Goal: Task Accomplishment & Management: Use online tool/utility

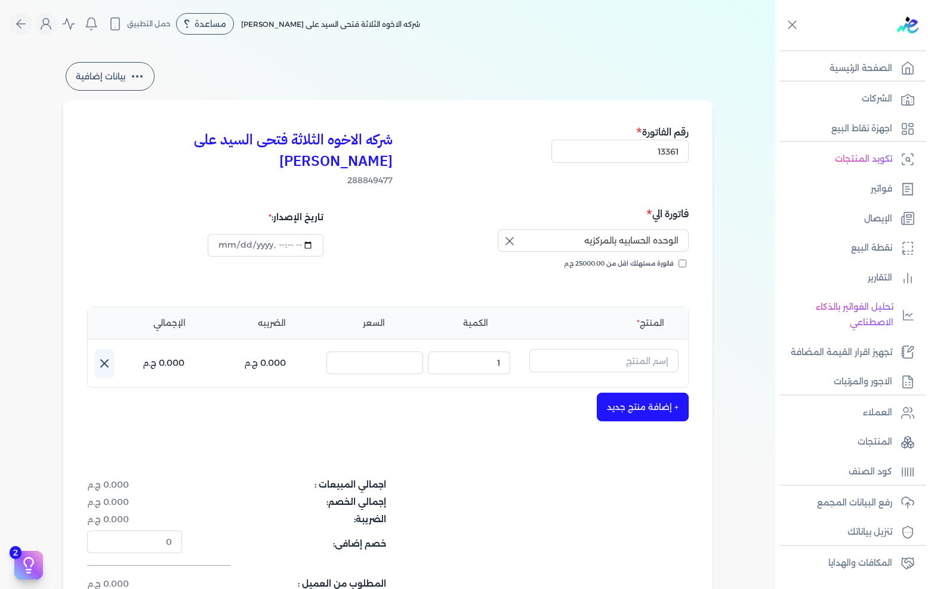
select select "EGP"
select select "B"
select select "EGS"
click at [629, 349] on input "text" at bounding box center [603, 360] width 149 height 23
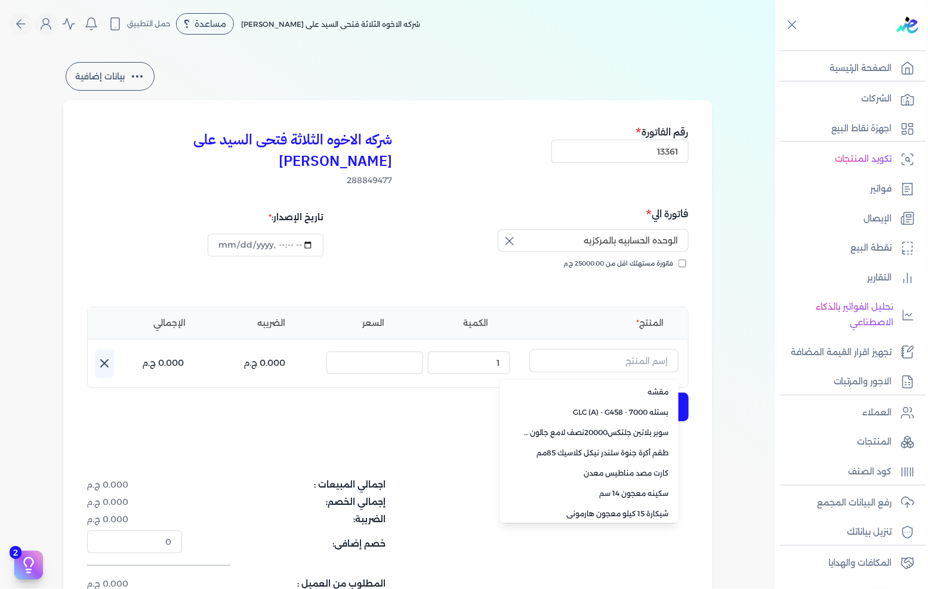
click at [758, 326] on div "بيانات إضافية شركه الاخوه الثلاثة فتحى السيد على عمران وشركاه 288849477 رقم الف…" at bounding box center [387, 361] width 775 height 602
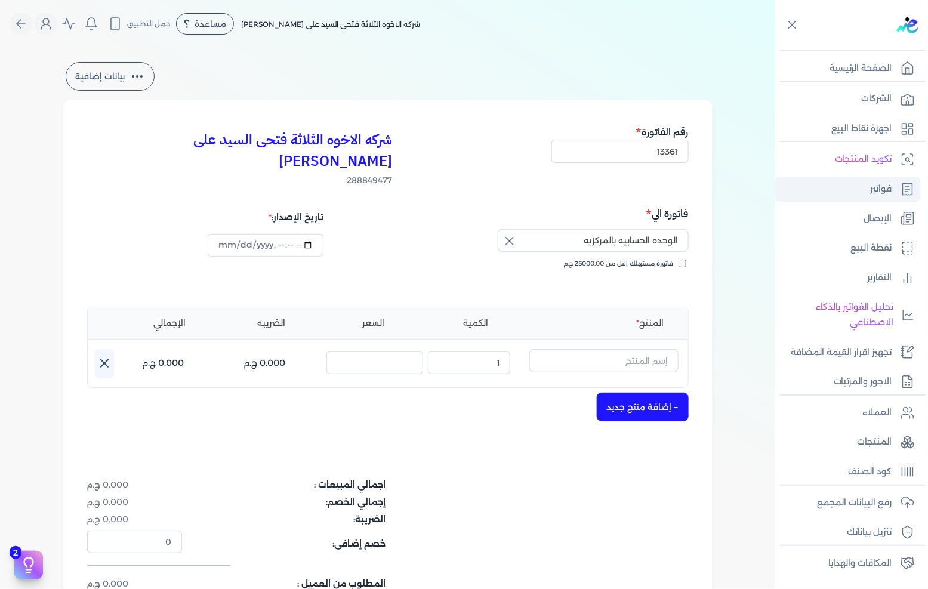
click at [855, 192] on link "فواتير" at bounding box center [848, 189] width 146 height 25
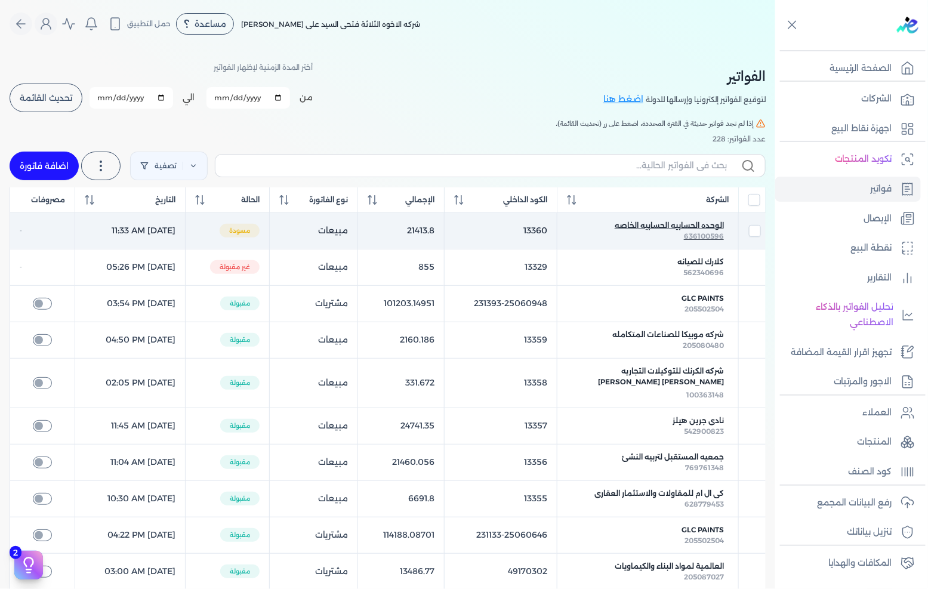
click at [688, 236] on span "636100596" at bounding box center [704, 235] width 40 height 9
select select "EGP"
select select "B"
select select "EGS"
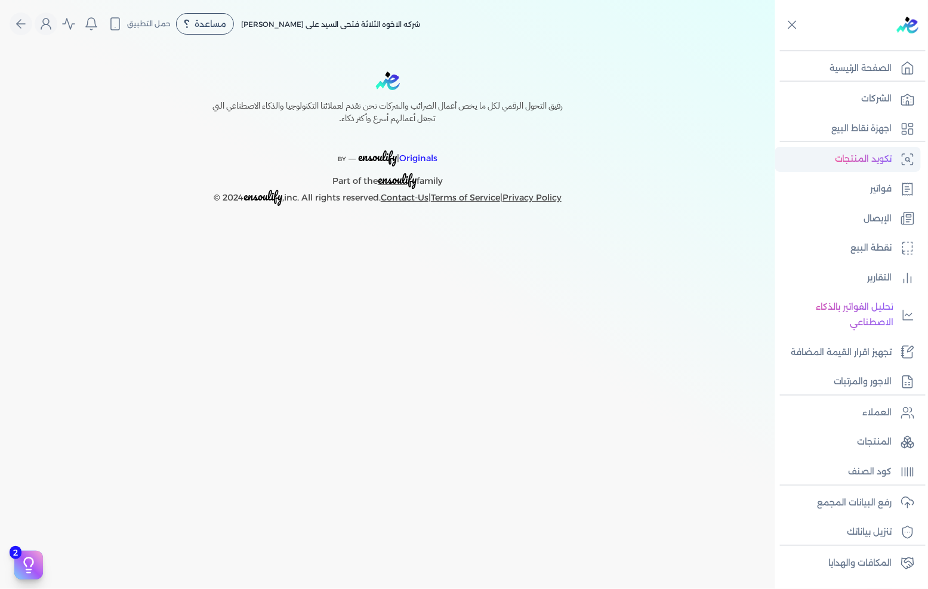
click at [883, 169] on link "تكويد المنتجات" at bounding box center [848, 159] width 146 height 25
click at [886, 185] on p "فواتير" at bounding box center [880, 189] width 21 height 16
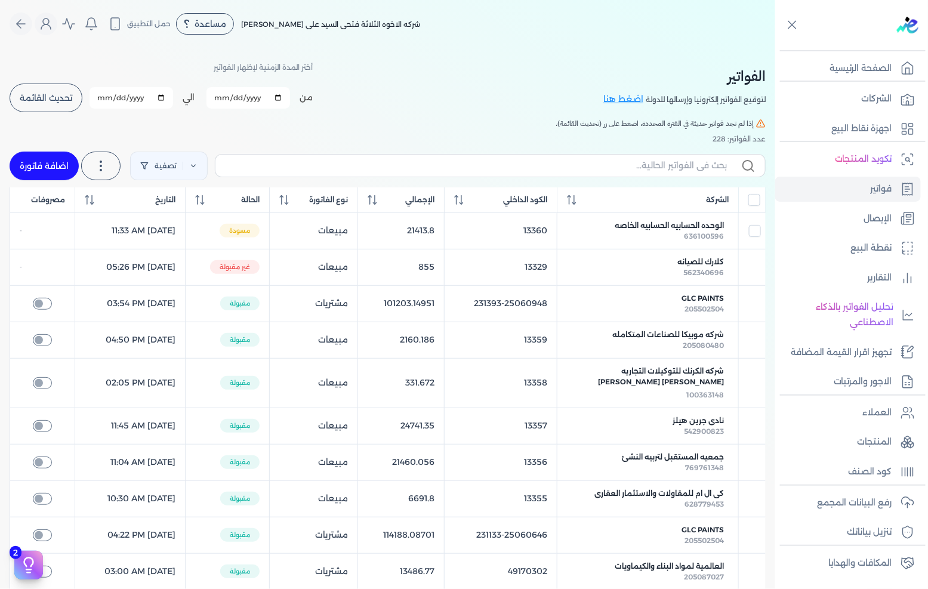
click at [47, 110] on button "تحديث القائمة" at bounding box center [46, 98] width 73 height 29
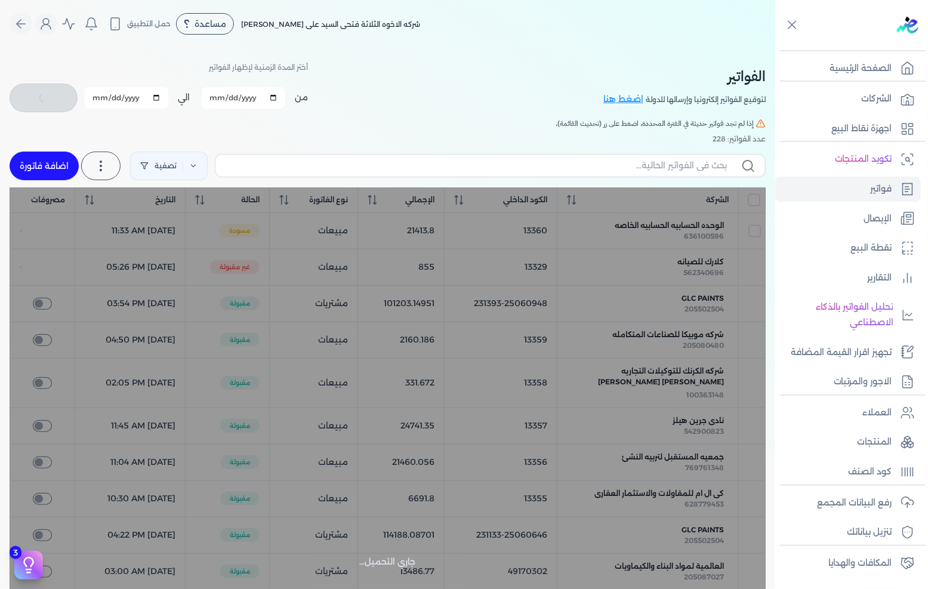
checkbox input "false"
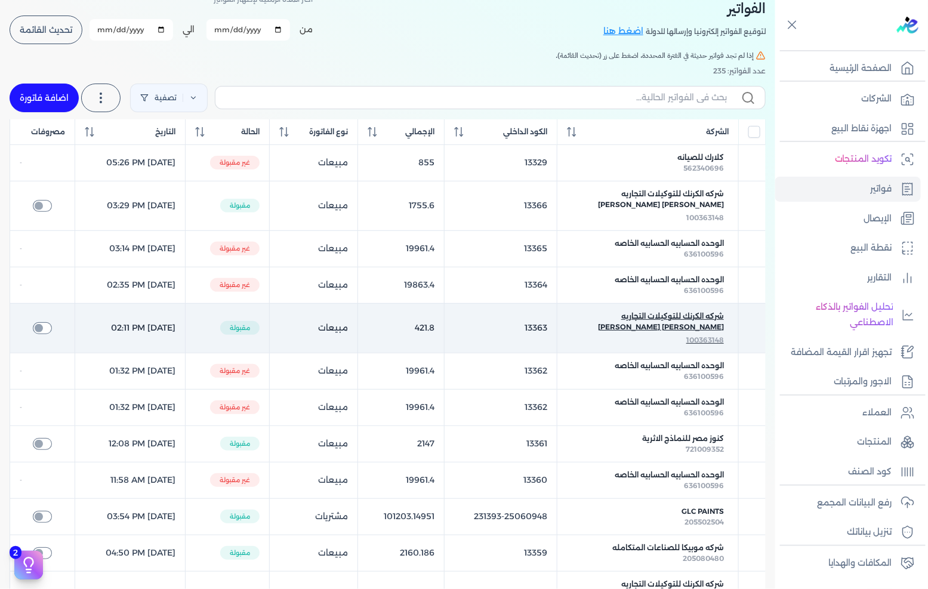
scroll to position [132, 0]
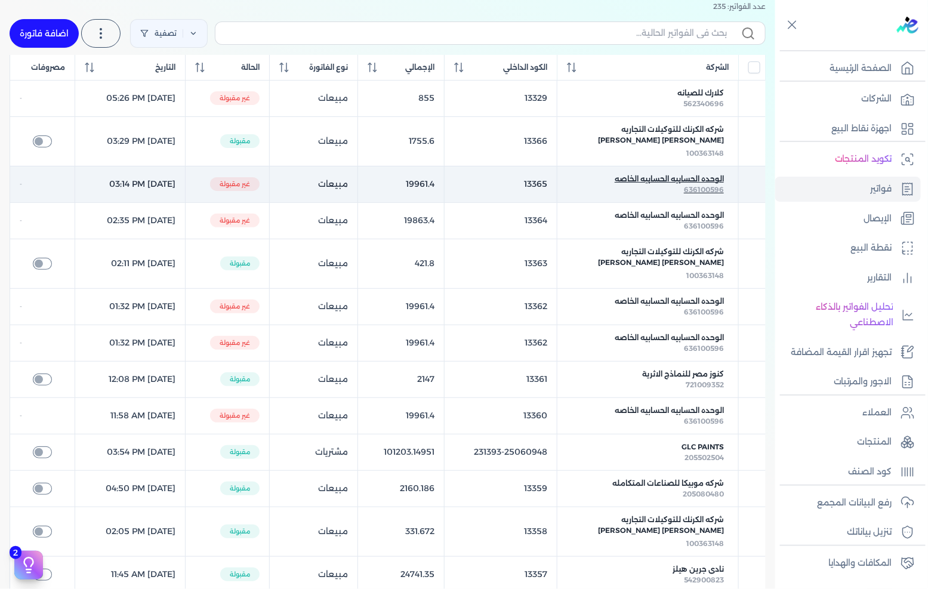
click at [706, 182] on span "الوحده الحسابيه الحسابيه الخاصه" at bounding box center [668, 179] width 109 height 11
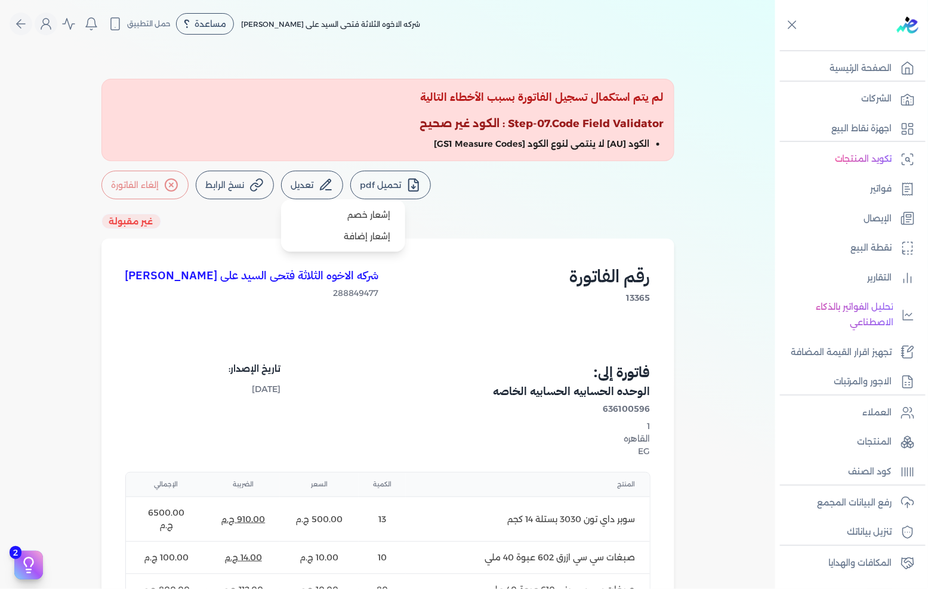
click at [323, 189] on icon at bounding box center [325, 185] width 10 height 10
click at [331, 220] on link "إشعار خصم" at bounding box center [343, 214] width 115 height 21
select select "EGP"
select select "B"
select select "EGS"
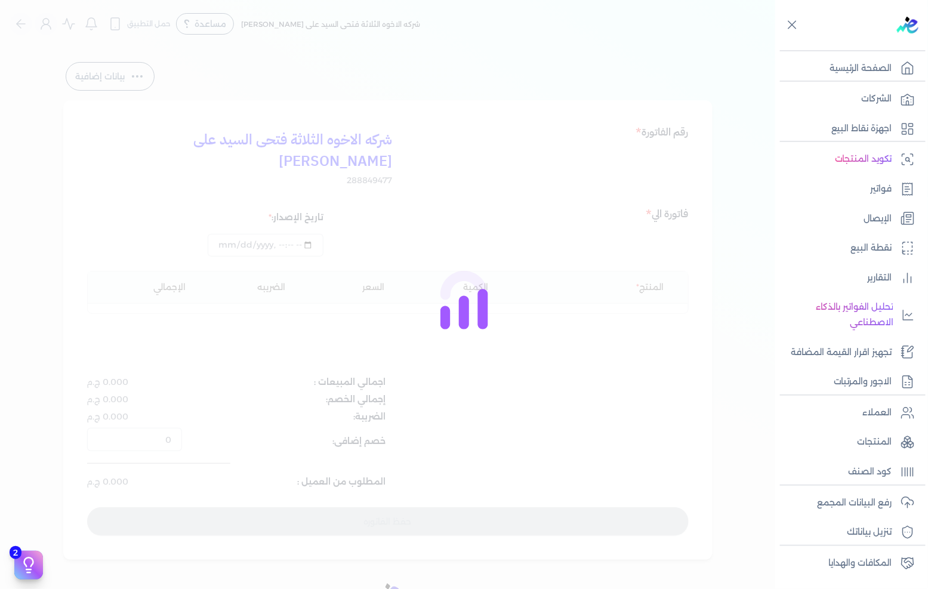
type input "2025-08-20T15:14:41"
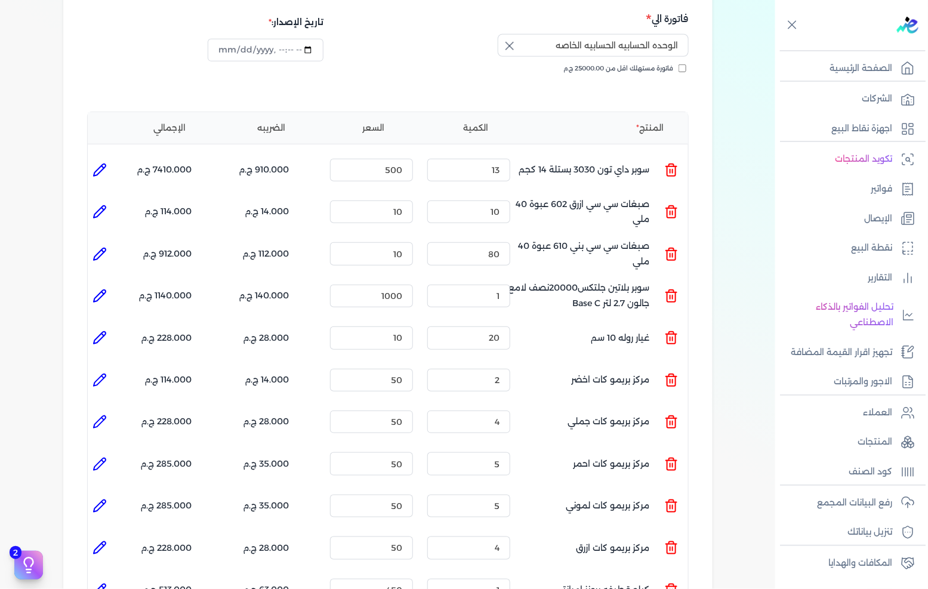
scroll to position [199, 0]
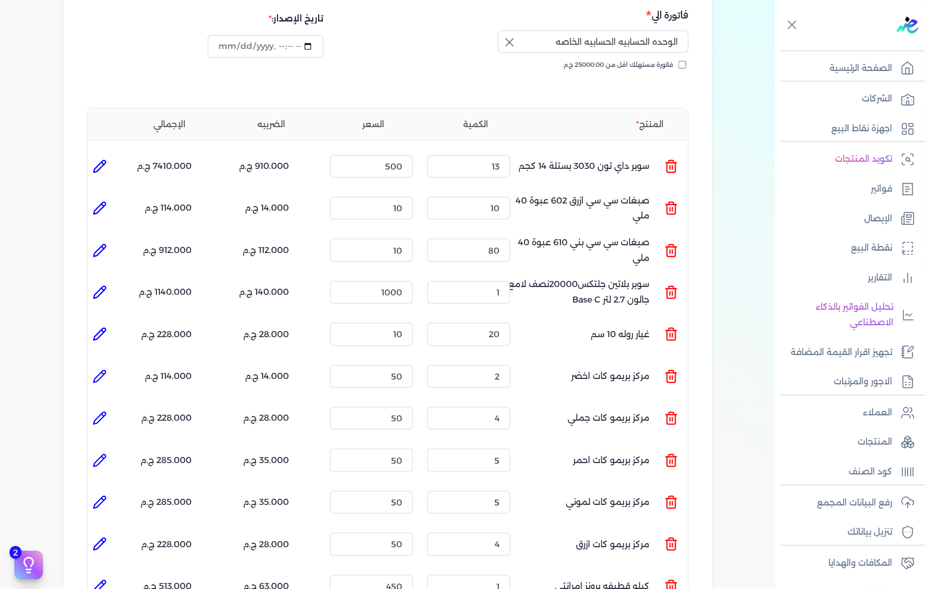
click at [93, 364] on li at bounding box center [100, 376] width 24 height 24
type input "مركز بريمو كات اخضر"
type input "50"
type input "2"
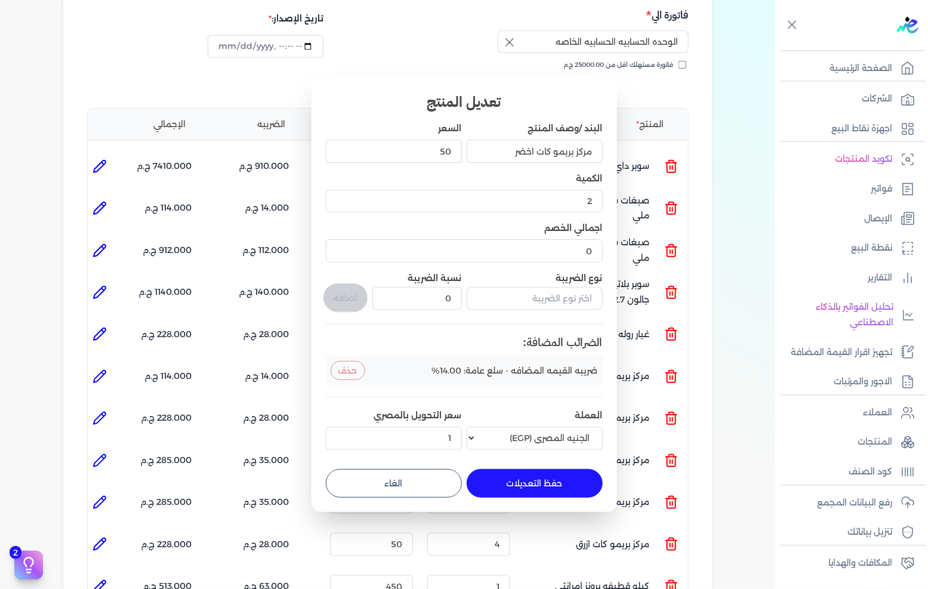
click at [419, 482] on button "الغاء" at bounding box center [394, 483] width 136 height 29
type input "0"
type input "1"
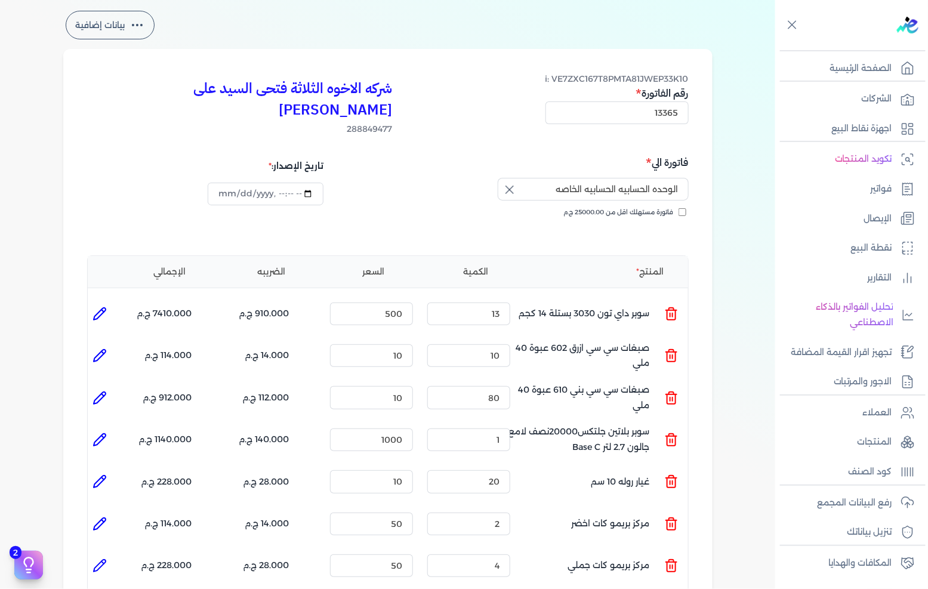
scroll to position [0, 0]
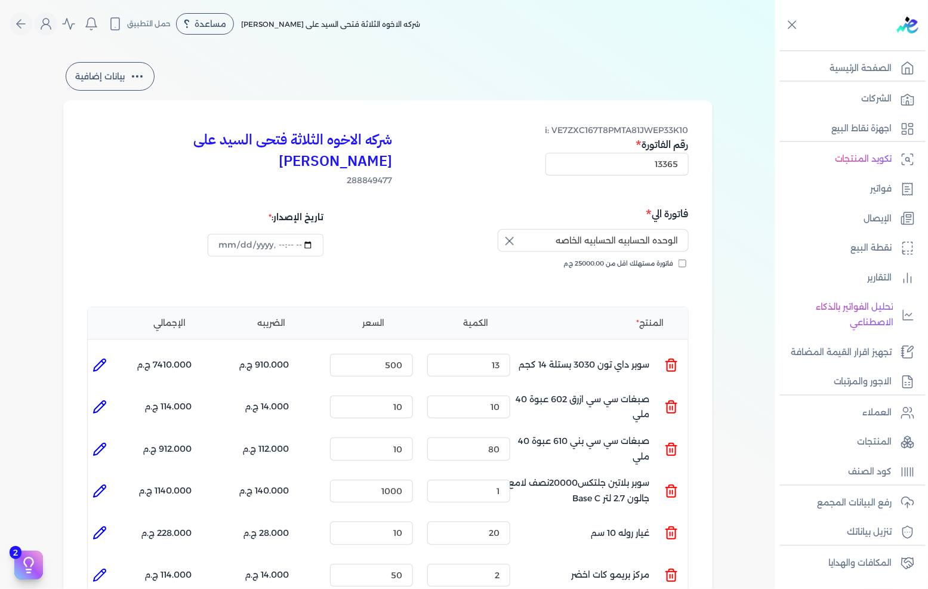
click at [99, 358] on icon at bounding box center [99, 365] width 14 height 14
type input "سوبر داي تون 3030 بستلة 14 كجم"
type input "500"
type input "13"
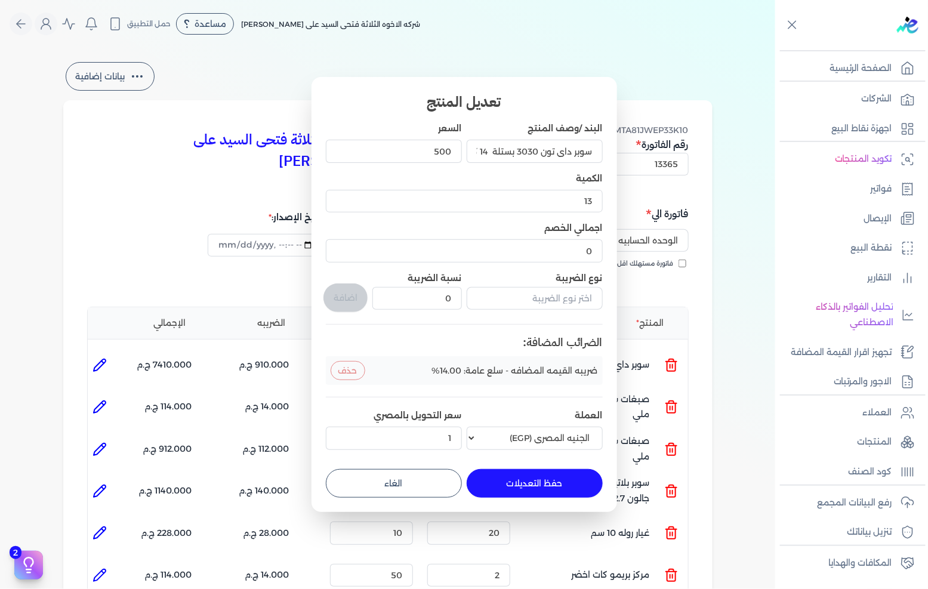
click at [603, 300] on div "تعديل المنتج البند /وصف المنتج سوبر داي تون 3030 بستلة 14 كجم السعر 500 الكمية …" at bounding box center [463, 294] width 305 height 434
click at [586, 298] on input "text" at bounding box center [535, 298] width 136 height 23
click at [427, 490] on button "الغاء" at bounding box center [394, 483] width 136 height 29
type input "0"
type input "1"
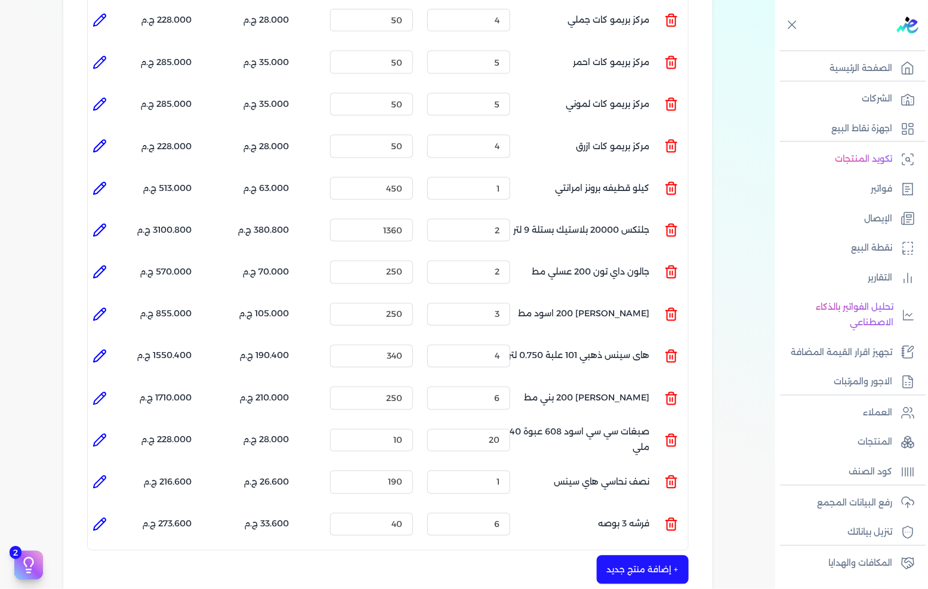
scroll to position [199, 0]
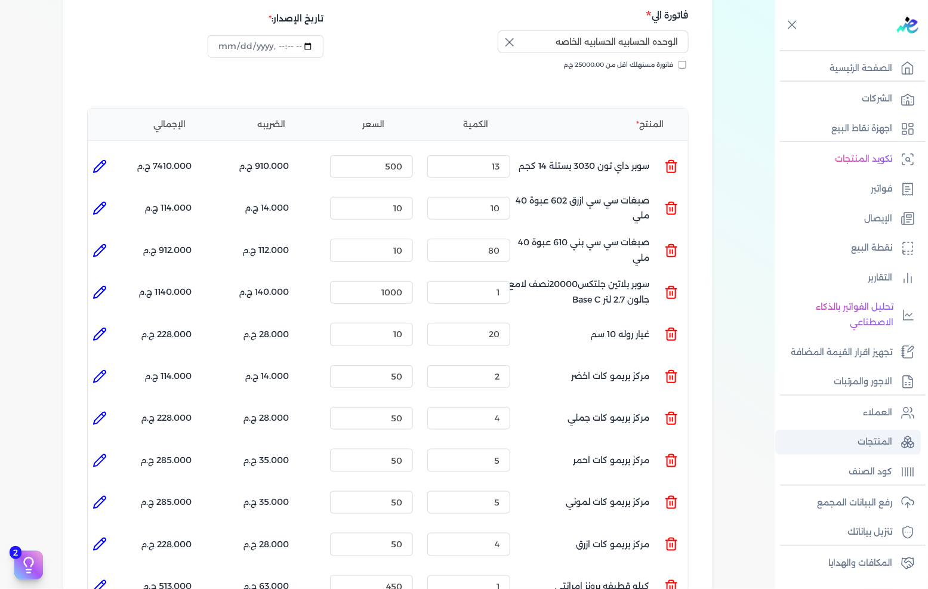
click at [893, 437] on link "المنتجات" at bounding box center [848, 442] width 146 height 25
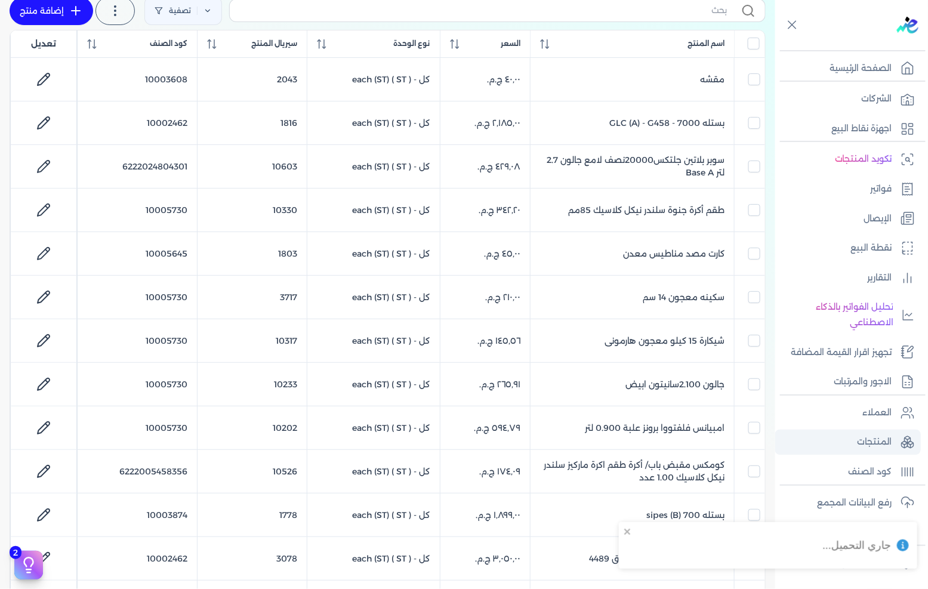
click at [872, 443] on p "المنتجات" at bounding box center [874, 442] width 35 height 16
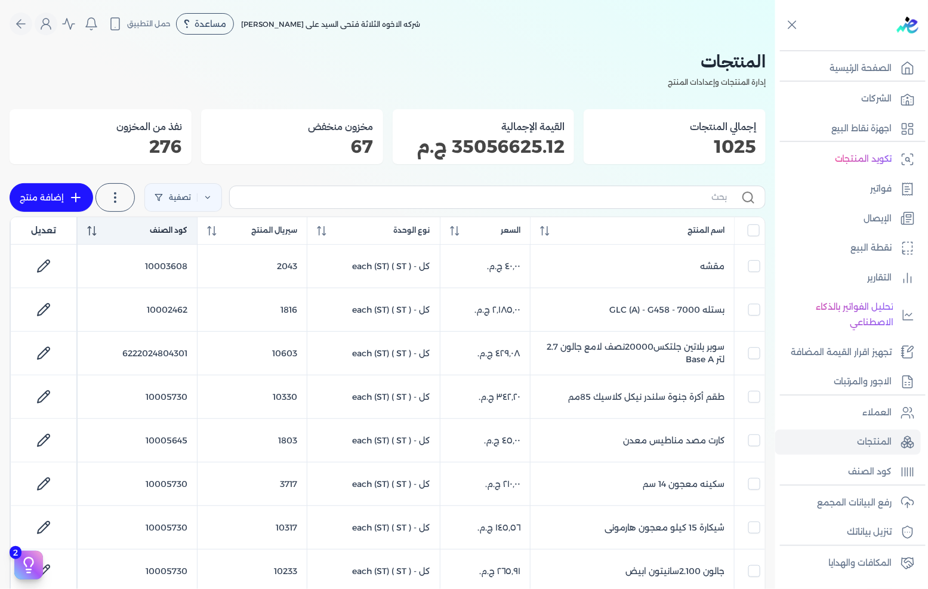
click at [175, 227] on span "كود الصنف" at bounding box center [169, 230] width 38 height 11
checkbox input "false"
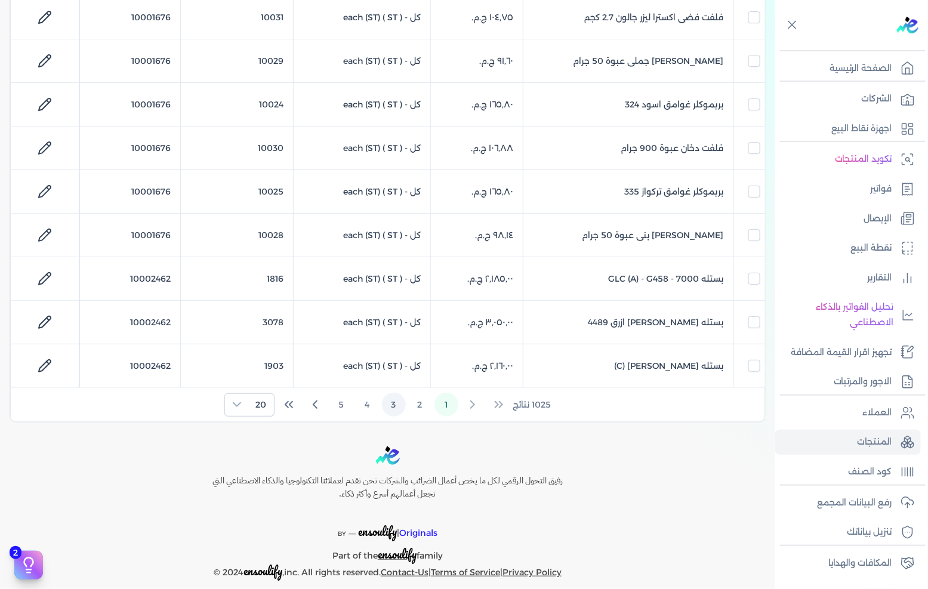
scroll to position [729, 0]
click at [427, 406] on button "2" at bounding box center [420, 403] width 24 height 24
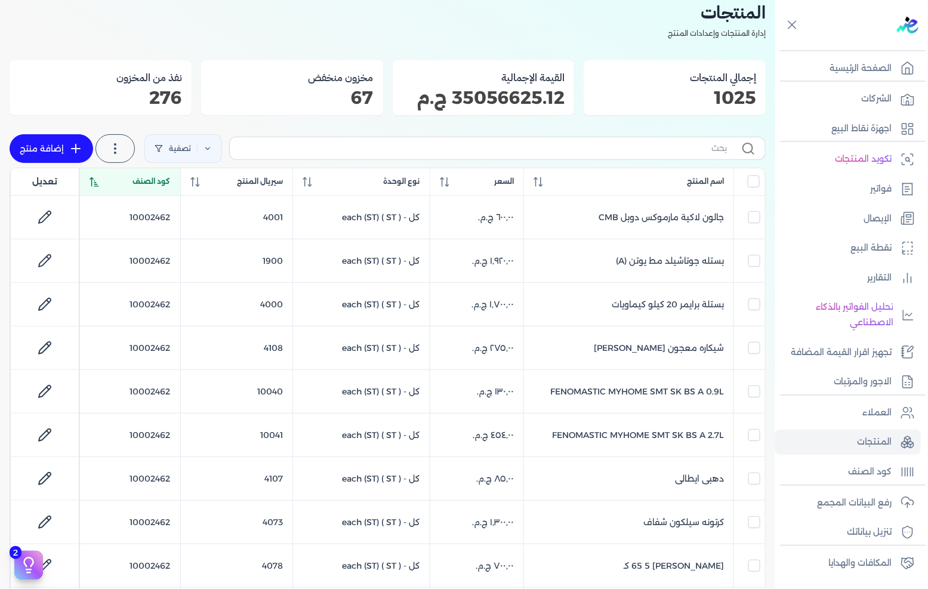
scroll to position [0, 0]
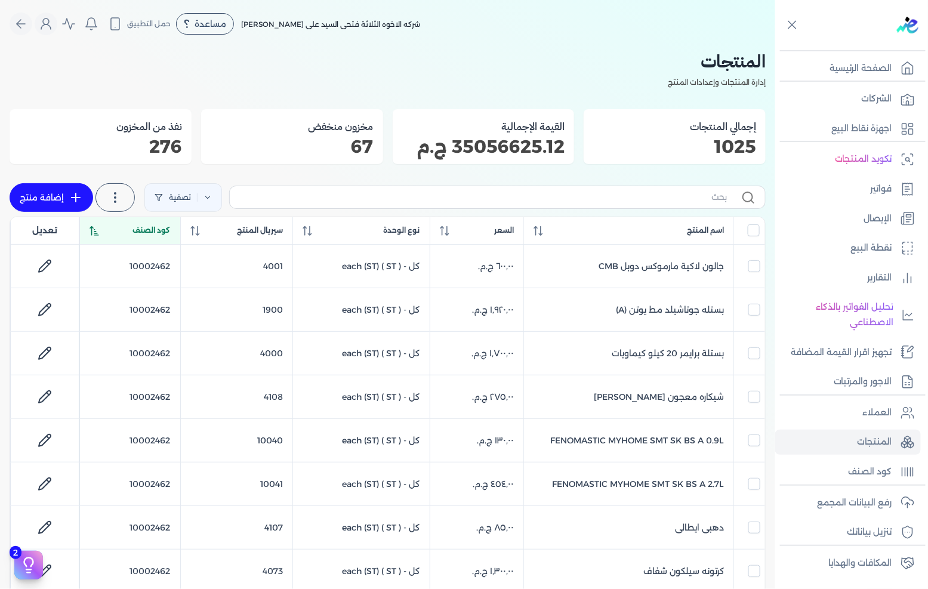
click at [141, 227] on span "كود الصنف" at bounding box center [152, 230] width 38 height 11
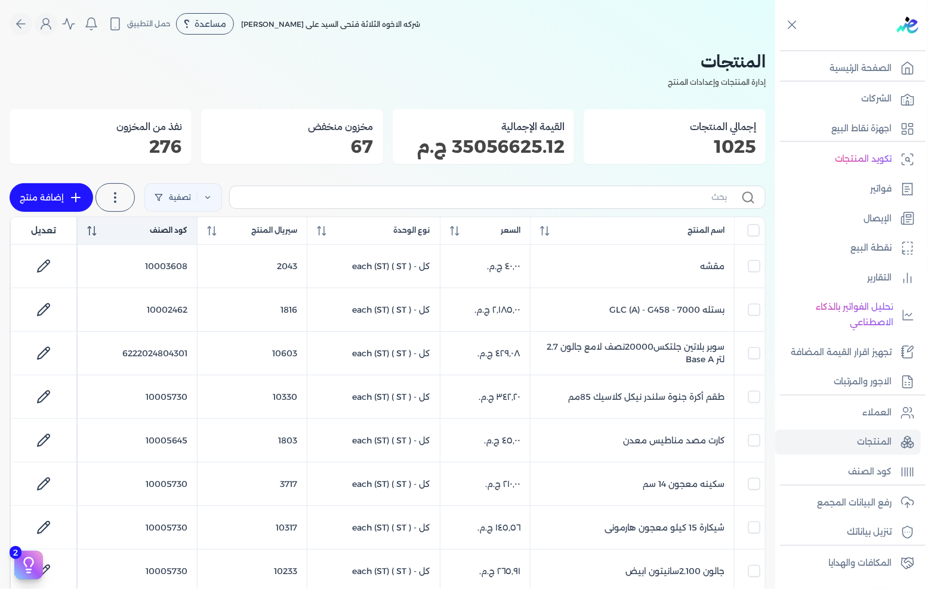
scroll to position [66, 0]
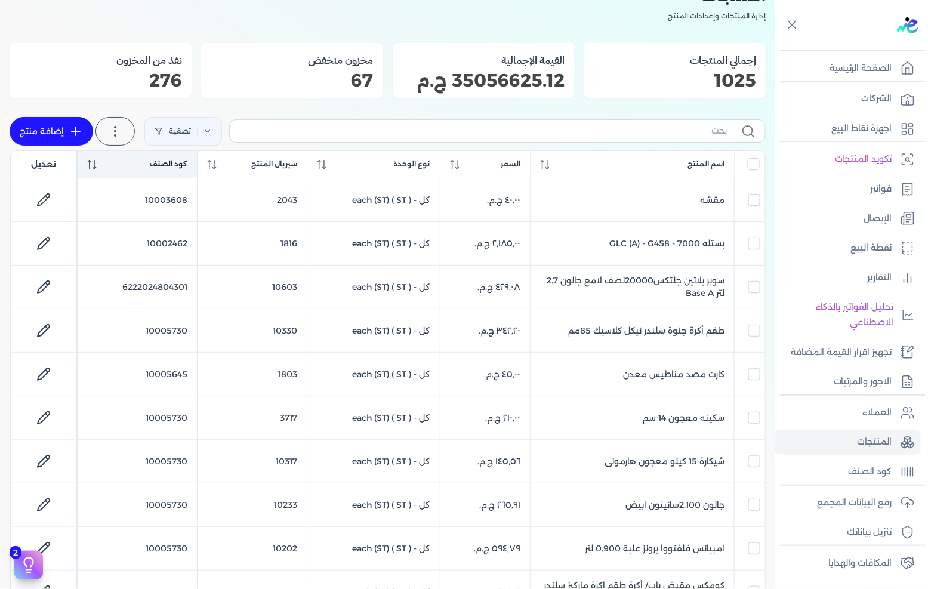
click at [169, 170] on th "كود الصنف" at bounding box center [138, 164] width 120 height 27
checkbox input "false"
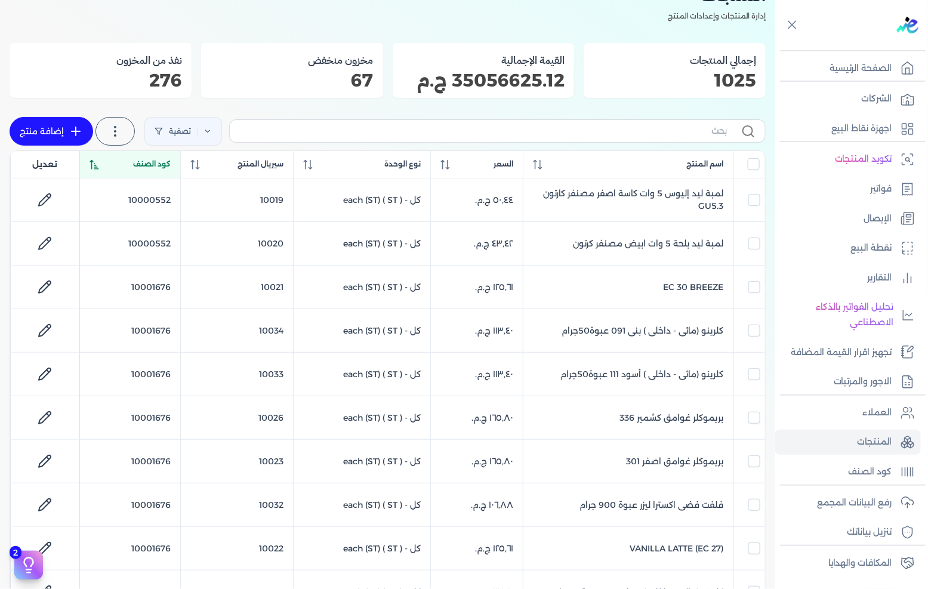
click at [170, 167] on span "كود الصنف" at bounding box center [152, 164] width 38 height 11
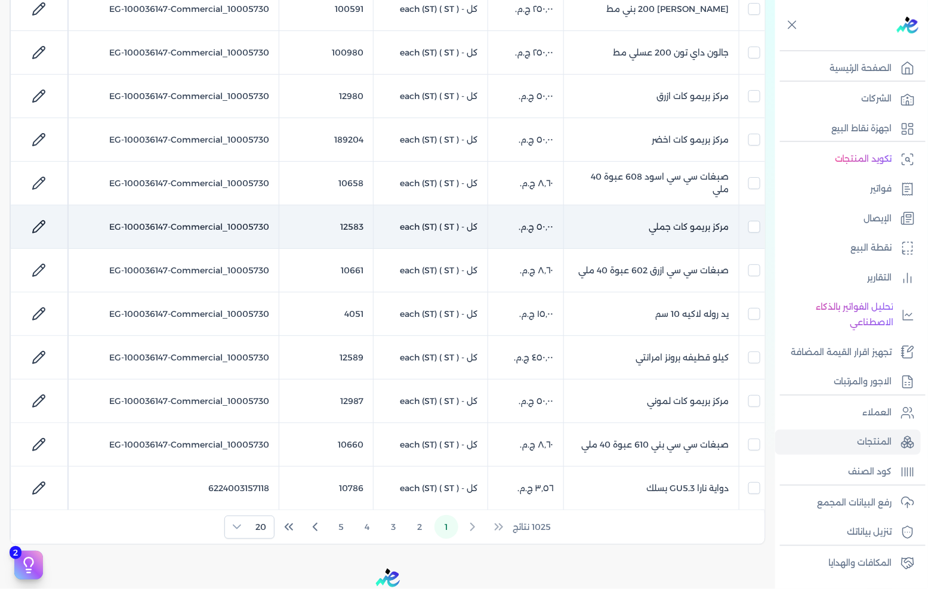
scroll to position [663, 0]
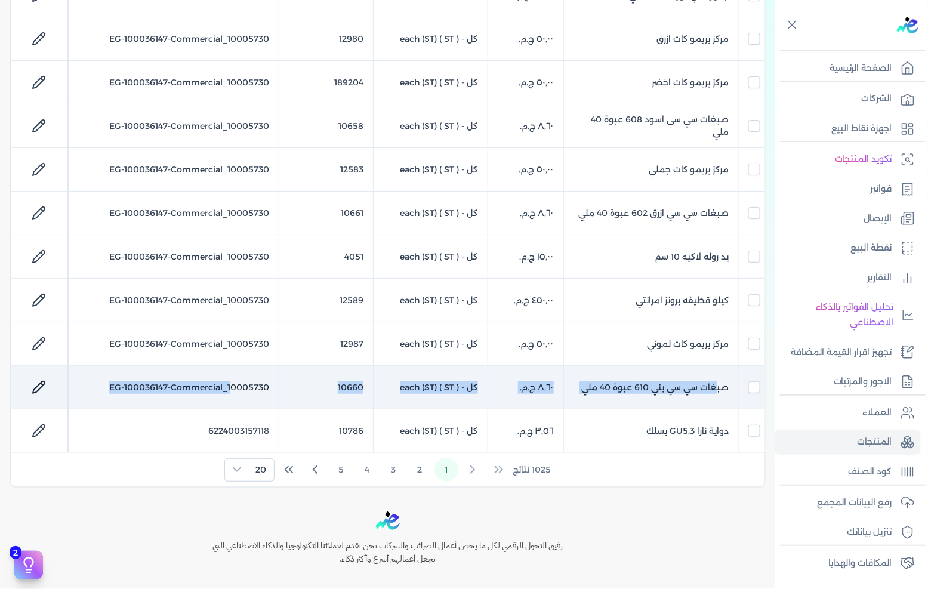
drag, startPoint x: 716, startPoint y: 398, endPoint x: 202, endPoint y: 413, distance: 515.0
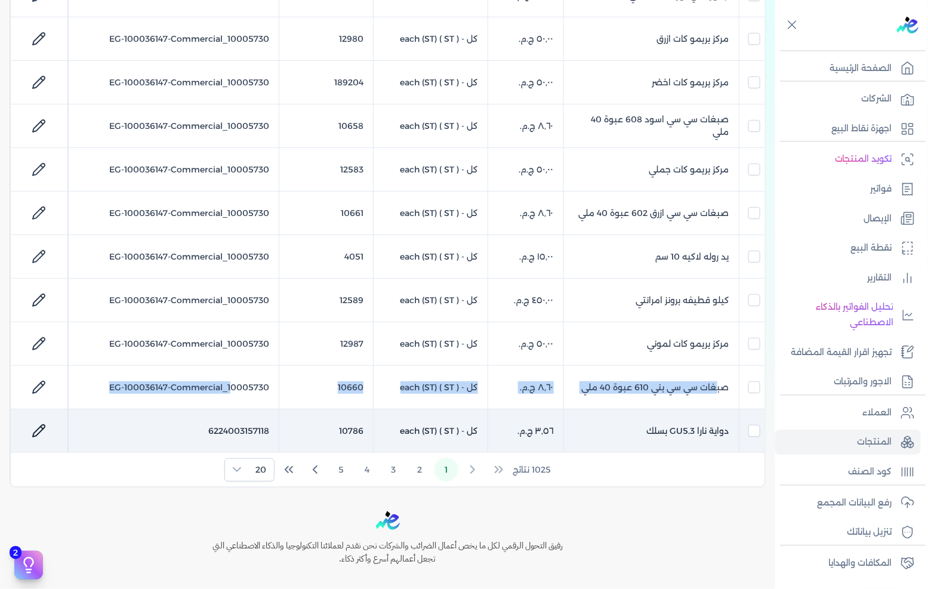
click at [234, 398] on tr "صبغات سي سي بني 610 عبوة 40 ملي ‏٨٫٦٠ ج.م.‏ كل - each (ST) ( ST ) 10660 EG-1000…" at bounding box center [387, 388] width 755 height 44
checkbox input "false"
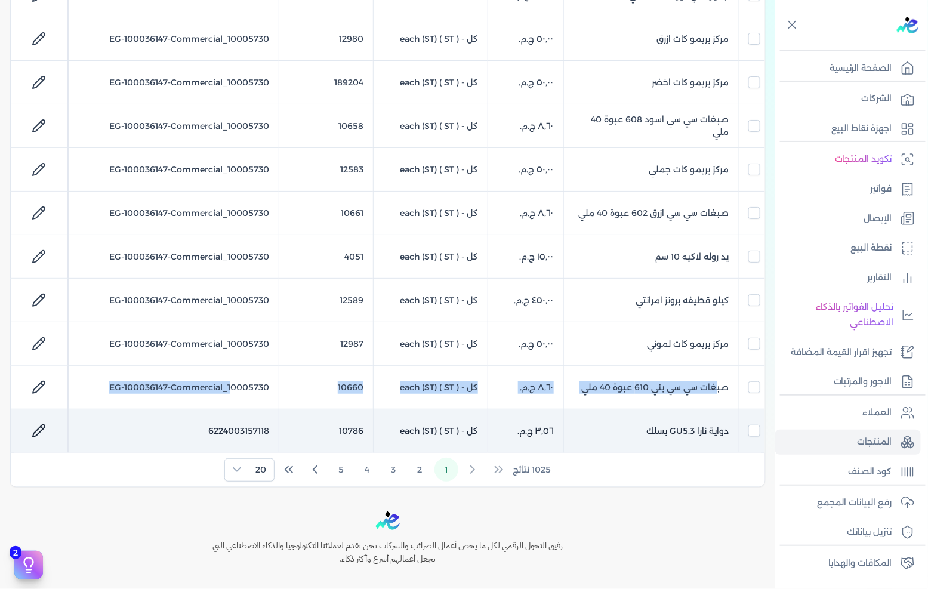
checkbox input "false"
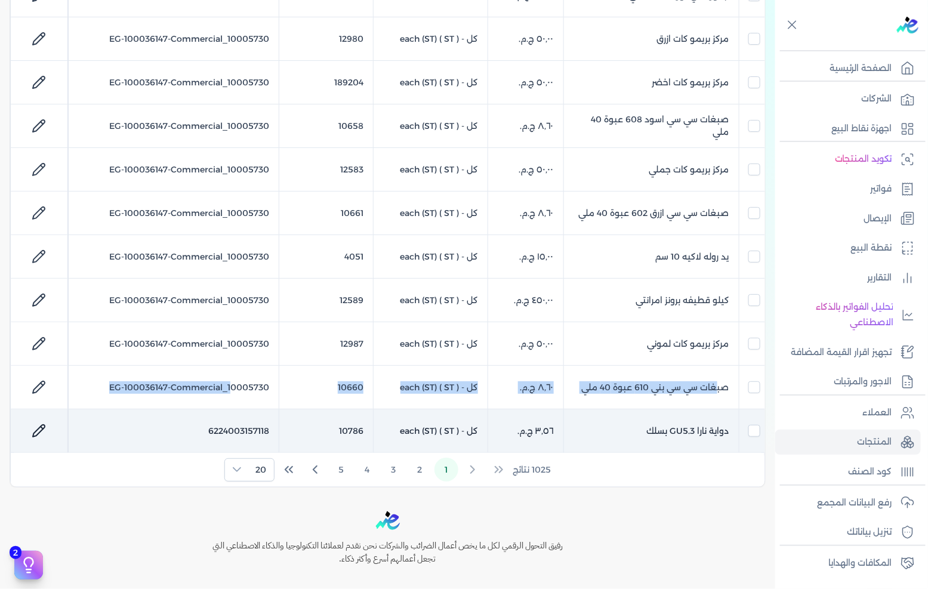
checkbox input "false"
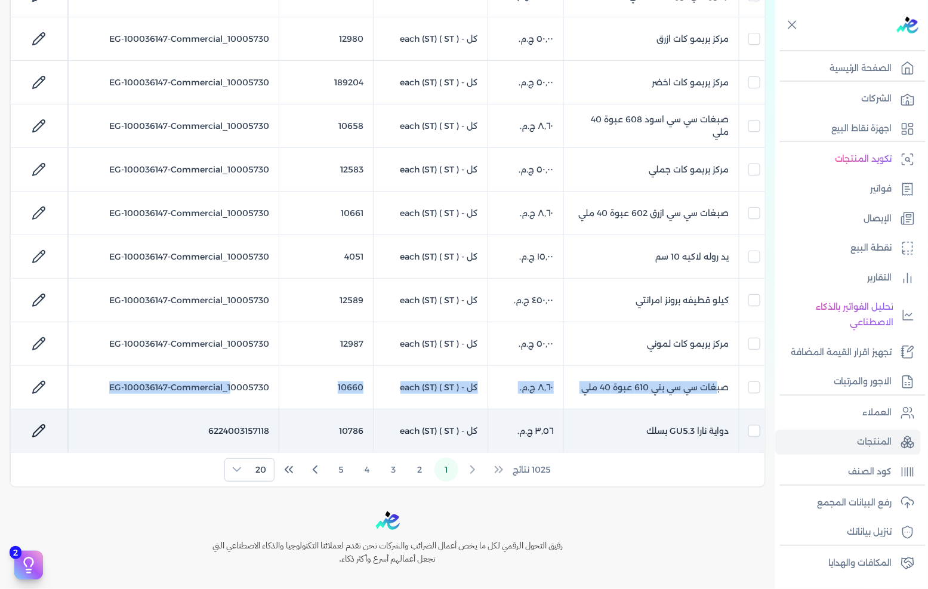
checkbox input "false"
checkbox input "true"
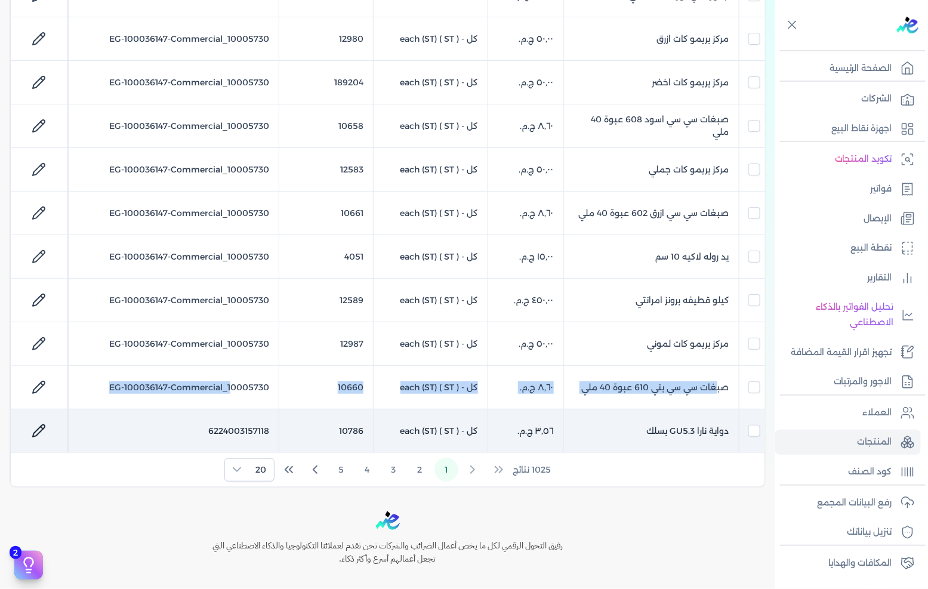
checkbox input "false"
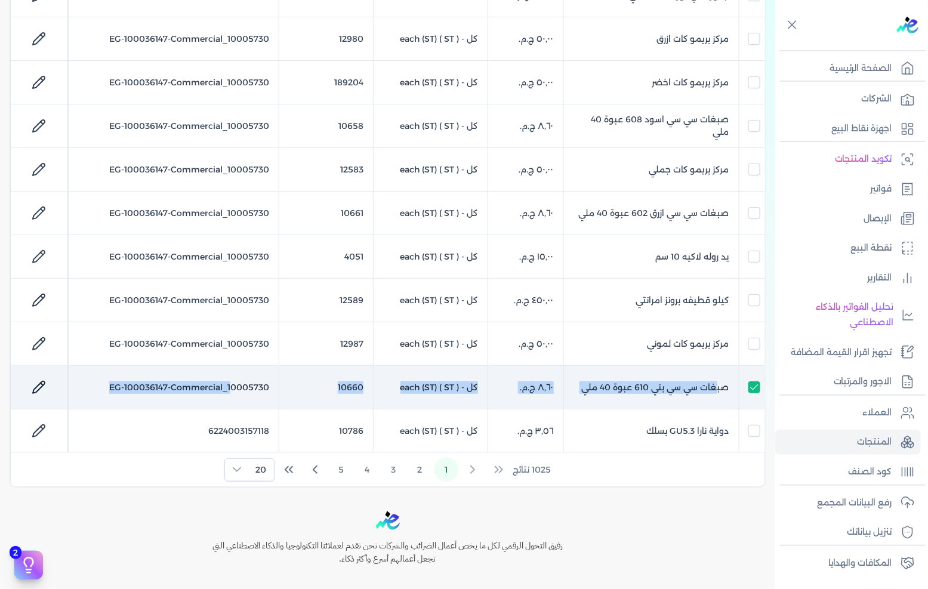
click at [46, 389] on icon at bounding box center [39, 387] width 14 height 14
select select "EGS"
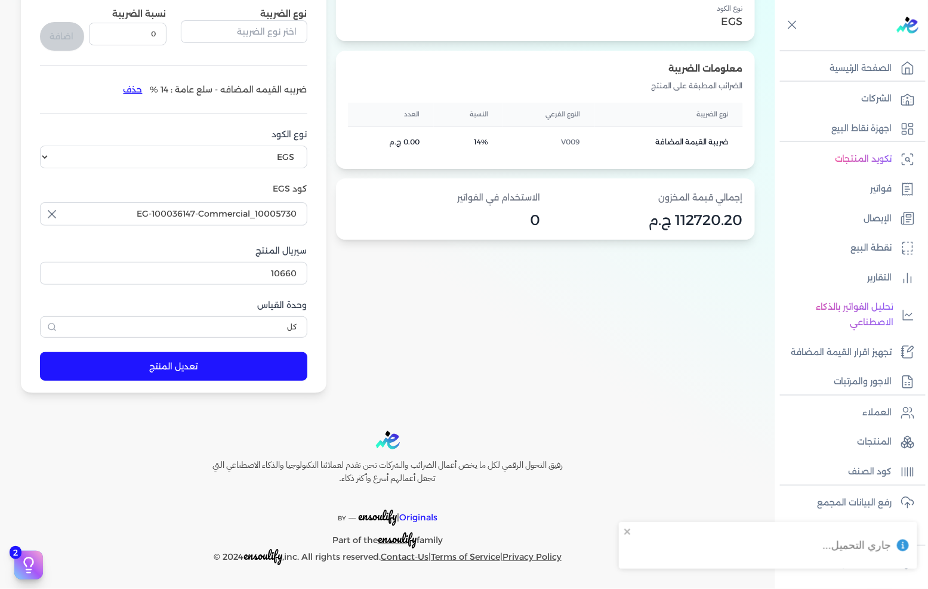
scroll to position [247, 0]
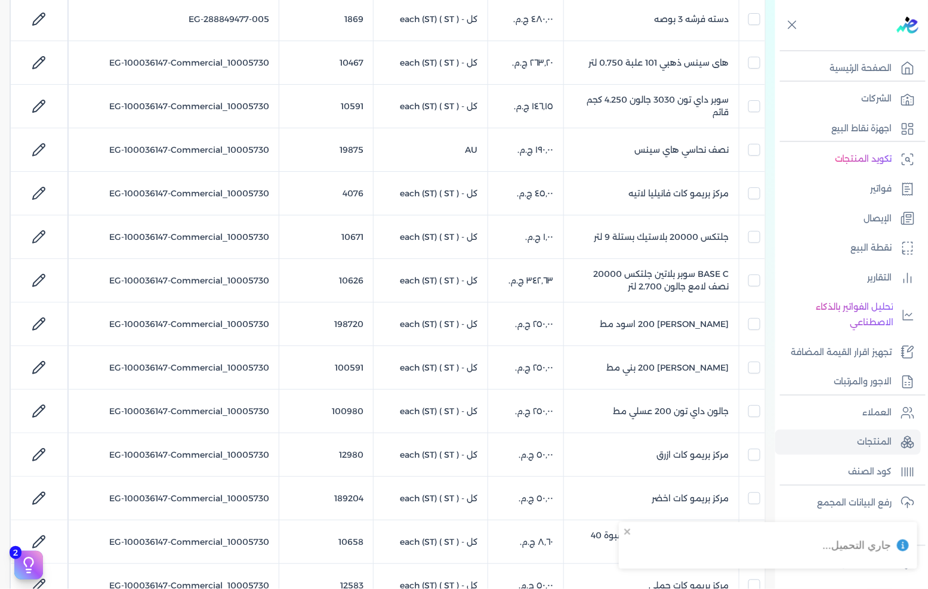
scroll to position [663, 0]
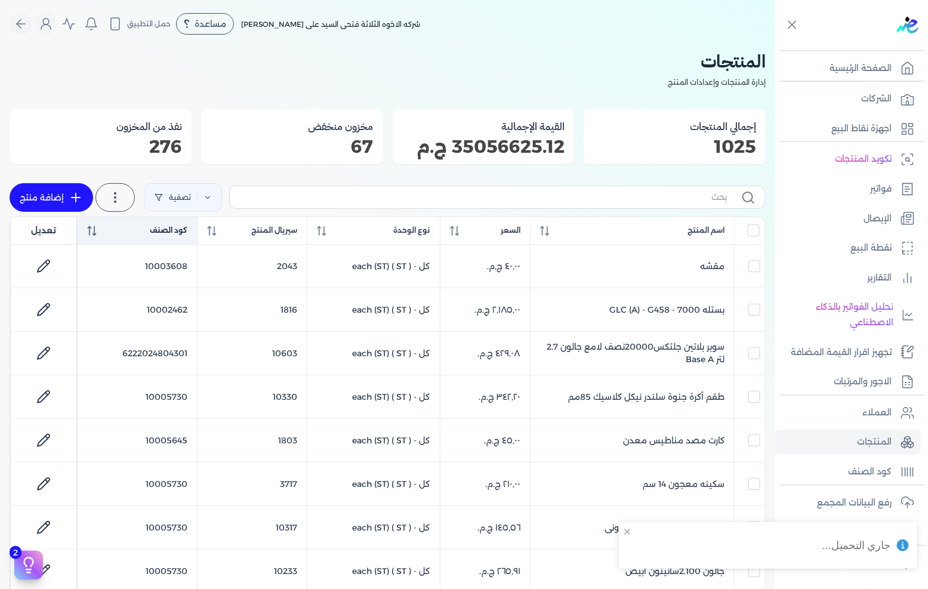
click at [186, 223] on th "كود الصنف" at bounding box center [138, 230] width 120 height 27
checkbox input "false"
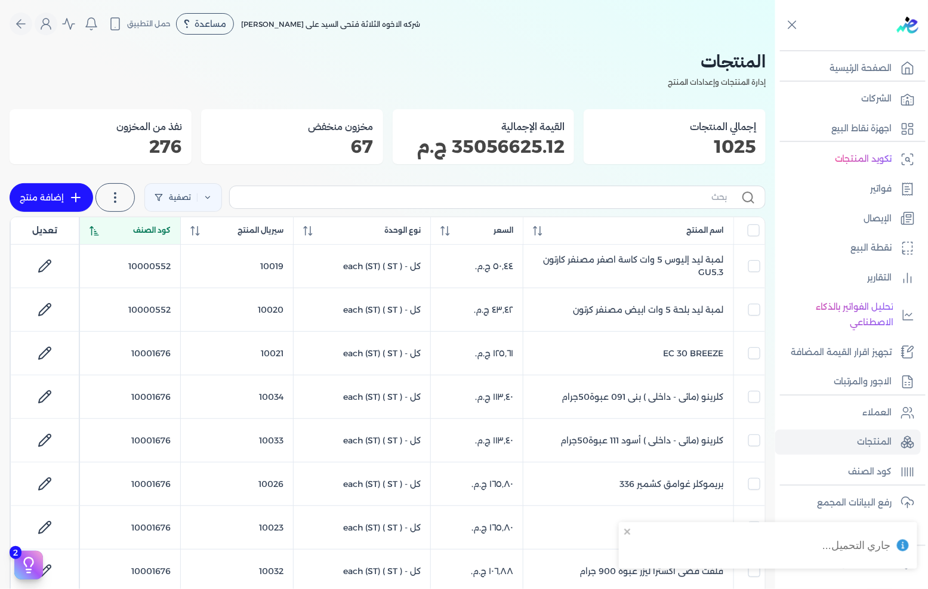
click at [175, 230] on th "كود الصنف" at bounding box center [129, 230] width 101 height 27
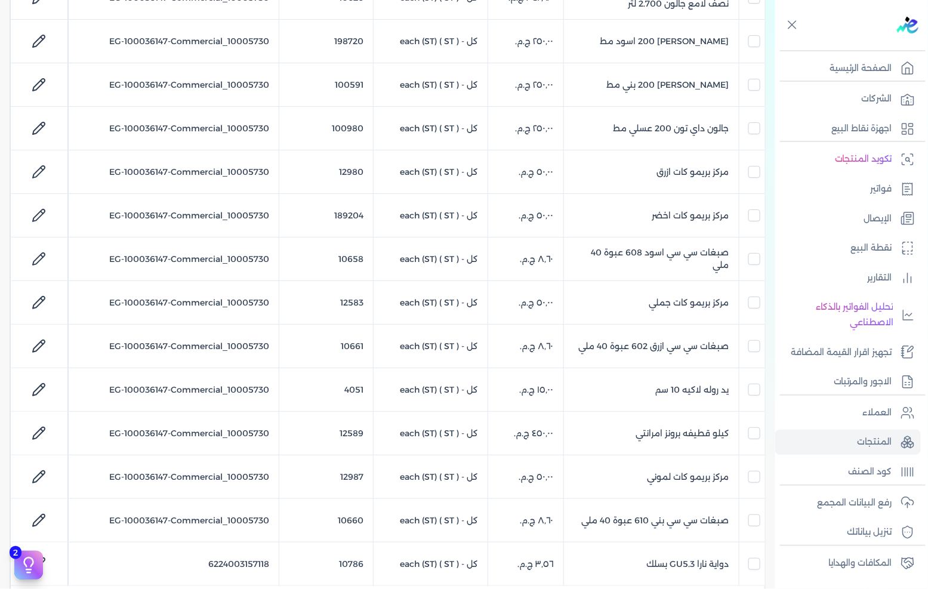
scroll to position [729, 0]
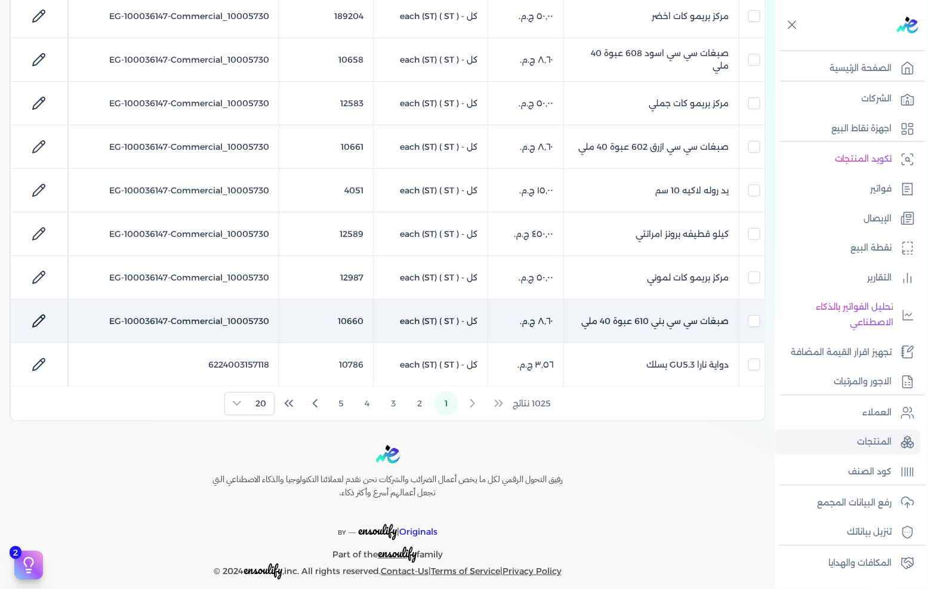
click at [45, 325] on icon at bounding box center [39, 321] width 14 height 14
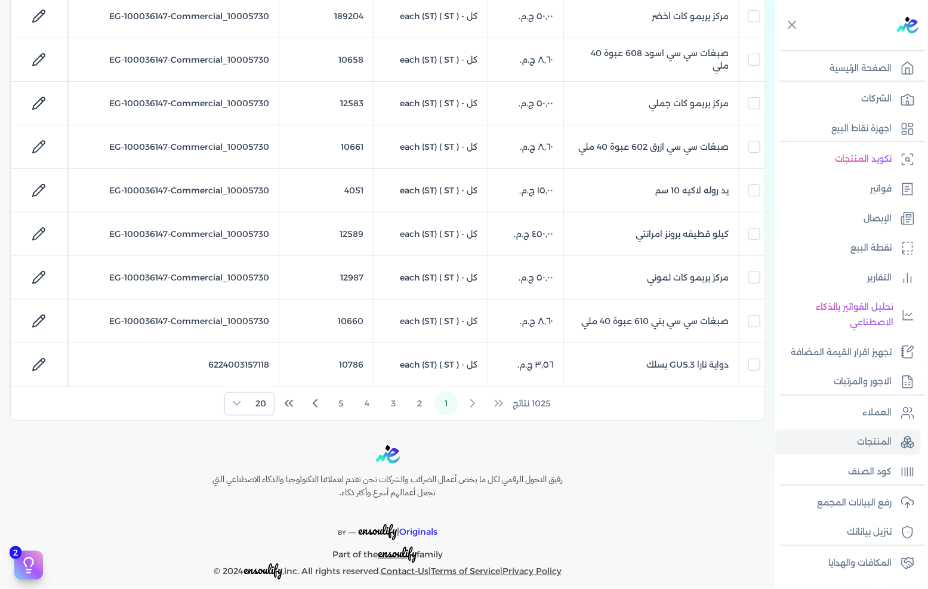
select select "EGS"
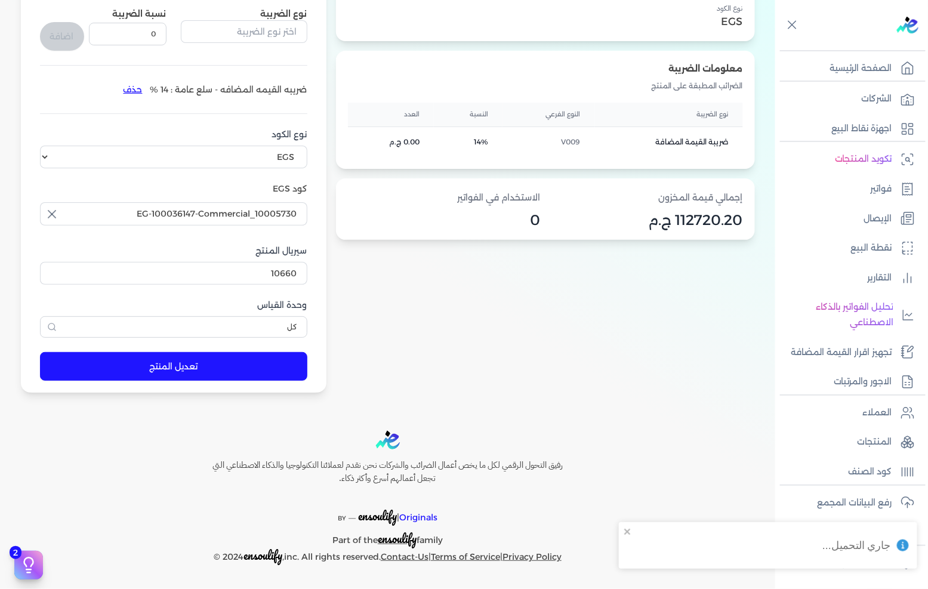
scroll to position [247, 0]
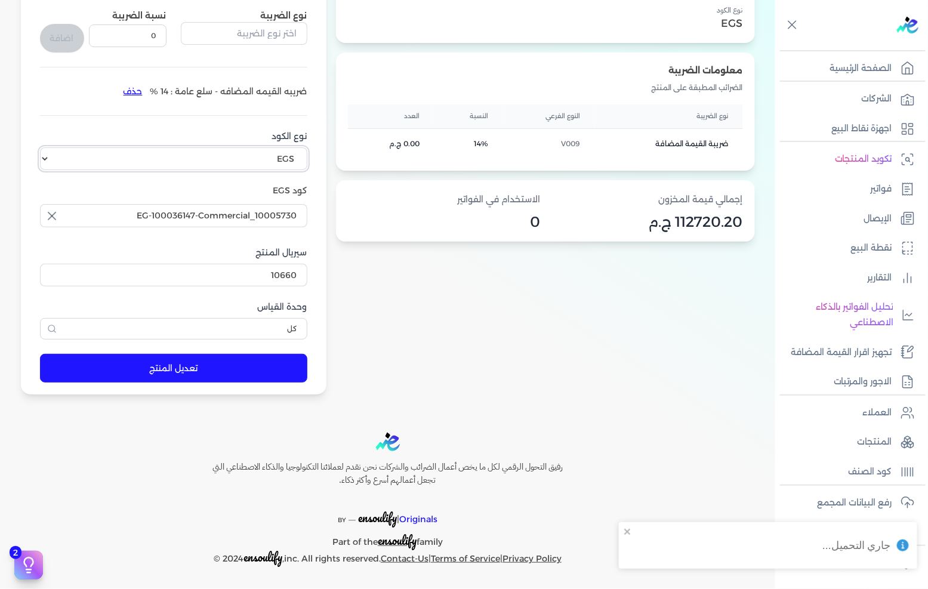
click at [285, 151] on select "اختر نوع الكود EGS GS1" at bounding box center [173, 158] width 267 height 23
click at [511, 325] on div "معلومات المنتج اسم المنتج صبغات سي سي بني 610 عبوة 40 ملي الكود الداخلي 10660 i…" at bounding box center [545, 136] width 419 height 518
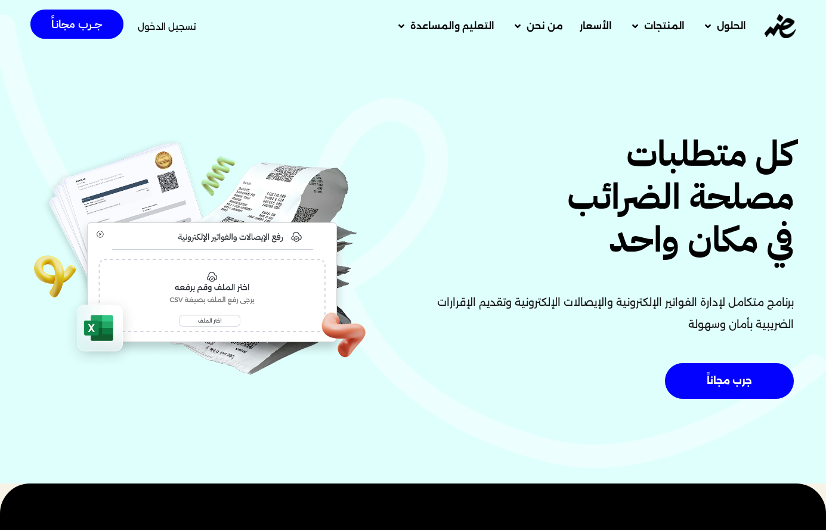
click at [207, 20] on div "تسجيل الدخول جــرب مجانـاً" at bounding box center [154, 26] width 248 height 41
click at [189, 26] on span "تسجيل الدخول" at bounding box center [167, 26] width 58 height 9
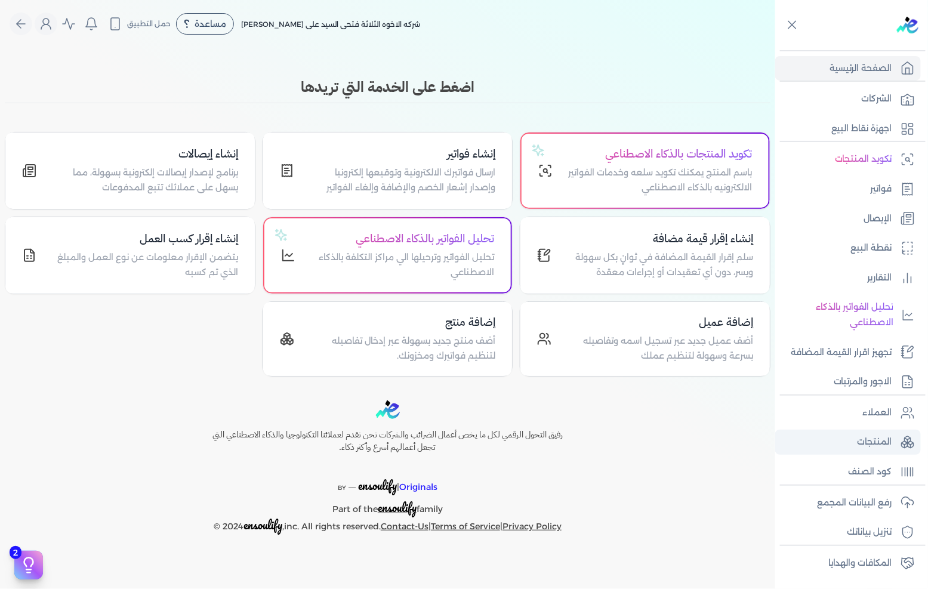
click at [885, 434] on p "المنتجات" at bounding box center [874, 442] width 35 height 16
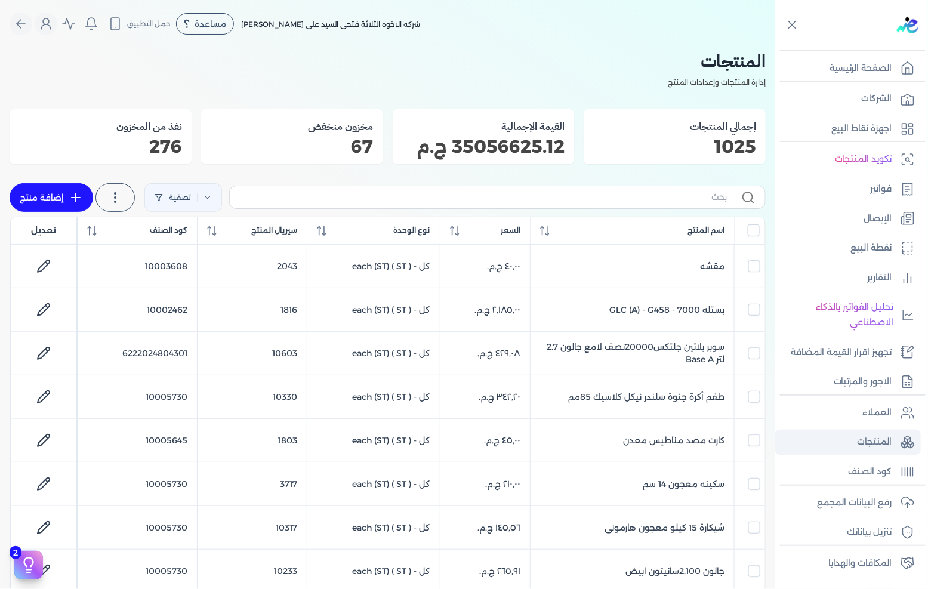
click at [899, 438] on link "المنتجات" at bounding box center [848, 442] width 146 height 25
click at [179, 227] on span "كود الصنف" at bounding box center [169, 230] width 38 height 11
checkbox input "false"
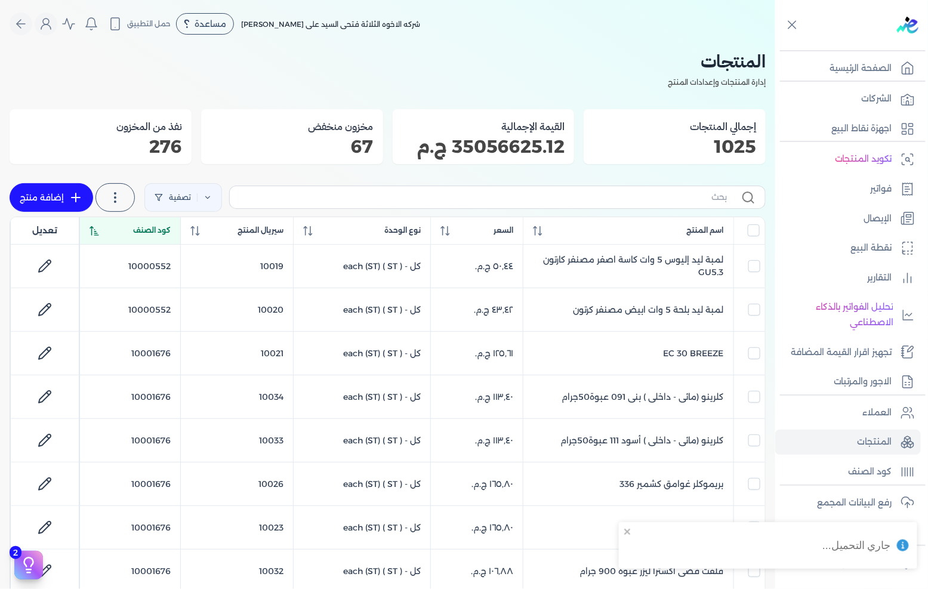
click at [179, 227] on th "كود الصنف" at bounding box center [129, 230] width 101 height 27
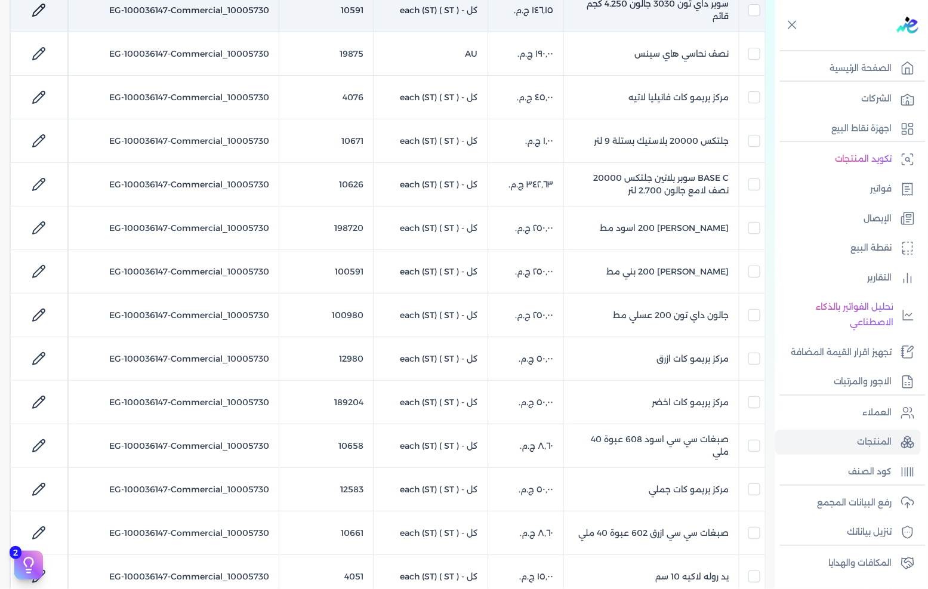
scroll to position [331, 0]
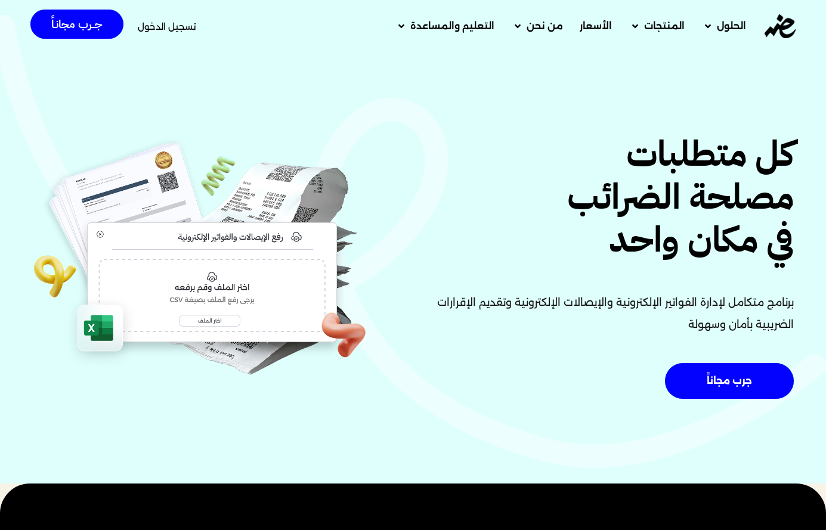
click at [178, 19] on div "تسجيل الدخول" at bounding box center [167, 27] width 58 height 22
click at [178, 23] on span "تسجيل الدخول" at bounding box center [167, 26] width 58 height 9
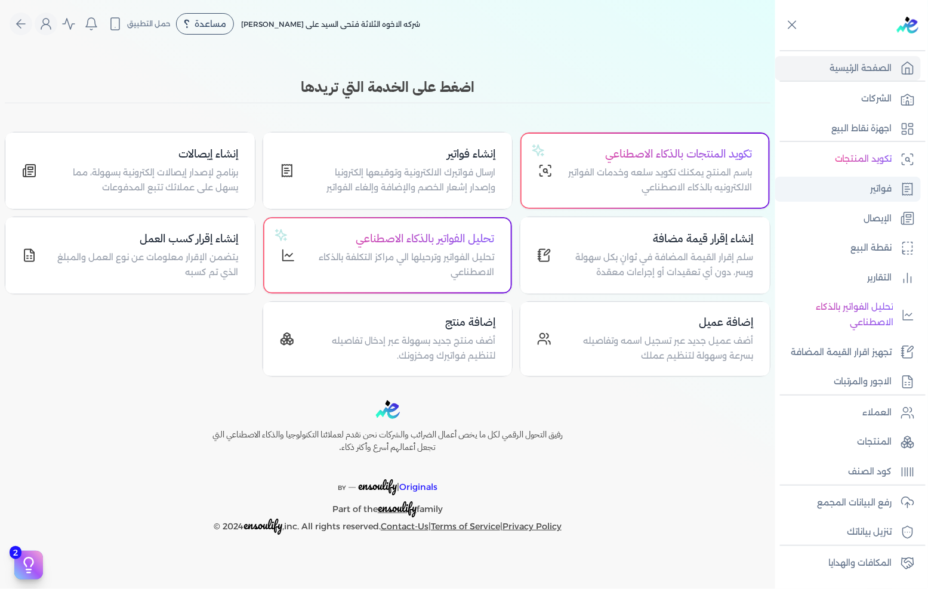
click at [866, 190] on link "فواتير" at bounding box center [848, 189] width 146 height 25
click at [881, 434] on p "المنتجات" at bounding box center [874, 442] width 35 height 16
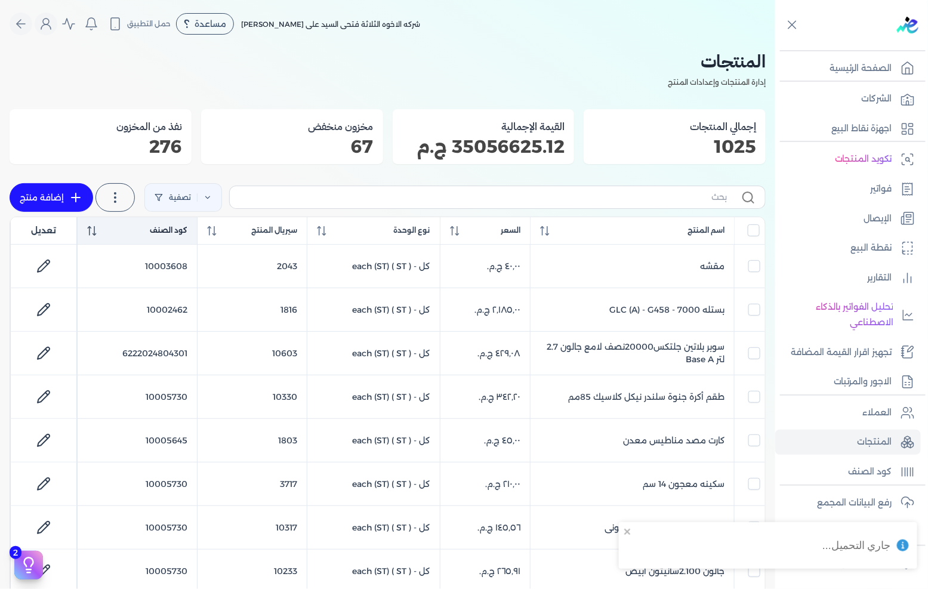
click at [159, 233] on span "كود الصنف" at bounding box center [169, 230] width 38 height 11
checkbox input "false"
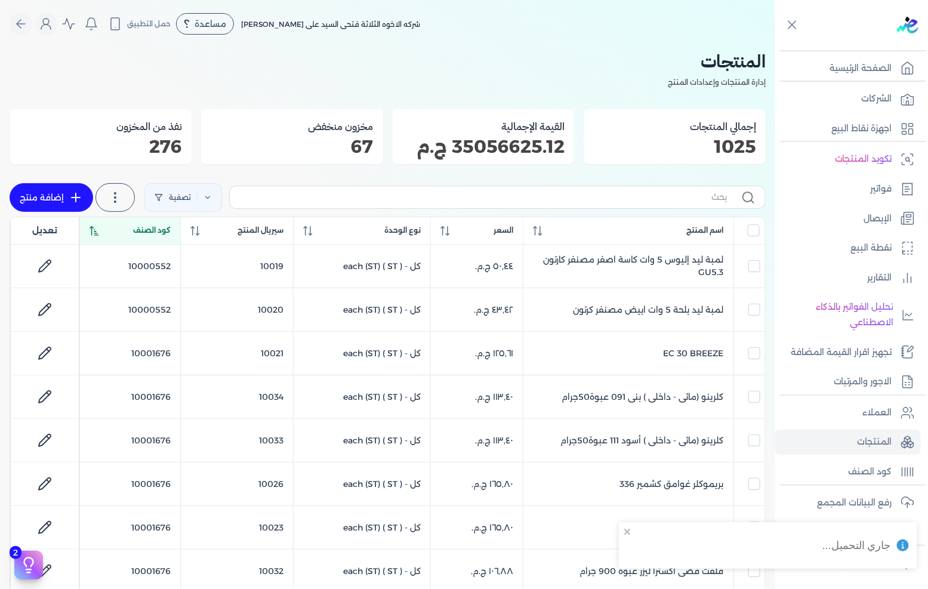
click at [159, 233] on span "كود الصنف" at bounding box center [152, 230] width 38 height 11
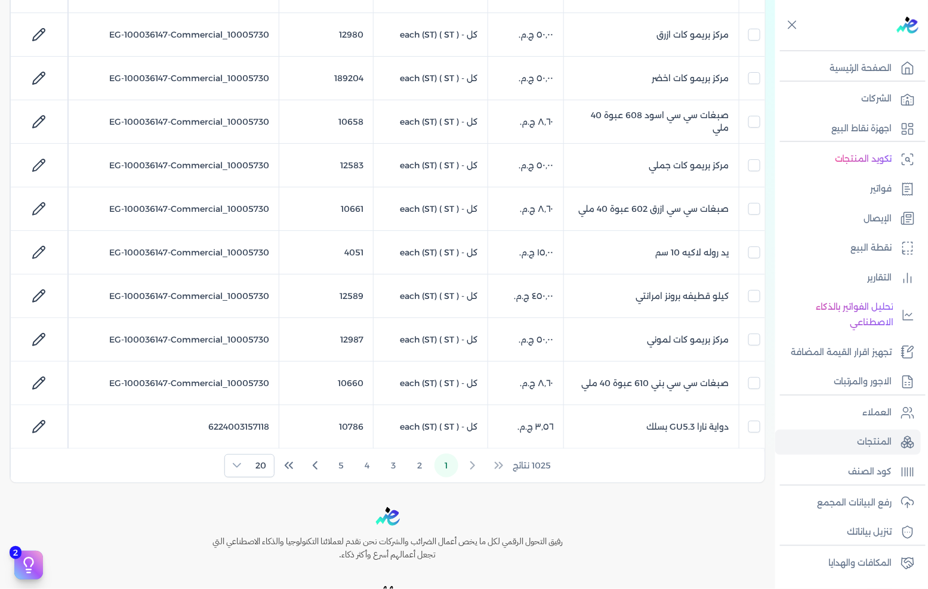
scroll to position [743, 0]
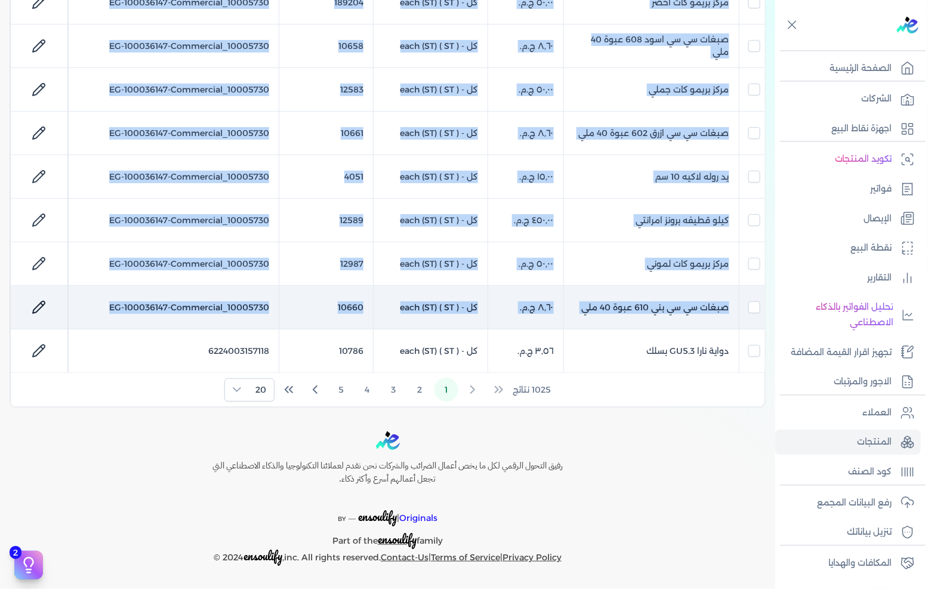
drag, startPoint x: 770, startPoint y: 318, endPoint x: 16, endPoint y: 320, distance: 754.6
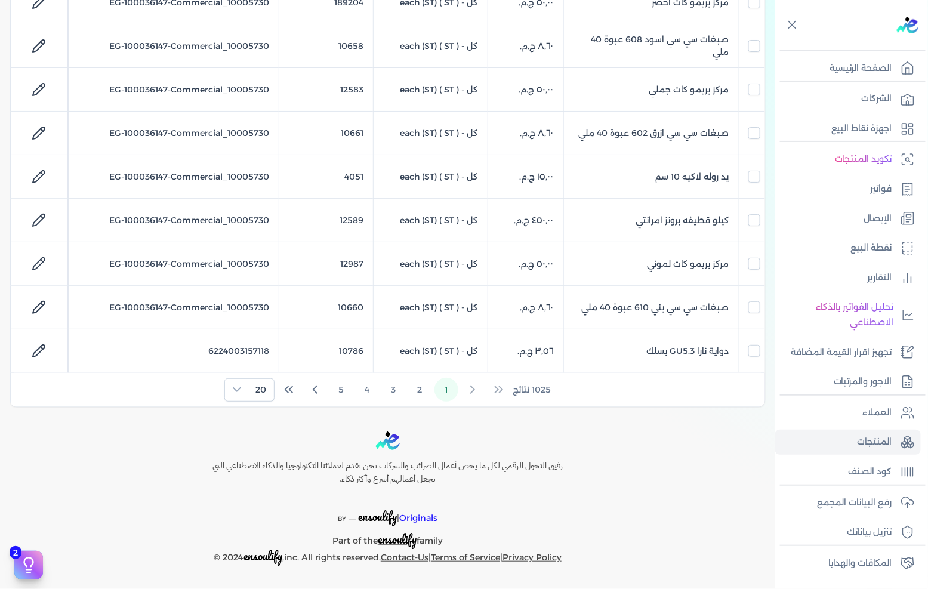
click at [117, 477] on div "رفيق التحول الرقمي لكل ما يخص أعمال الضرائب والشركات نحن نقدم لعملائنا التكنولو…" at bounding box center [387, 498] width 775 height 134
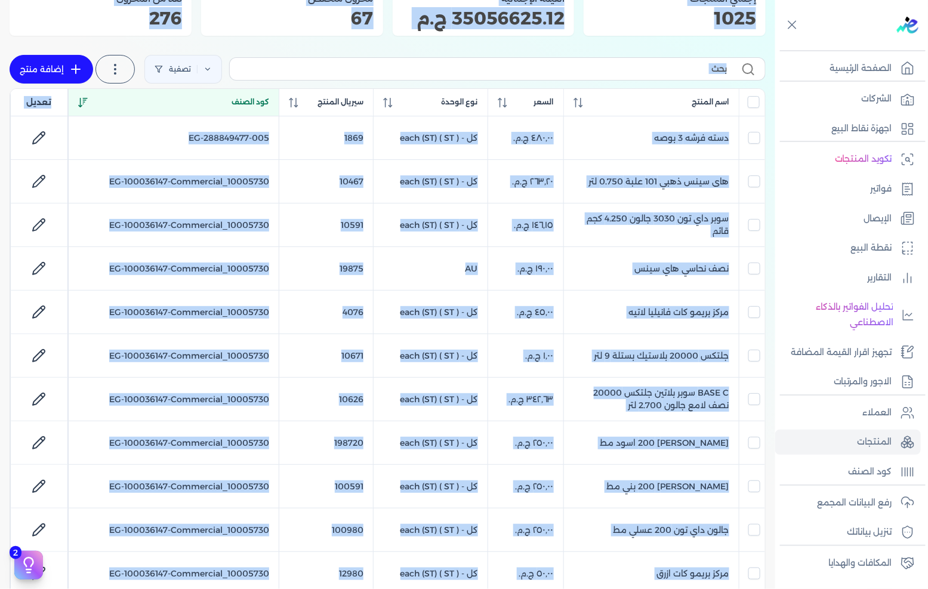
scroll to position [0, 0]
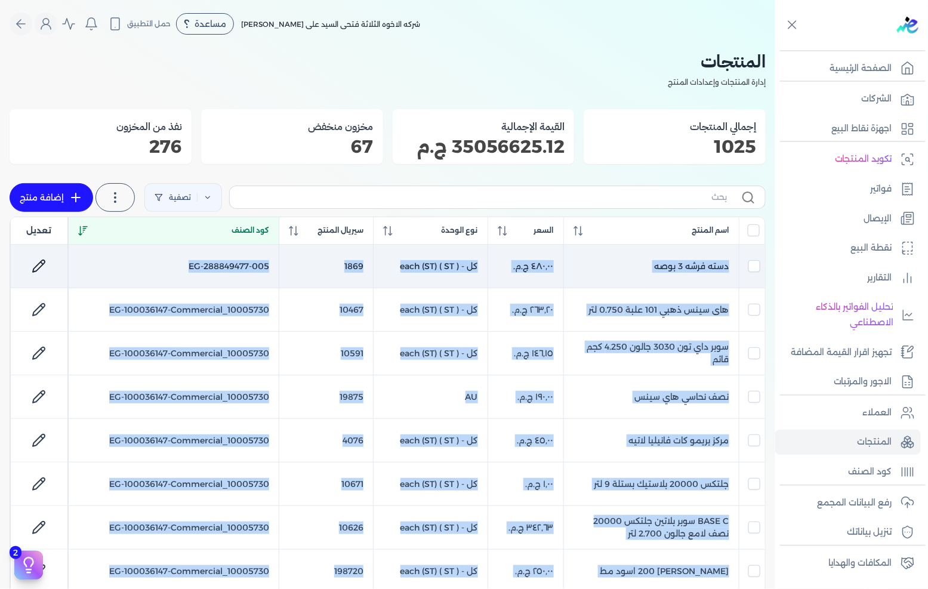
drag, startPoint x: 179, startPoint y: 282, endPoint x: 742, endPoint y: 265, distance: 563.4
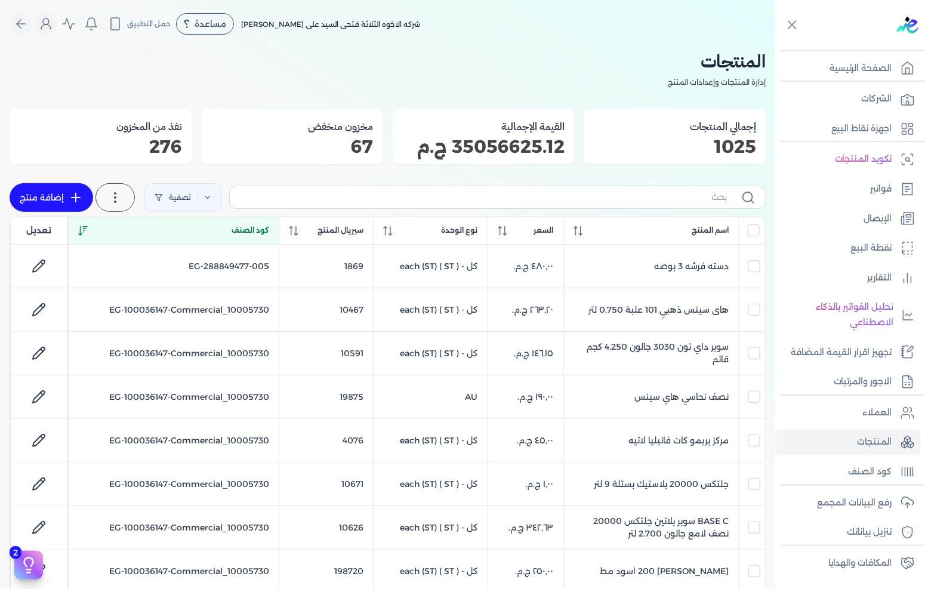
click at [613, 75] on p "إدارة المنتجات وإعدادات المنتج" at bounding box center [388, 83] width 756 height 16
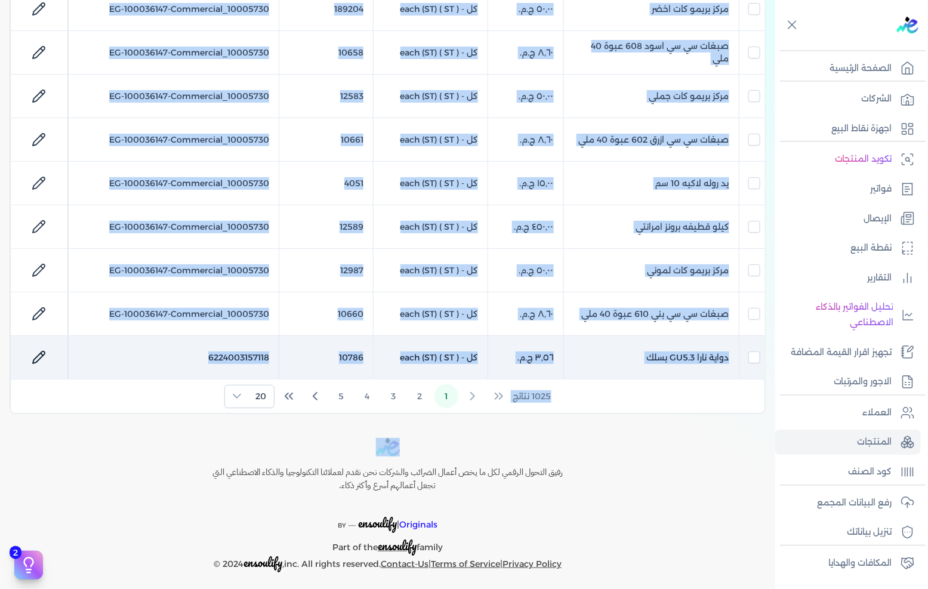
scroll to position [743, 0]
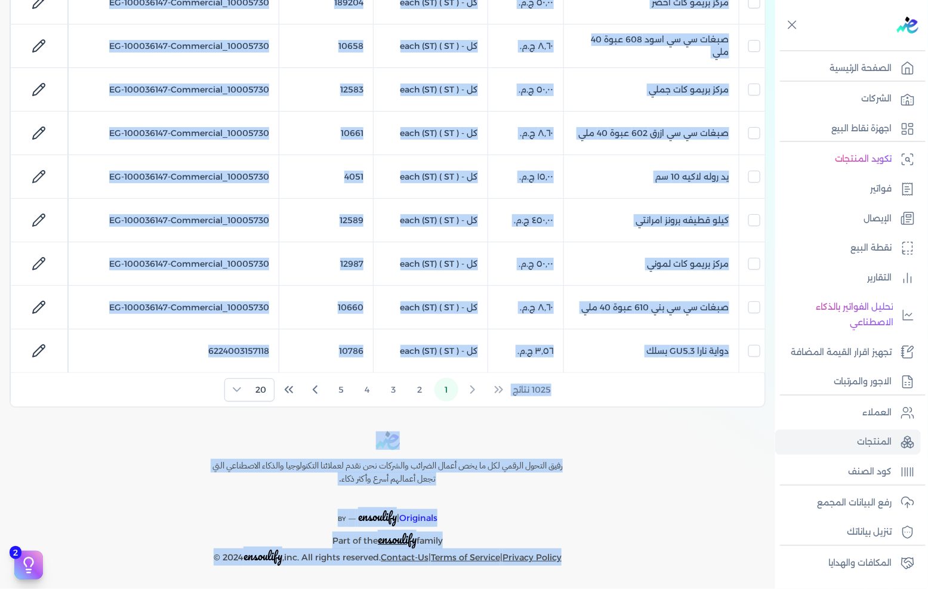
drag, startPoint x: 747, startPoint y: 22, endPoint x: 622, endPoint y: 580, distance: 571.8
click at [622, 580] on div "Toggle Navigation الاسعار العمولات مساعدة خدمة العملاء دليل المستخدم تسجيل الدخ…" at bounding box center [387, 294] width 775 height 589
click at [616, 566] on div "Toggle Navigation الاسعار العمولات مساعدة خدمة العملاء دليل المستخدم تسجيل الدخ…" at bounding box center [387, 294] width 775 height 589
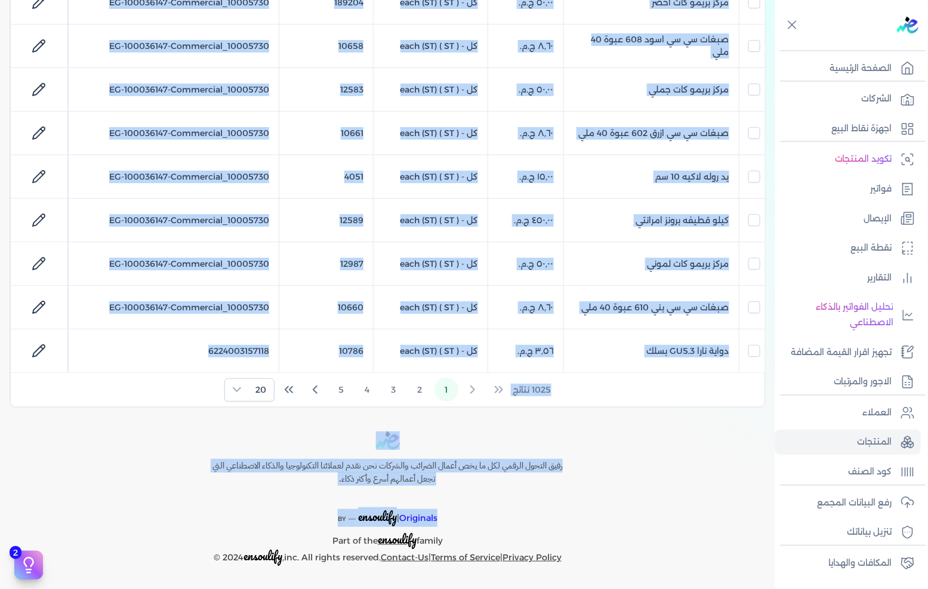
drag, startPoint x: 616, startPoint y: 566, endPoint x: 597, endPoint y: 546, distance: 27.4
click at [597, 546] on div "Toggle Navigation الاسعار العمولات مساعدة خدمة العملاء دليل المستخدم تسجيل الدخ…" at bounding box center [387, 294] width 775 height 589
click at [598, 548] on div "رفيق التحول الرقمي لكل ما يخص أعمال الضرائب والشركات نحن نقدم لعملائنا التكنولو…" at bounding box center [387, 498] width 775 height 134
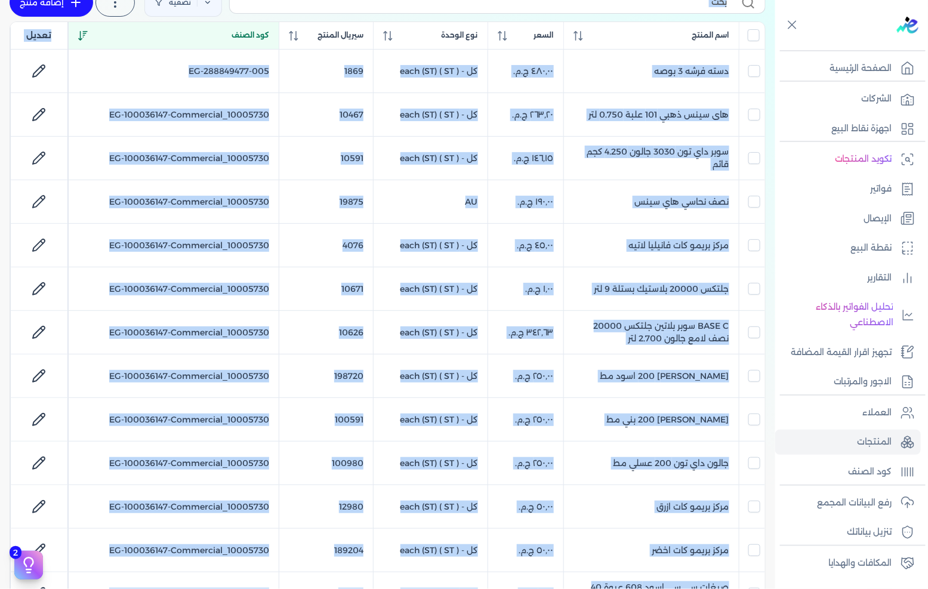
scroll to position [0, 0]
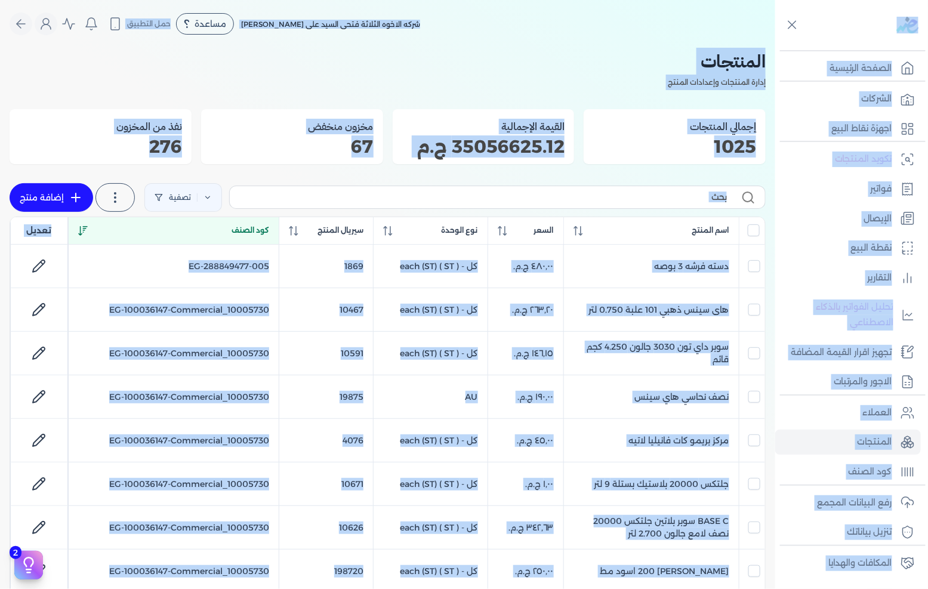
drag, startPoint x: 595, startPoint y: 566, endPoint x: 910, endPoint y: 21, distance: 629.2
click at [910, 21] on div "Toggle Navigation الصفحة الرئيسية الشركات اجهزة نقاط البيع تكويد المنتجات فواتي…" at bounding box center [464, 294] width 928 height 589
click at [517, 13] on div "شركه الاخوه الثلاثة فتحى السيد على عمران وشركاه مساعدة خدمة العملاء دليل المستخ…" at bounding box center [392, 24] width 765 height 23
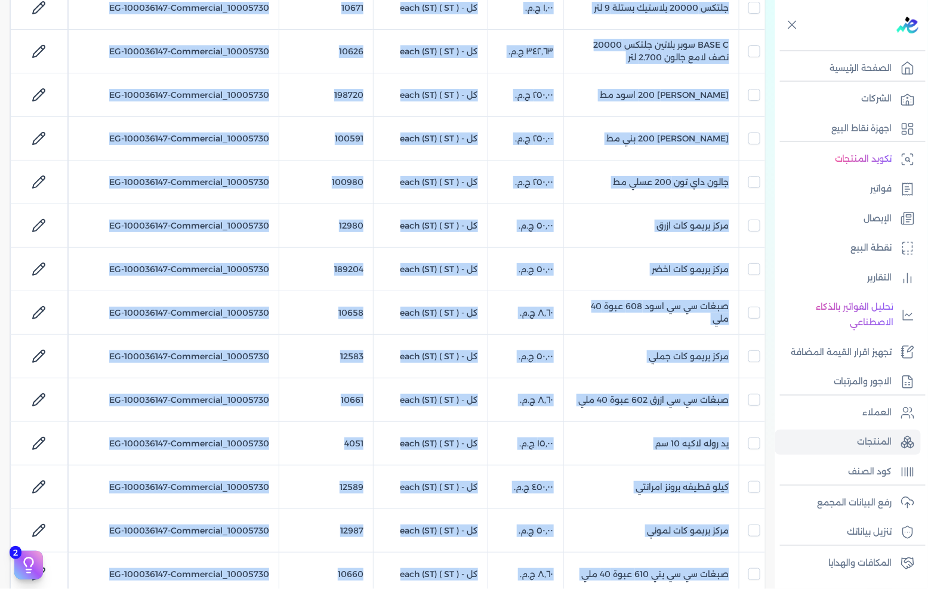
scroll to position [743, 0]
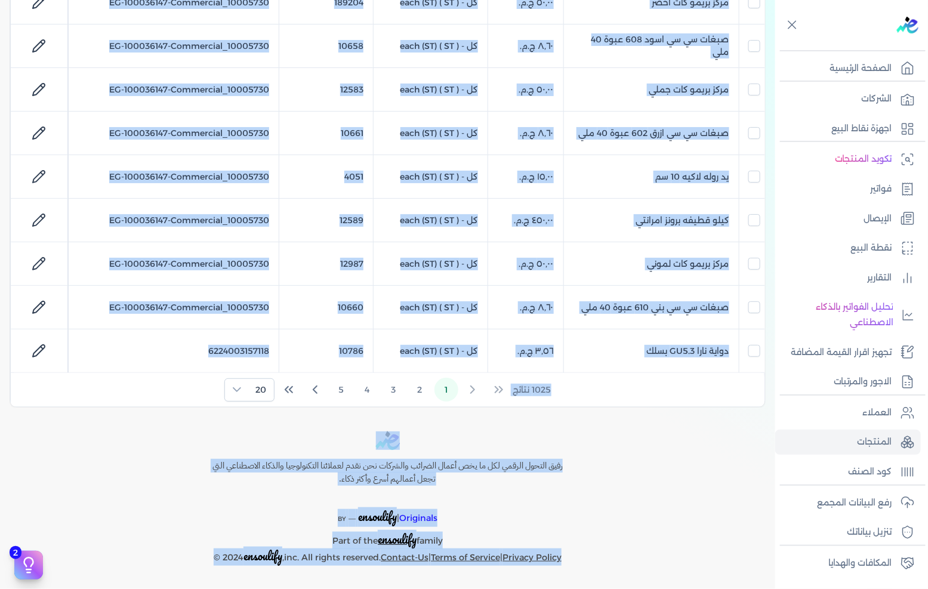
drag, startPoint x: 713, startPoint y: 13, endPoint x: 688, endPoint y: 568, distance: 555.9
click at [688, 568] on div "Toggle Navigation الاسعار العمولات مساعدة خدمة العملاء دليل المستخدم تسجيل الدخ…" at bounding box center [387, 294] width 775 height 589
click at [688, 569] on div "Toggle Navigation الاسعار العمولات مساعدة خدمة العملاء دليل المستخدم تسجيل الدخ…" at bounding box center [387, 294] width 775 height 589
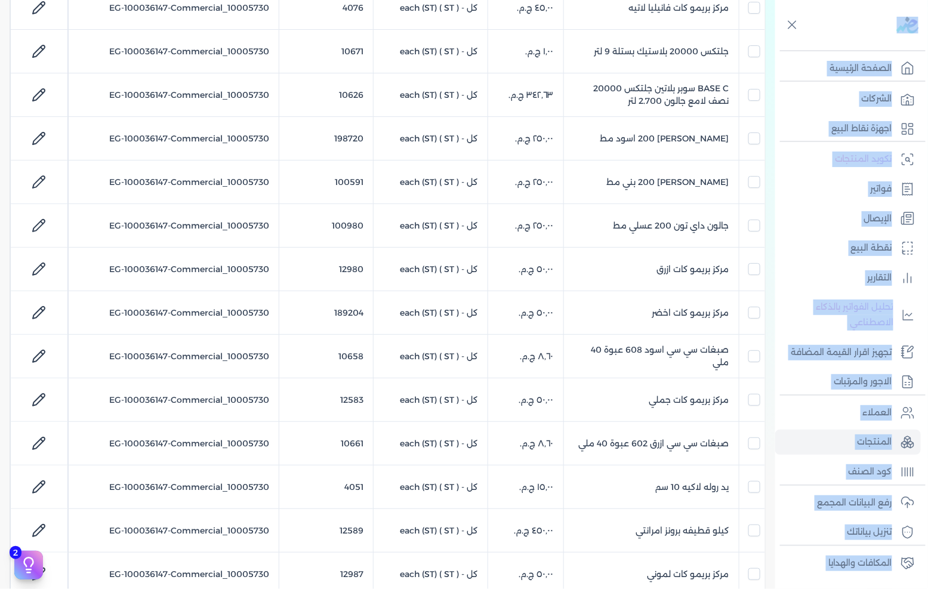
scroll to position [0, 0]
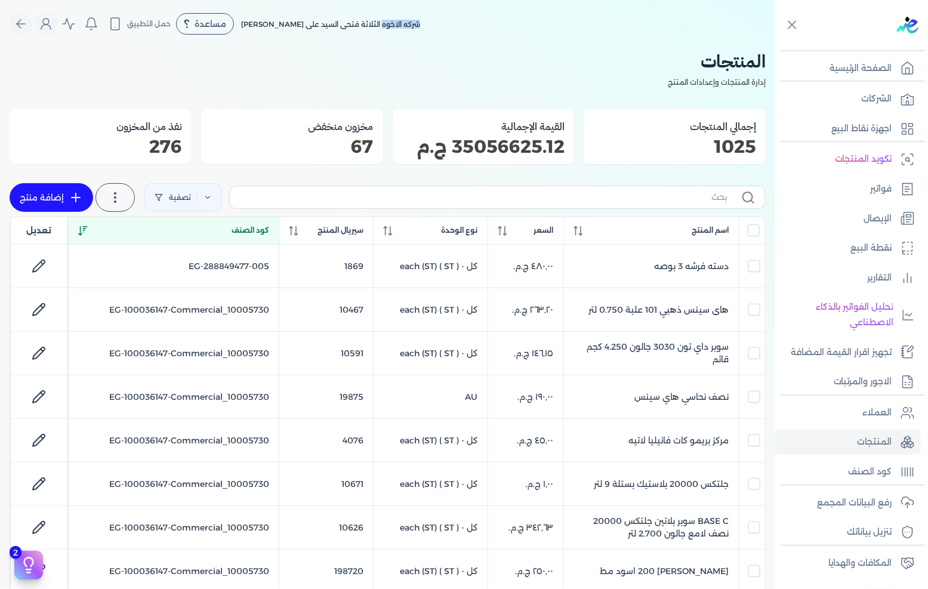
drag, startPoint x: 688, startPoint y: 569, endPoint x: 366, endPoint y: 13, distance: 642.3
click at [366, 13] on div "Toggle Navigation الاسعار العمولات مساعدة خدمة العملاء دليل المستخدم تسجيل الدخ…" at bounding box center [387, 294] width 775 height 589
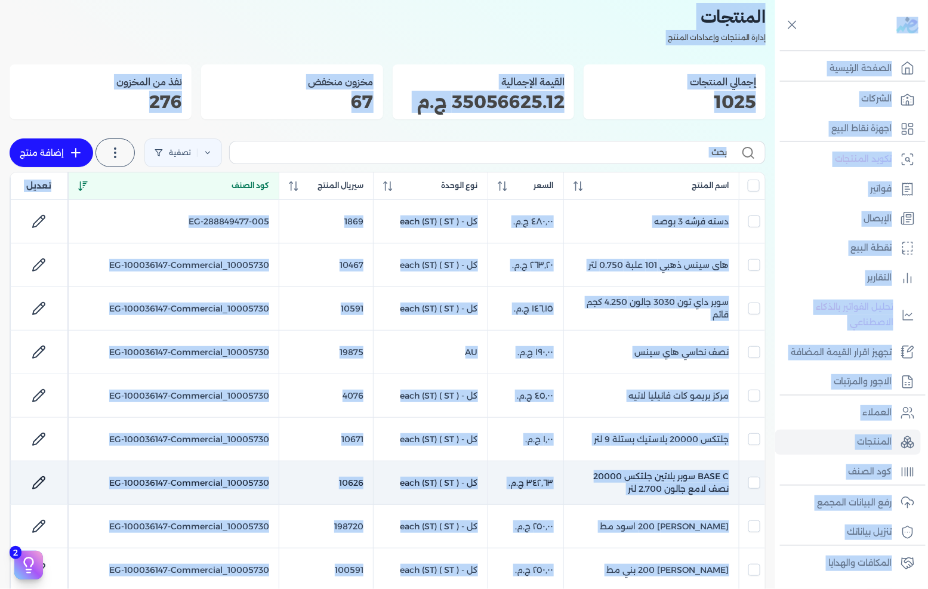
scroll to position [66, 0]
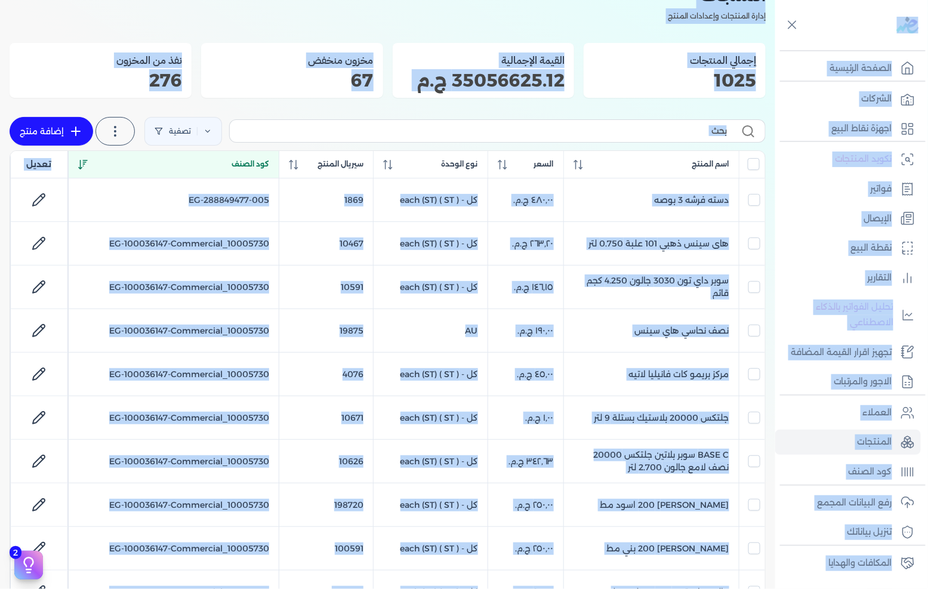
click at [630, 49] on div "إجمالي المنتجات 1025" at bounding box center [674, 70] width 182 height 55
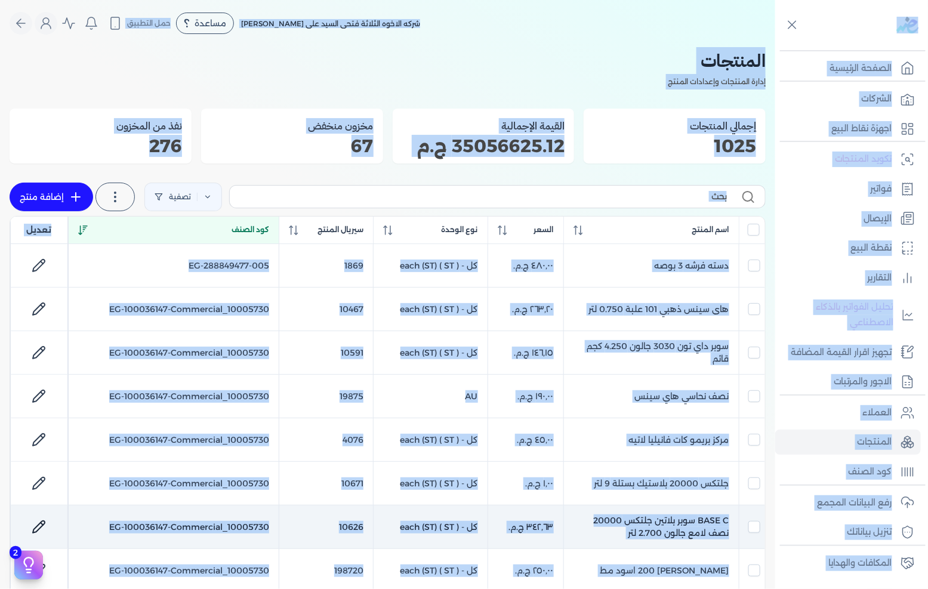
scroll to position [0, 0]
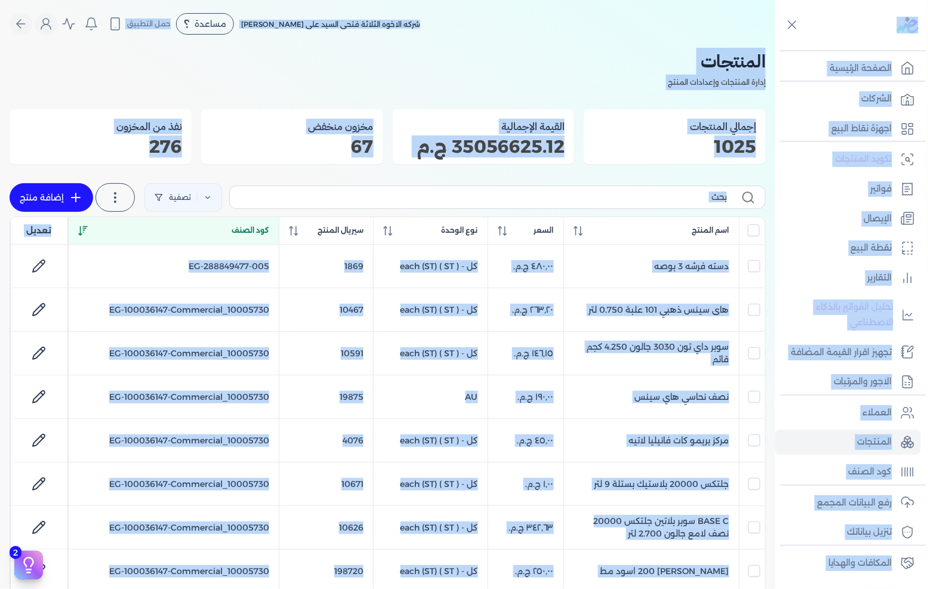
click at [616, 64] on h2 "المنتجات" at bounding box center [388, 61] width 756 height 27
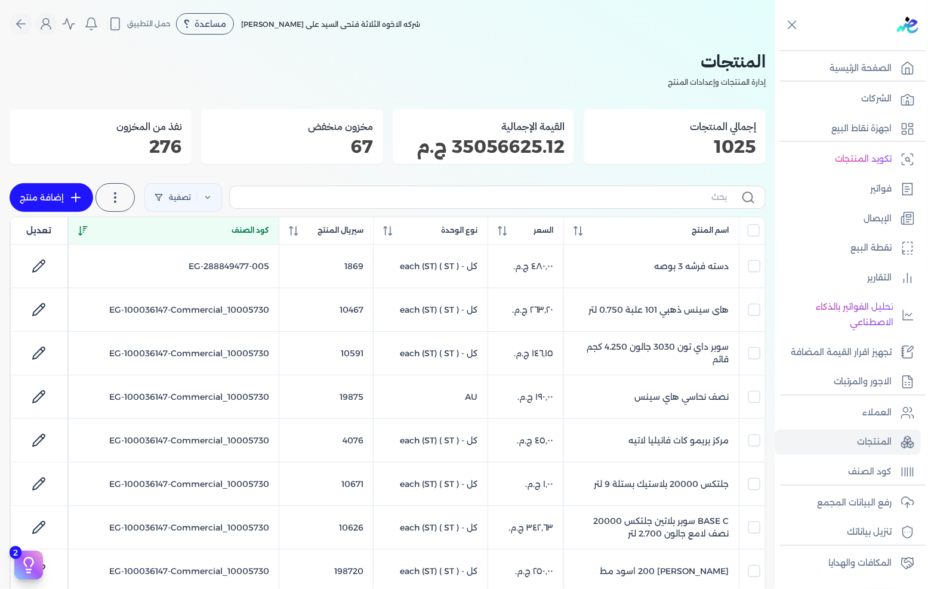
click at [616, 69] on h2 "المنتجات" at bounding box center [388, 61] width 756 height 27
click at [882, 440] on p "المنتجات" at bounding box center [874, 442] width 35 height 16
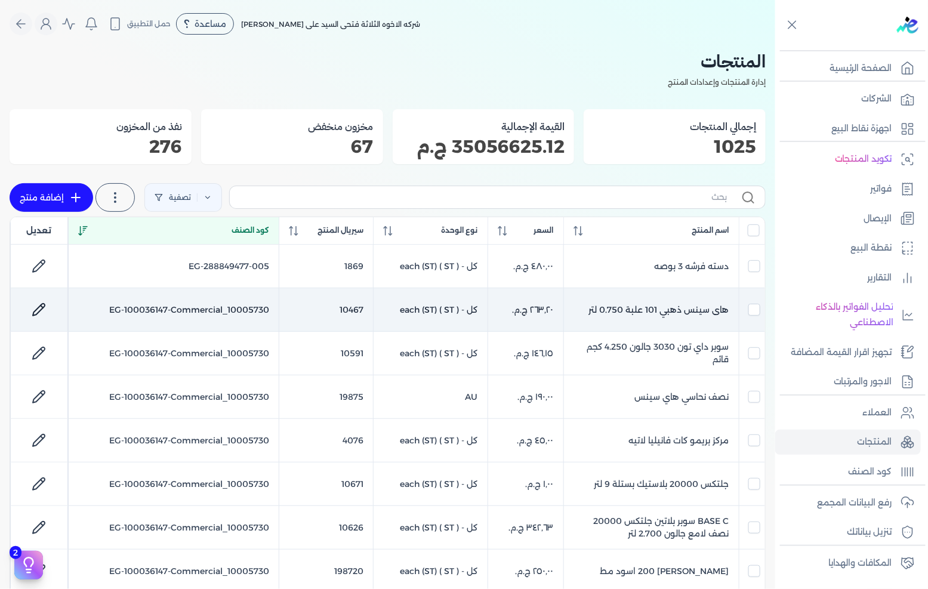
click at [39, 317] on link at bounding box center [38, 309] width 29 height 29
select select "EGS"
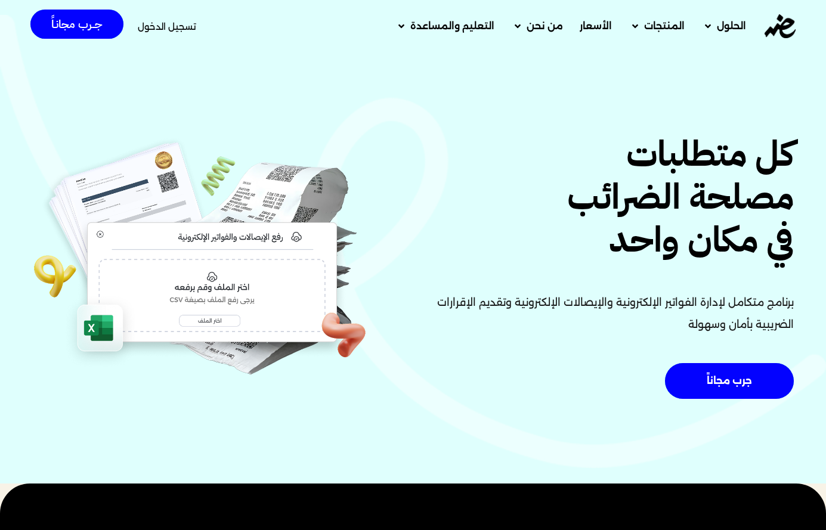
click at [178, 24] on span "تسجيل الدخول" at bounding box center [167, 26] width 58 height 9
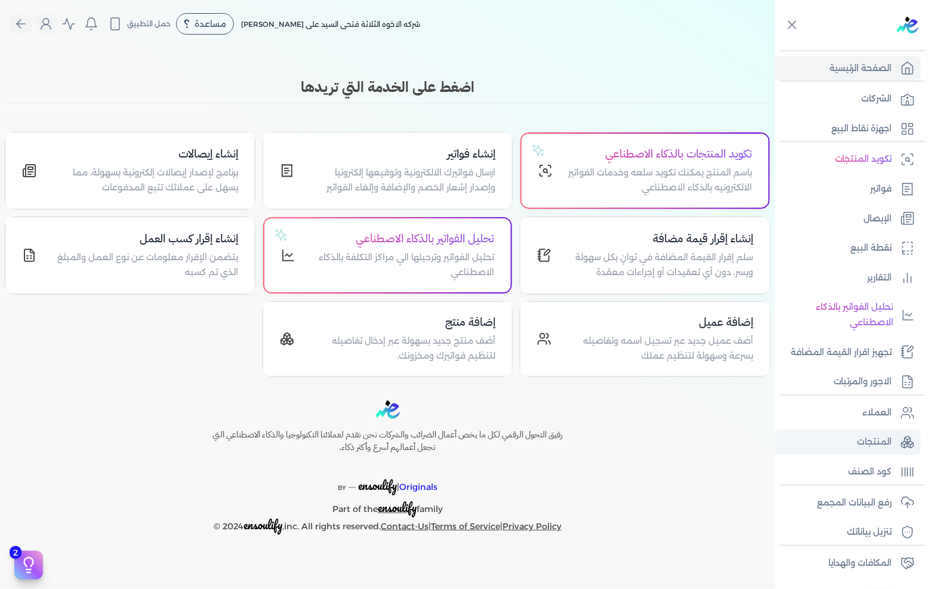
click at [856, 446] on link "المنتجات" at bounding box center [848, 442] width 146 height 25
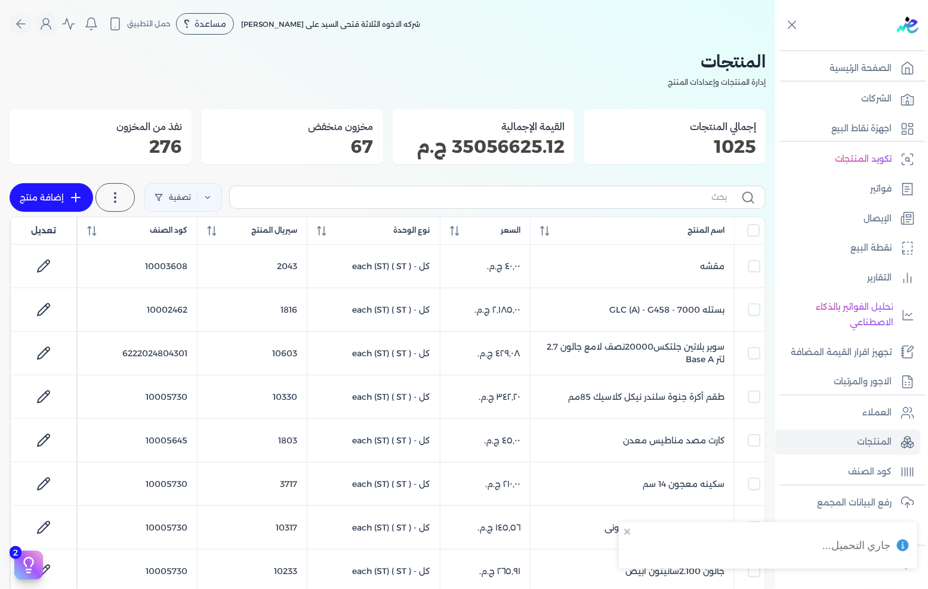
click at [527, 206] on label at bounding box center [497, 197] width 536 height 23
click at [527, 203] on input "text" at bounding box center [482, 197] width 487 height 13
click at [533, 198] on input "text" at bounding box center [482, 197] width 487 height 13
type input "20000"
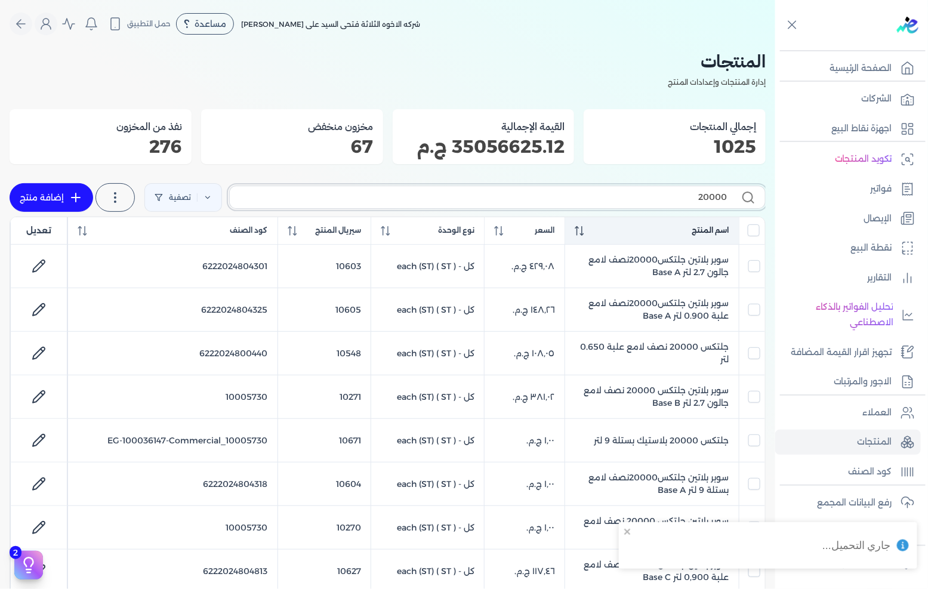
checkbox input "false"
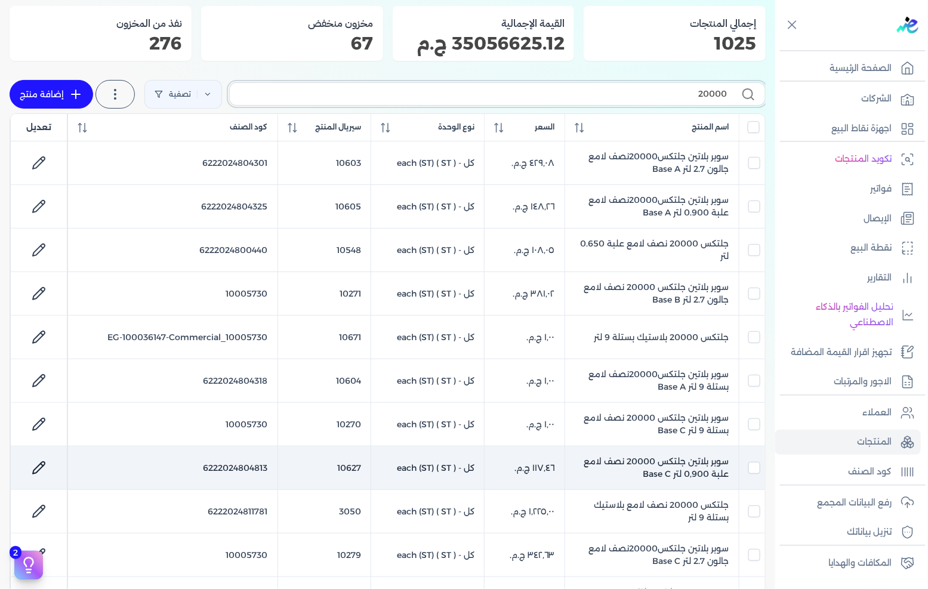
scroll to position [132, 0]
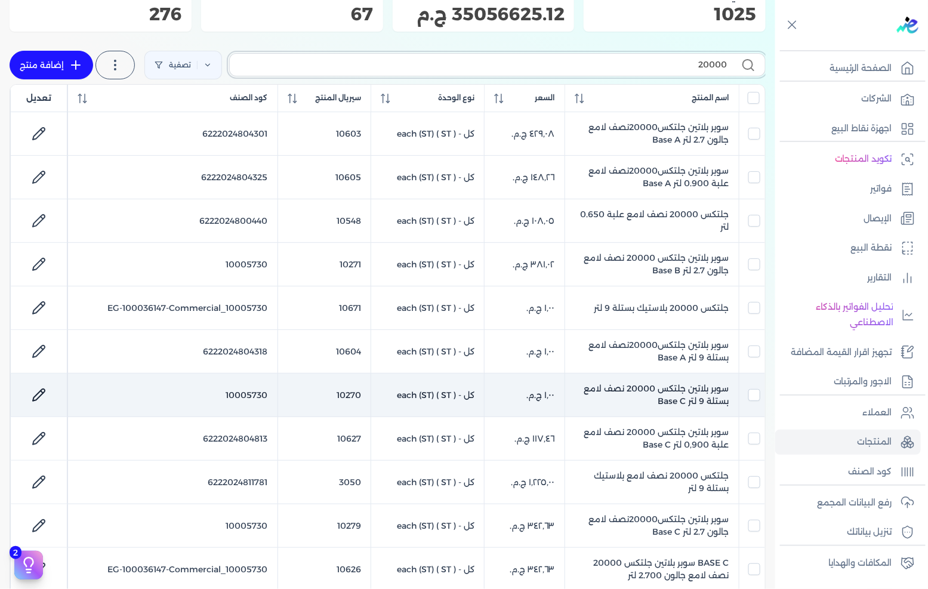
type input "20000"
click at [241, 393] on td "10005730" at bounding box center [172, 395] width 210 height 44
checkbox input "false"
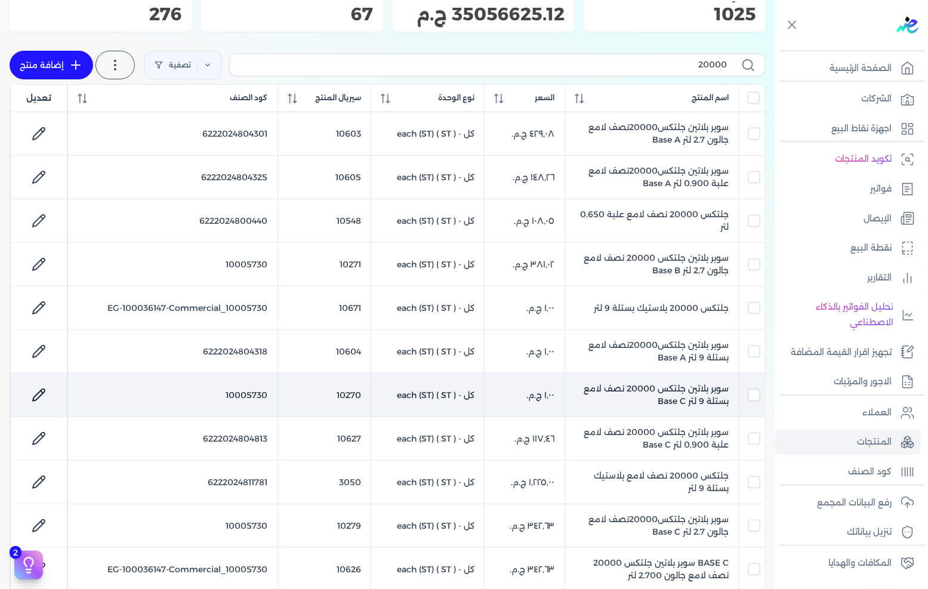
checkbox input "false"
checkbox input "true"
checkbox input "false"
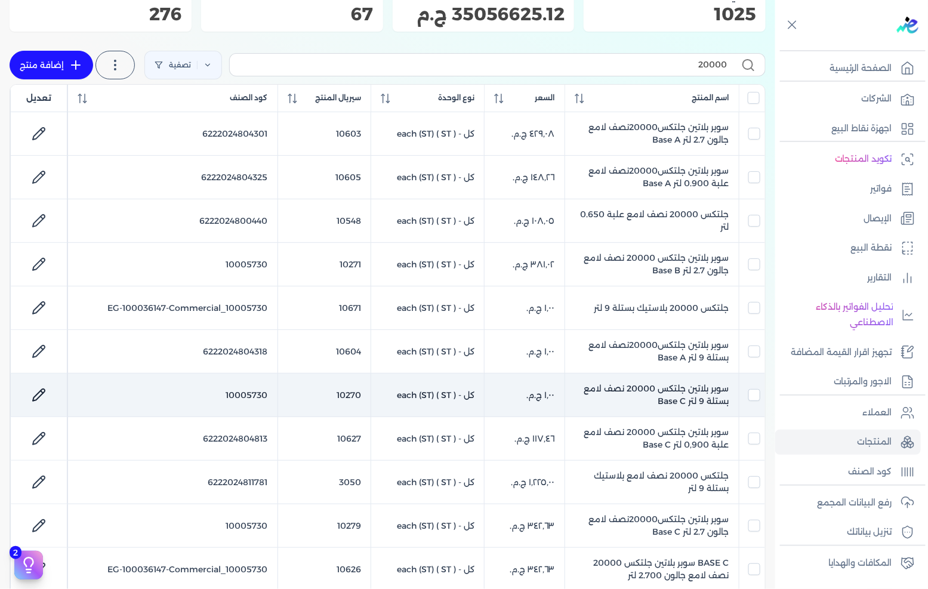
checkbox input "false"
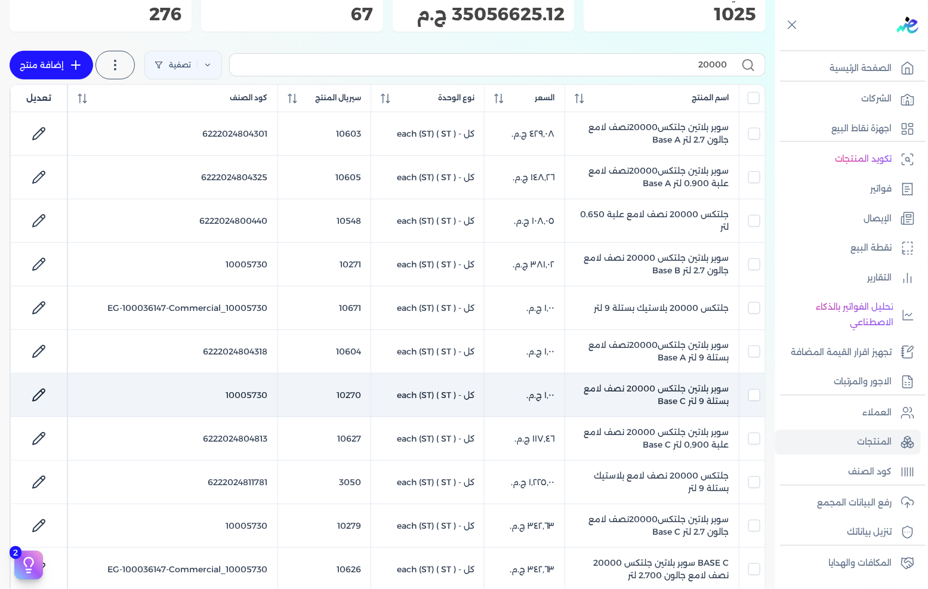
checkbox input "false"
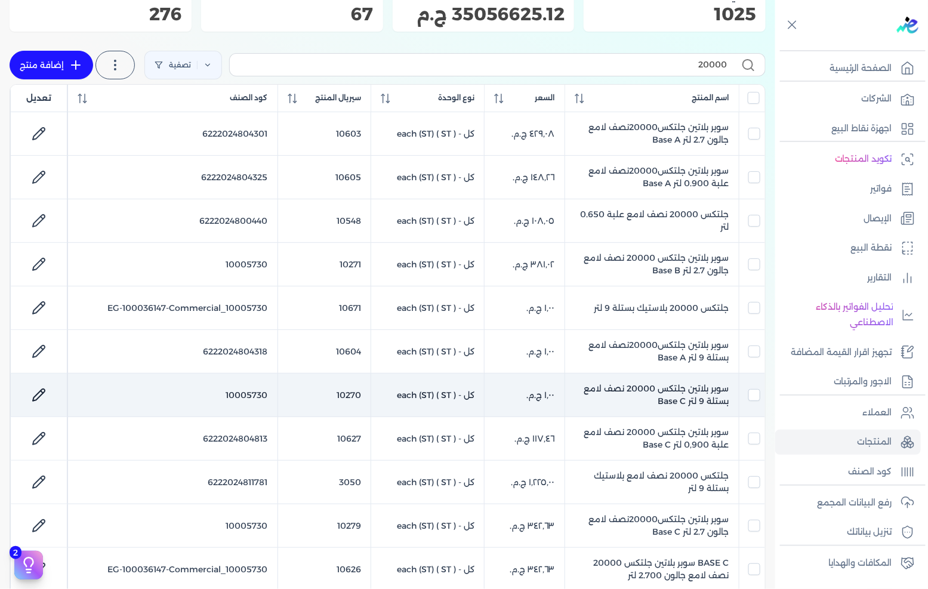
click at [242, 393] on td "10005730" at bounding box center [172, 395] width 210 height 44
checkbox input "false"
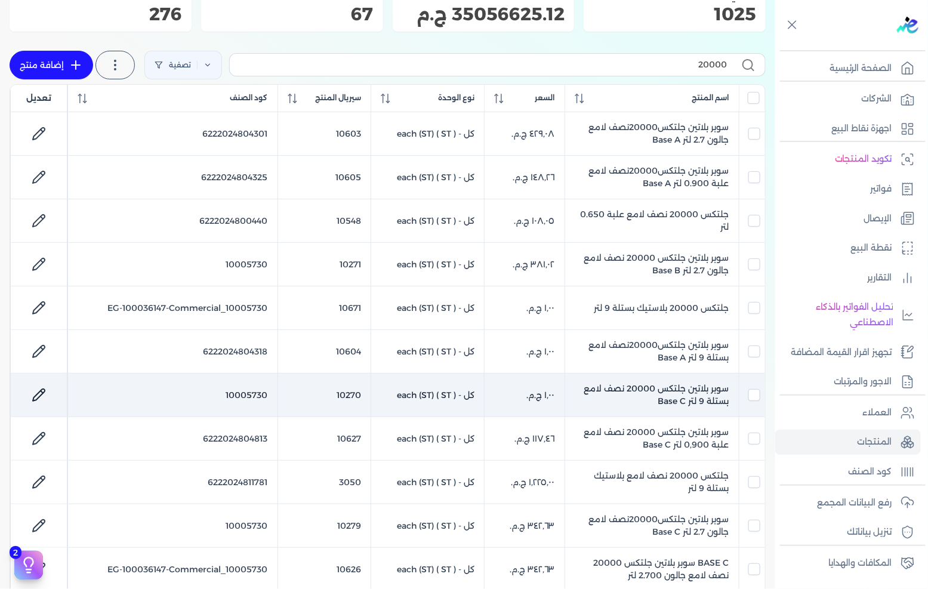
checkbox input "false"
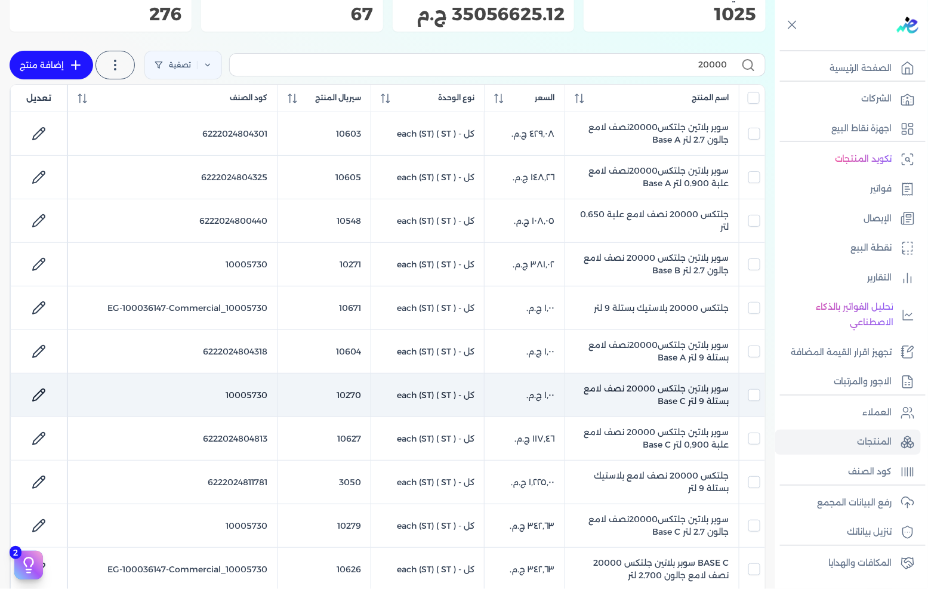
checkbox input "false"
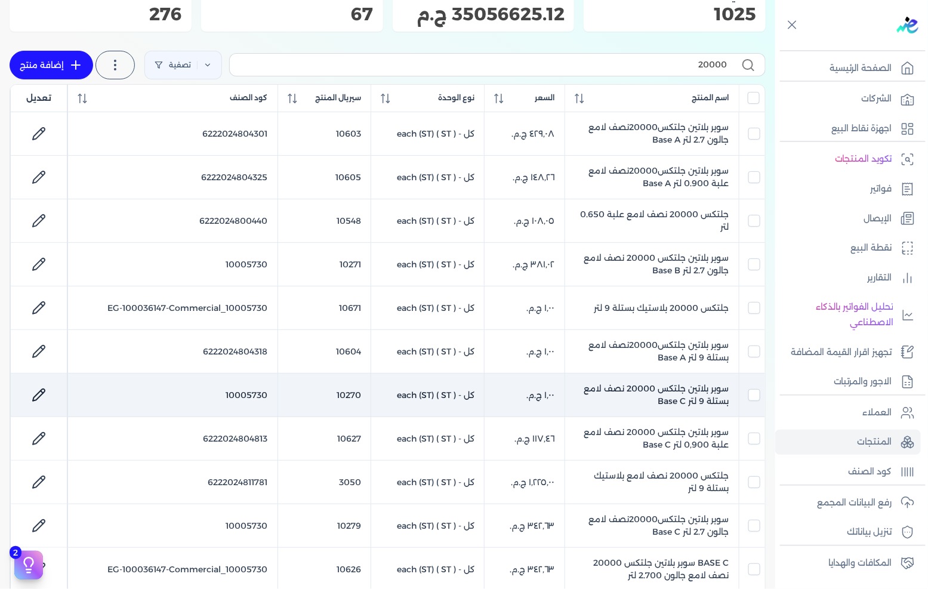
checkbox input "false"
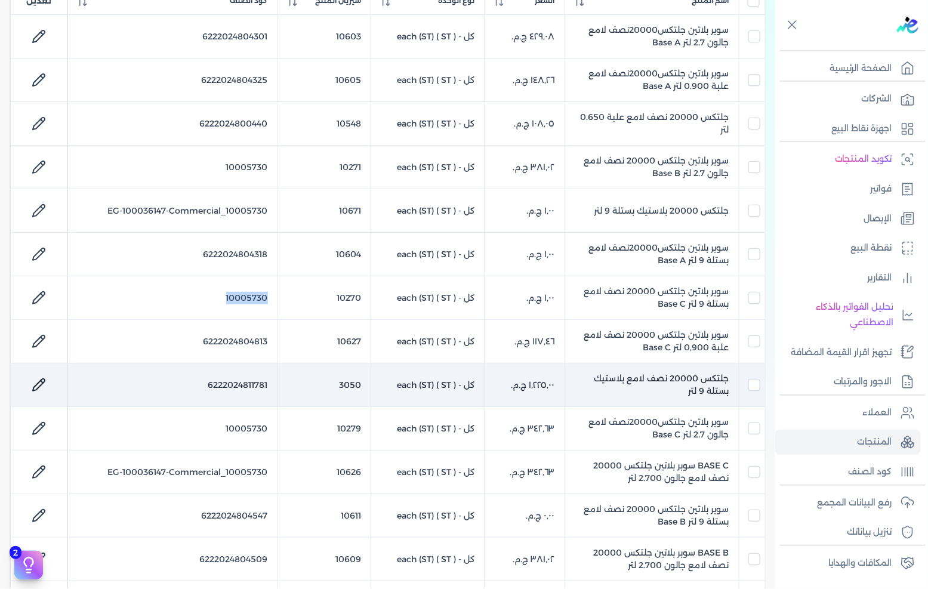
scroll to position [199, 0]
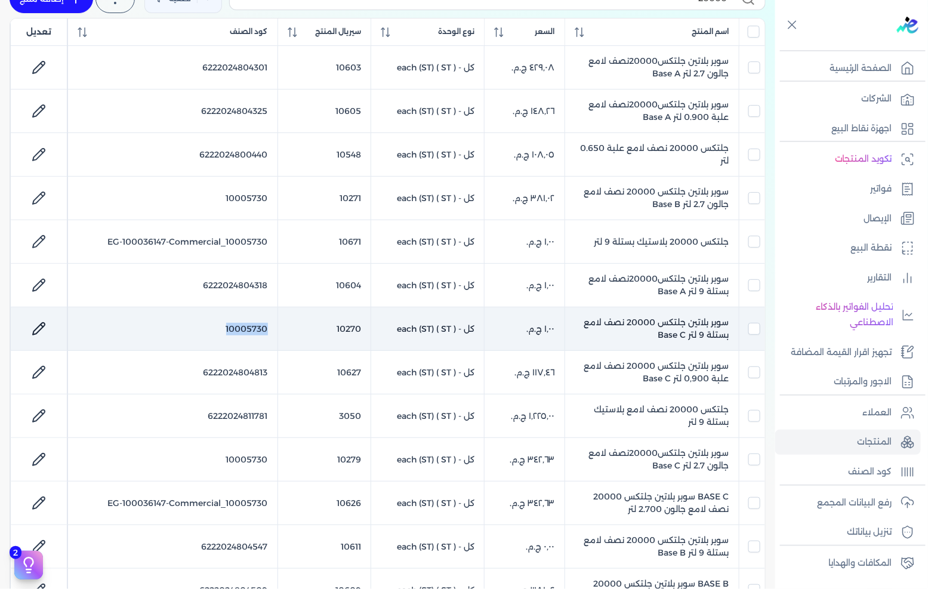
click at [251, 337] on td "10005730" at bounding box center [172, 329] width 210 height 44
checkbox input "false"
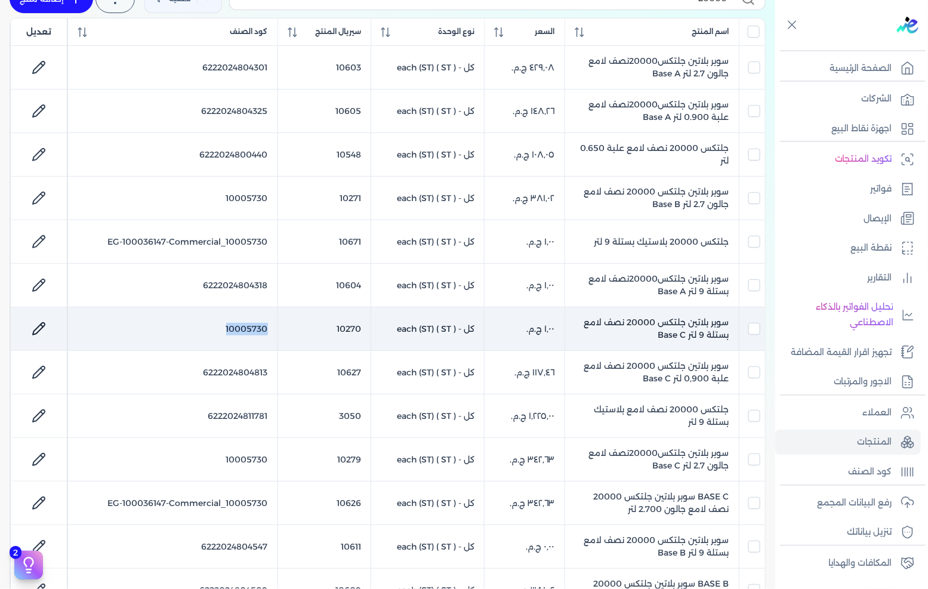
checkbox input "false"
checkbox input "true"
checkbox input "false"
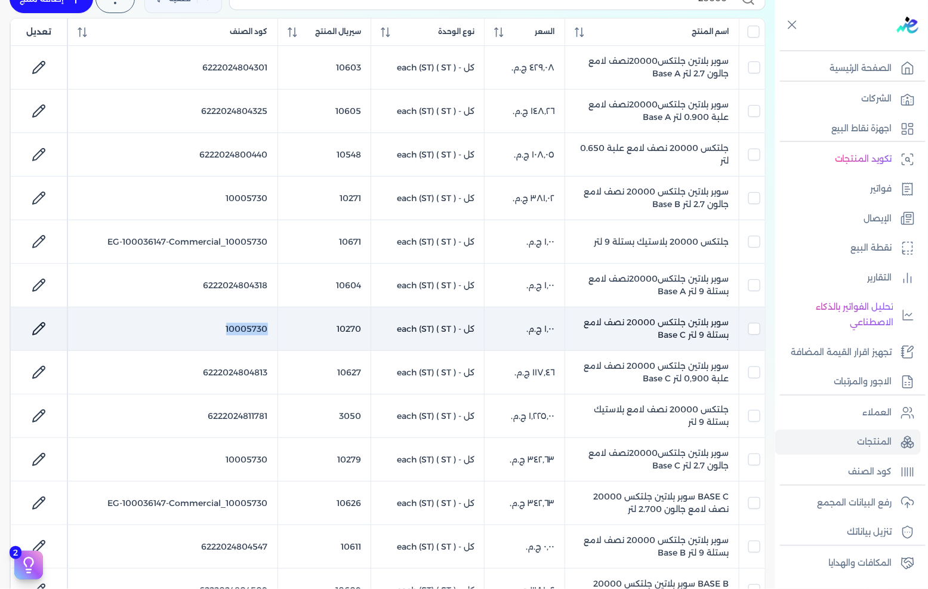
checkbox input "false"
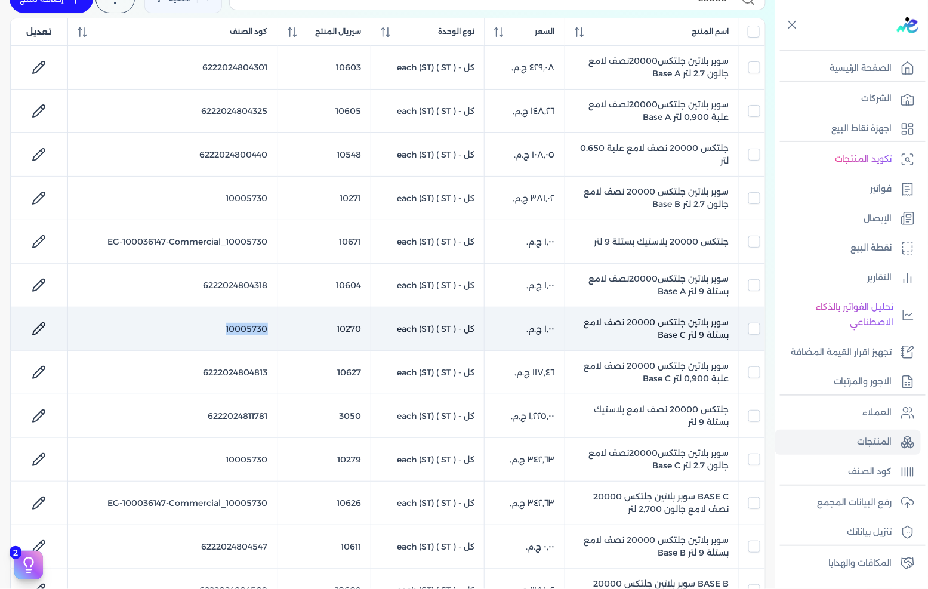
checkbox input "false"
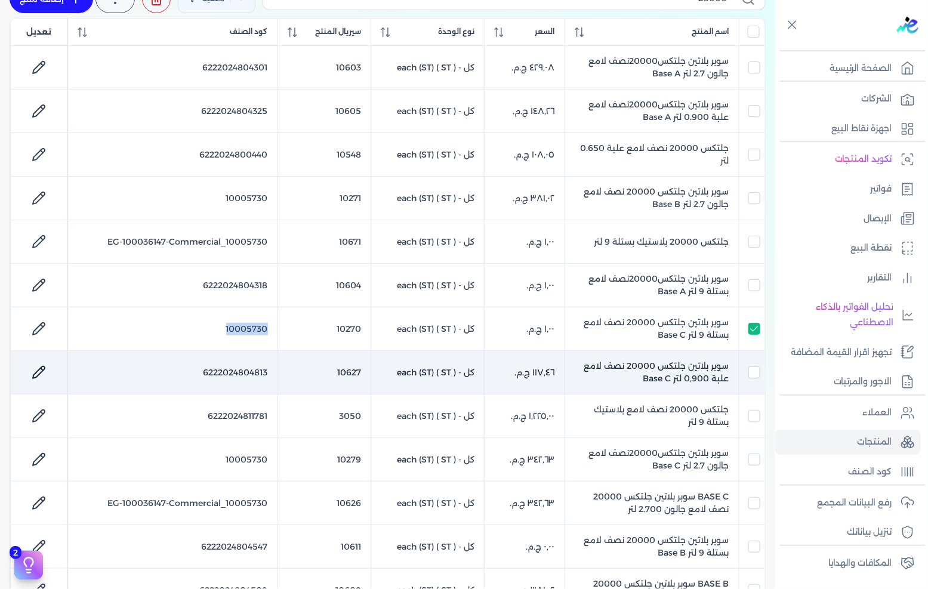
drag, startPoint x: 251, startPoint y: 337, endPoint x: 179, endPoint y: 363, distance: 76.0
click at [251, 335] on td "10005730" at bounding box center [172, 329] width 210 height 44
checkbox input "false"
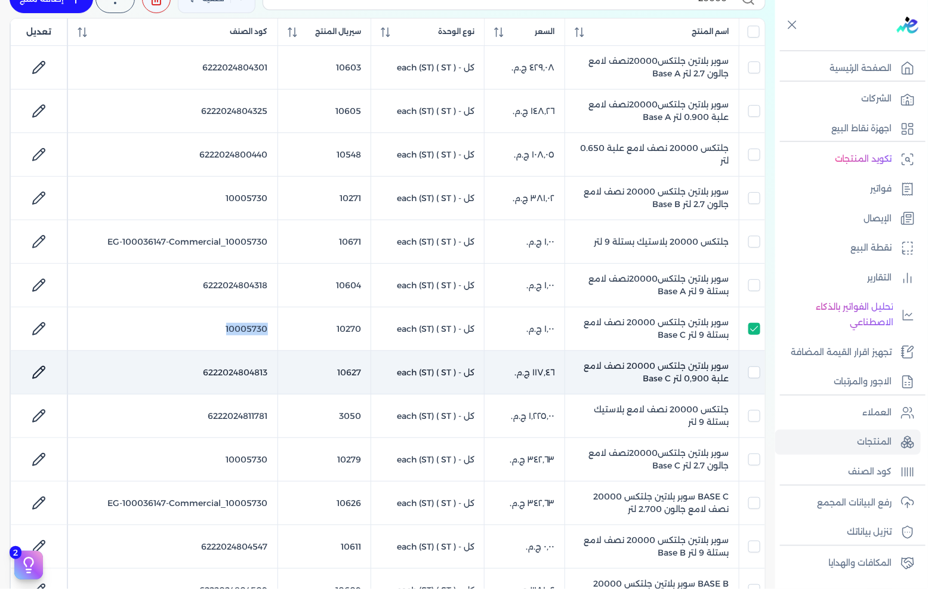
checkbox input "false"
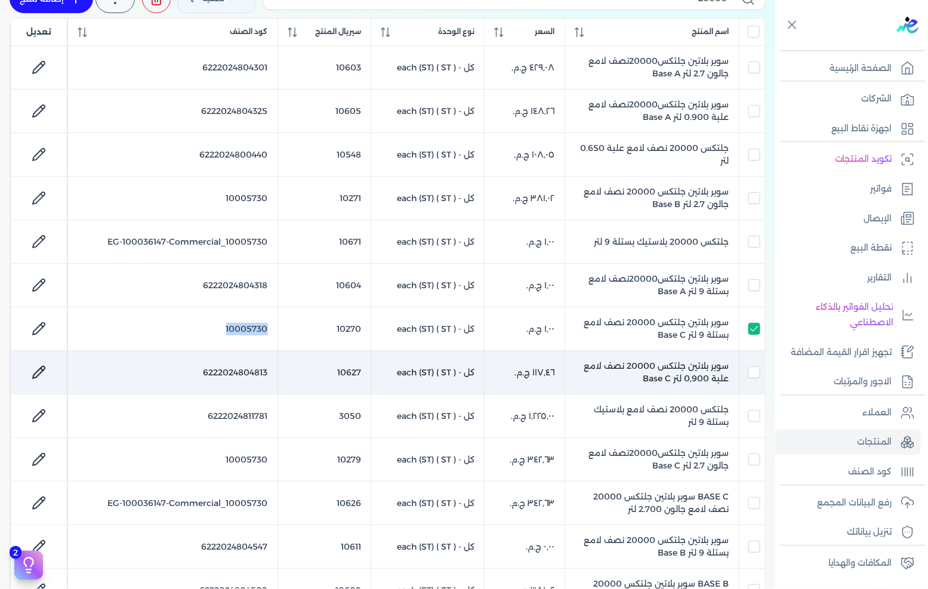
checkbox input "false"
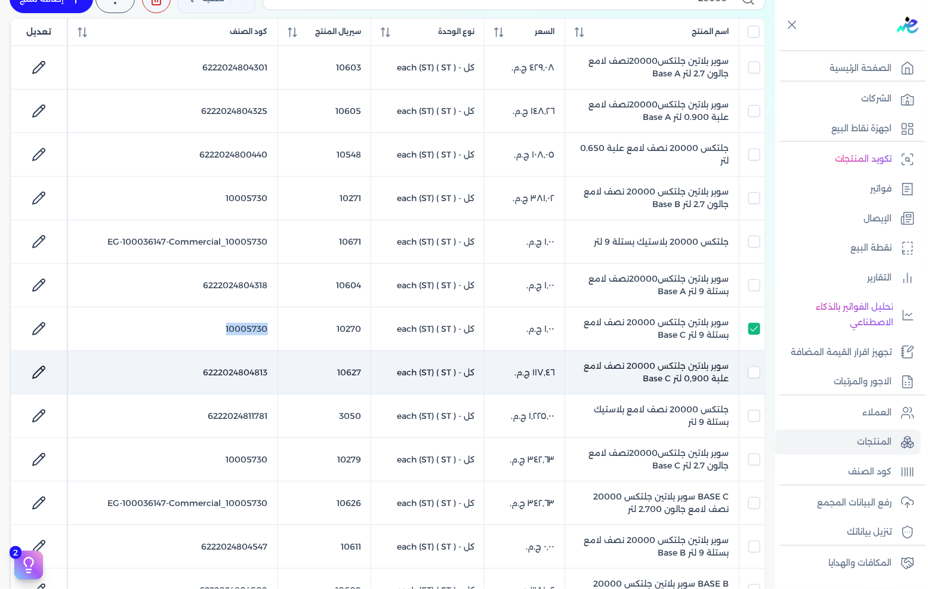
checkbox input "false"
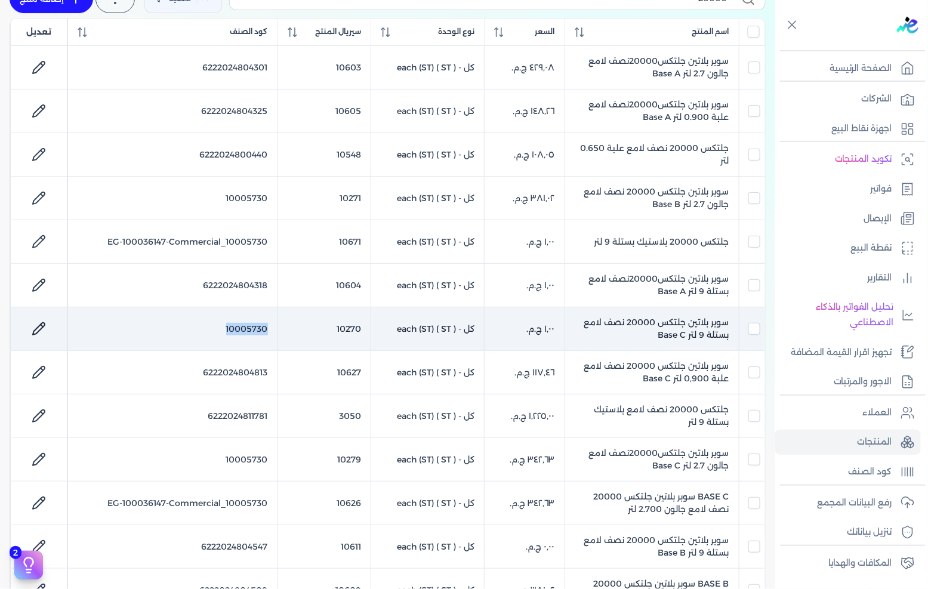
click at [39, 325] on icon at bounding box center [39, 329] width 14 height 14
click at [46, 320] on link at bounding box center [38, 328] width 29 height 29
select select "GS1"
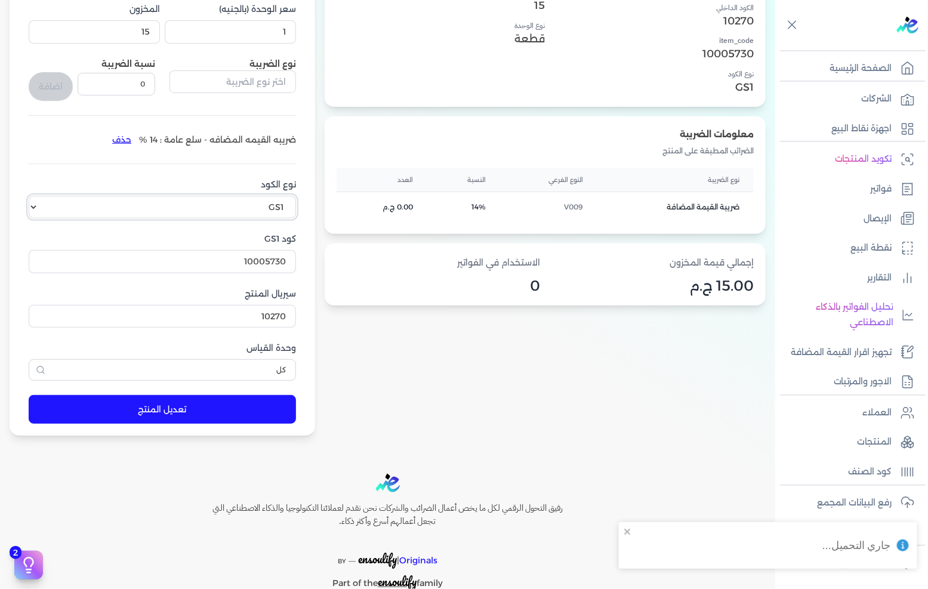
click at [259, 205] on select "اختر نوع الكود EGS GS1" at bounding box center [162, 207] width 267 height 23
click at [261, 264] on input "10005730" at bounding box center [162, 261] width 267 height 23
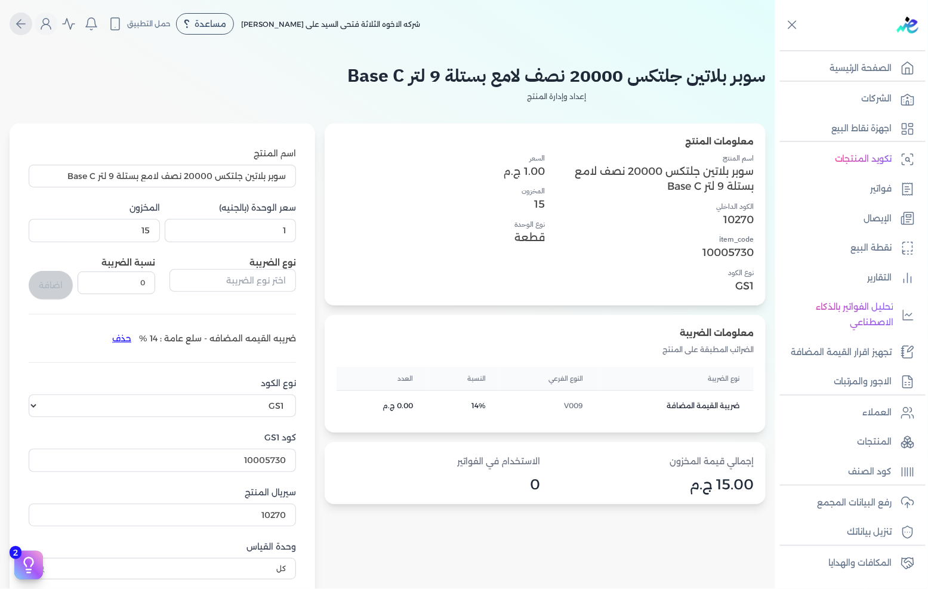
click at [21, 21] on icon "Global" at bounding box center [19, 24] width 4 height 8
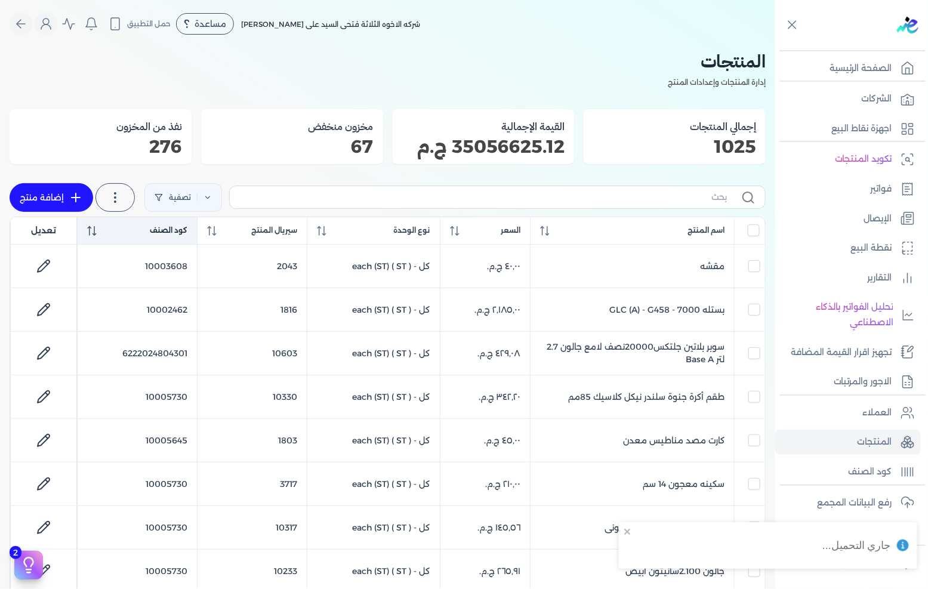
click at [174, 224] on th "كود الصنف" at bounding box center [138, 230] width 120 height 27
checkbox input "false"
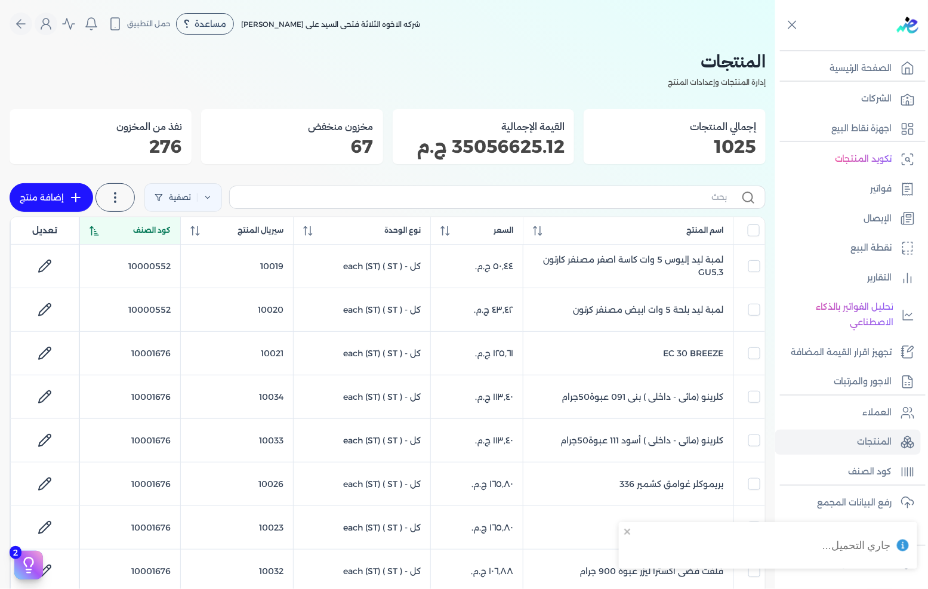
click at [171, 231] on span "كود الصنف" at bounding box center [152, 230] width 38 height 11
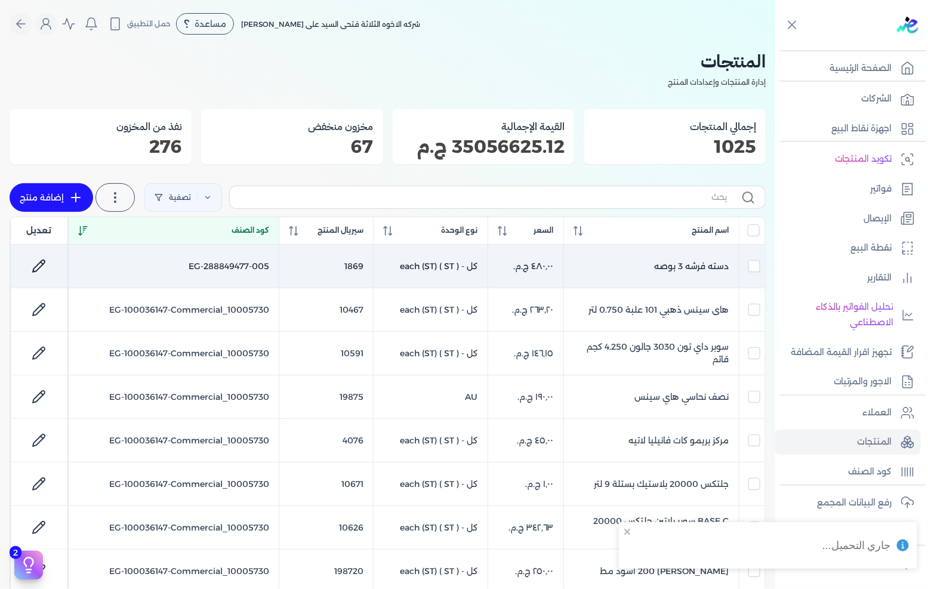
scroll to position [66, 0]
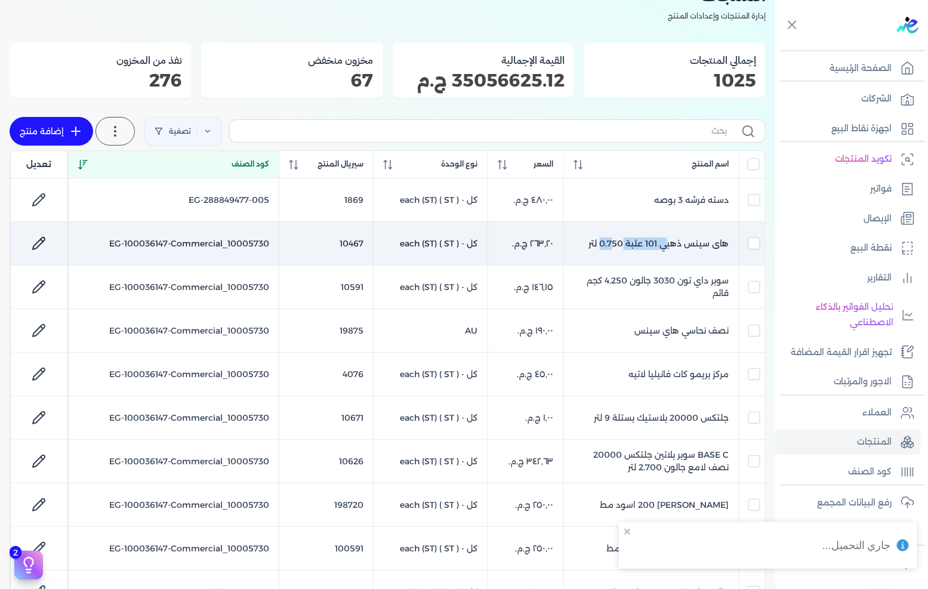
drag, startPoint x: 613, startPoint y: 243, endPoint x: 81, endPoint y: 249, distance: 531.6
click at [196, 396] on tr "هاى سينس ذهبي 101 علبة 0.750 لتر ‏٢٦٣٫٢٠ ج.م.‏ كل - each (ST) ( ST ) 10467 EG-1…" at bounding box center [387, 418] width 755 height 44
checkbox input "false"
checkbox input "true"
checkbox input "false"
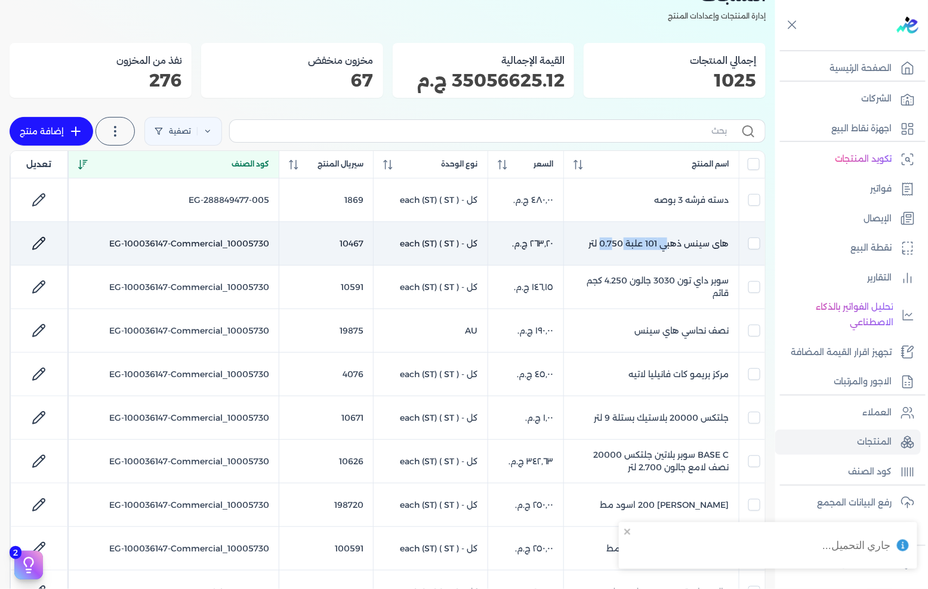
checkbox input "false"
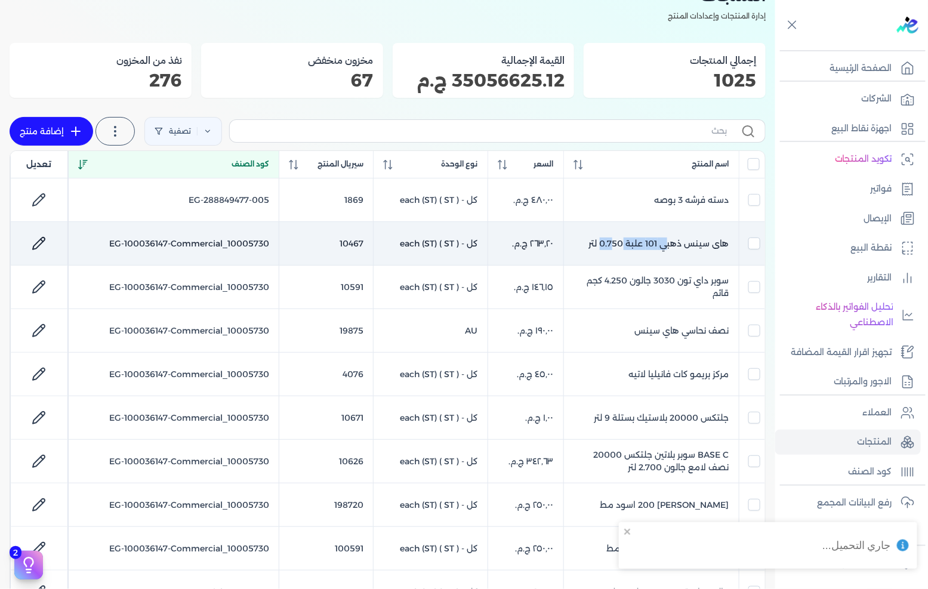
checkbox input "false"
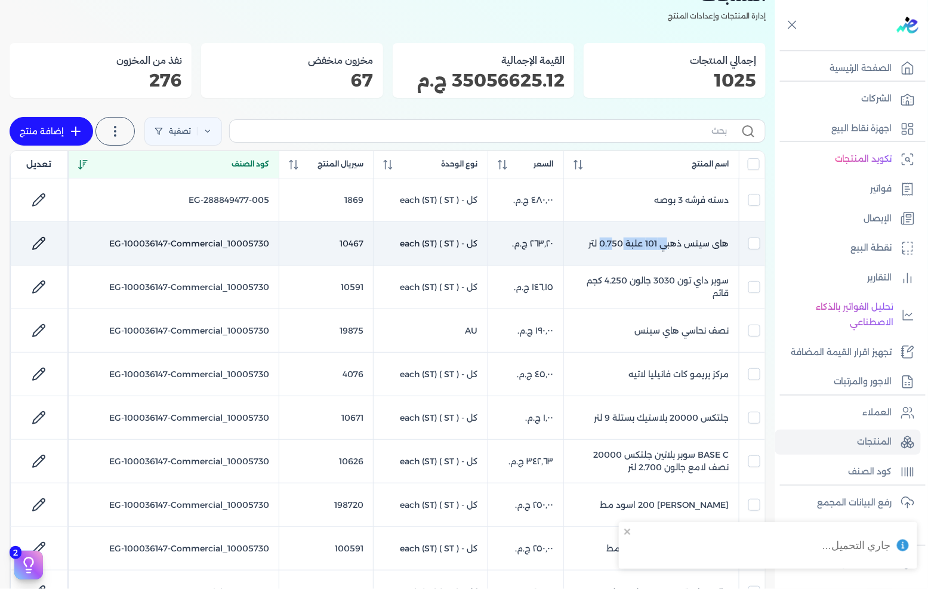
checkbox input "false"
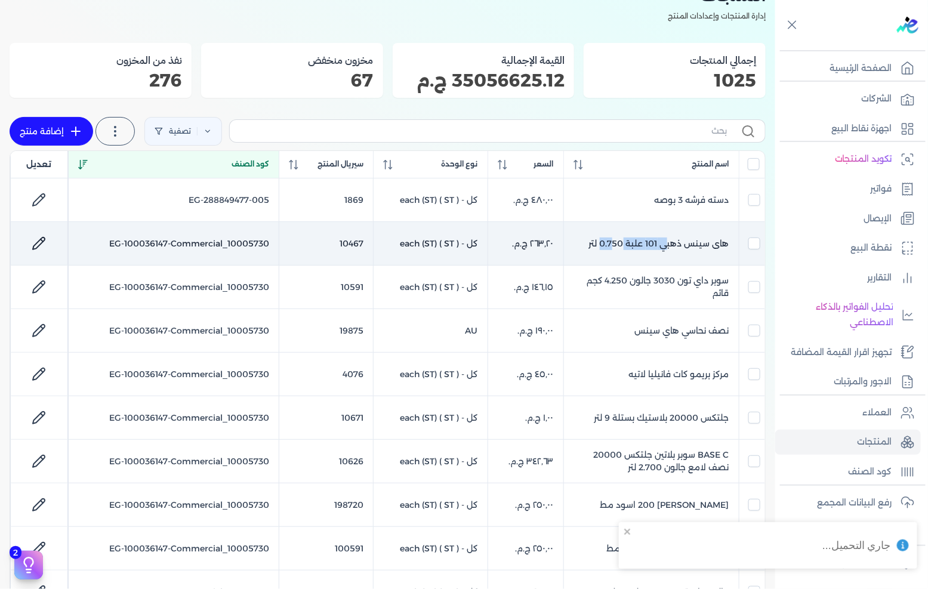
checkbox input "false"
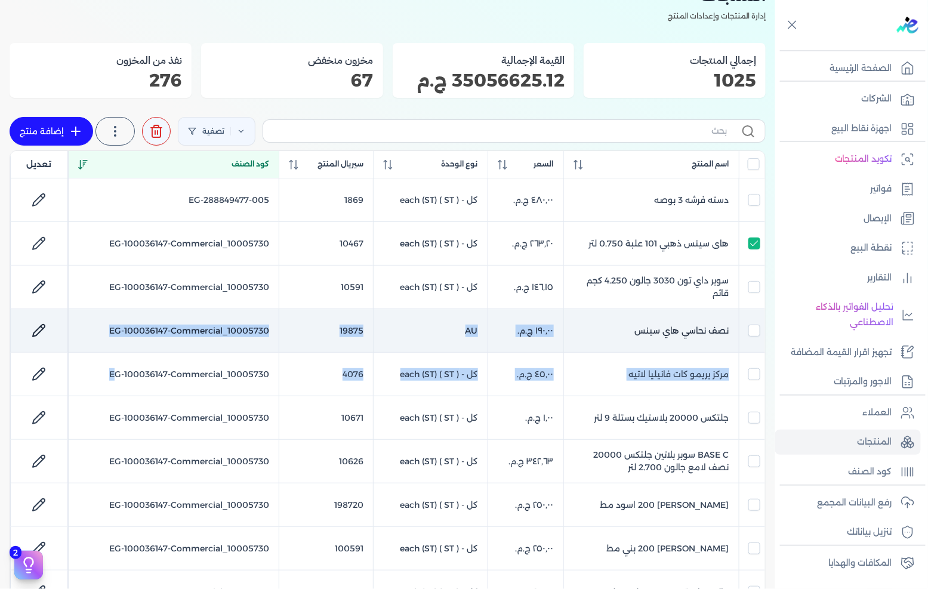
drag, startPoint x: 639, startPoint y: 323, endPoint x: 82, endPoint y: 342, distance: 557.5
click at [0, 334] on div "Toggle Navigation الاسعار العمولات مساعدة خدمة العملاء دليل المستخدم تسجيل الدخ…" at bounding box center [387, 294] width 775 height 589
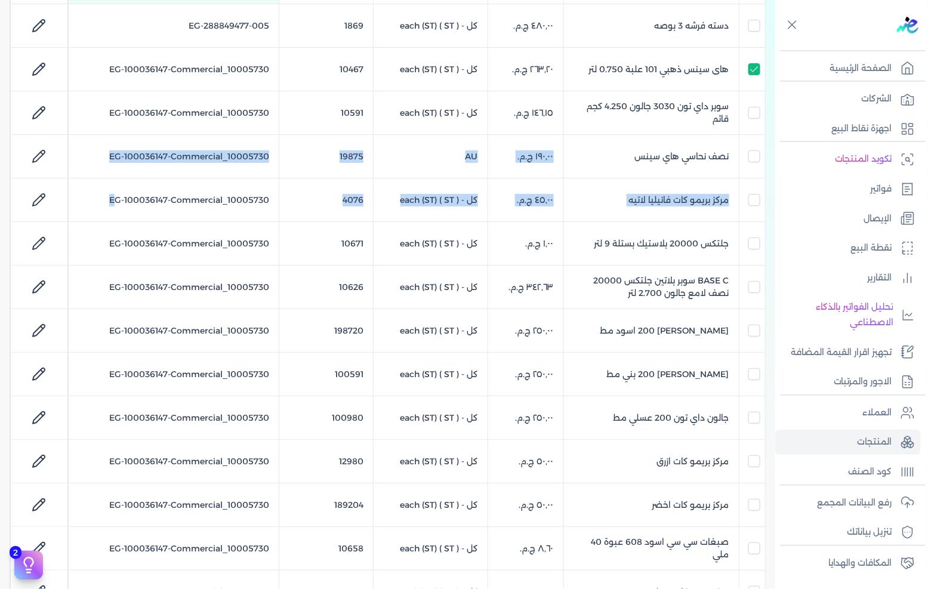
scroll to position [597, 0]
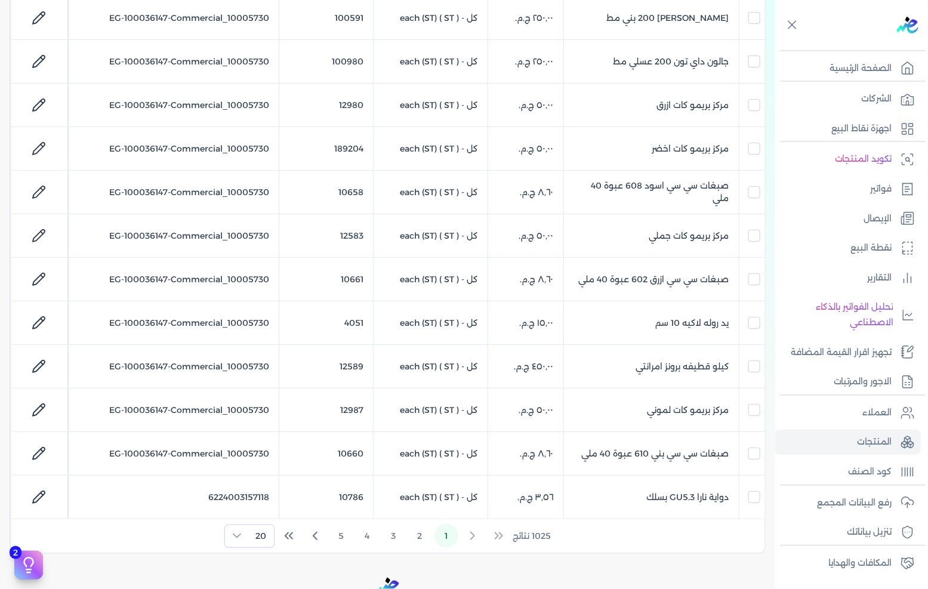
click at [136, 549] on div "1025 نتائج 1 2 3 4 5 20" at bounding box center [387, 535] width 753 height 33
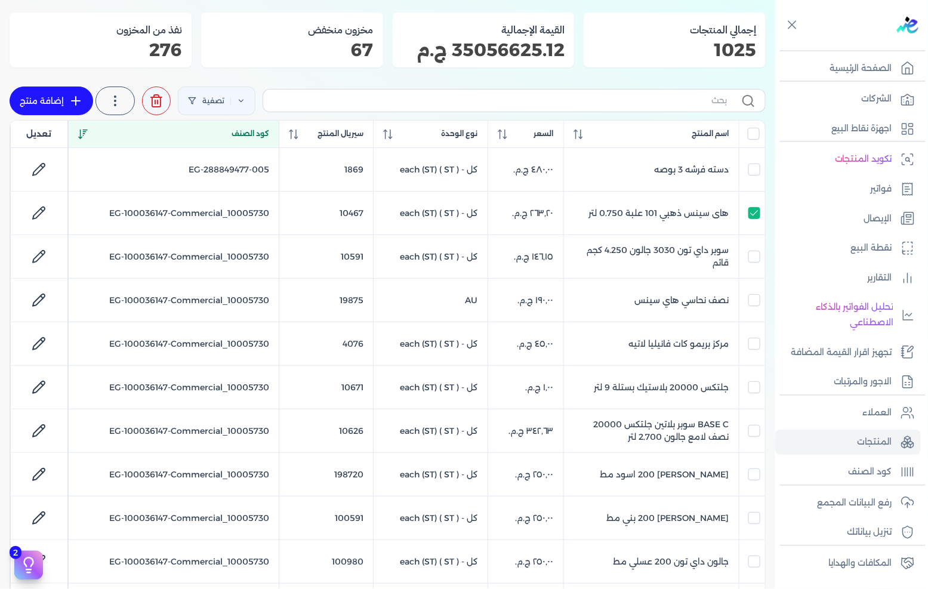
scroll to position [0, 0]
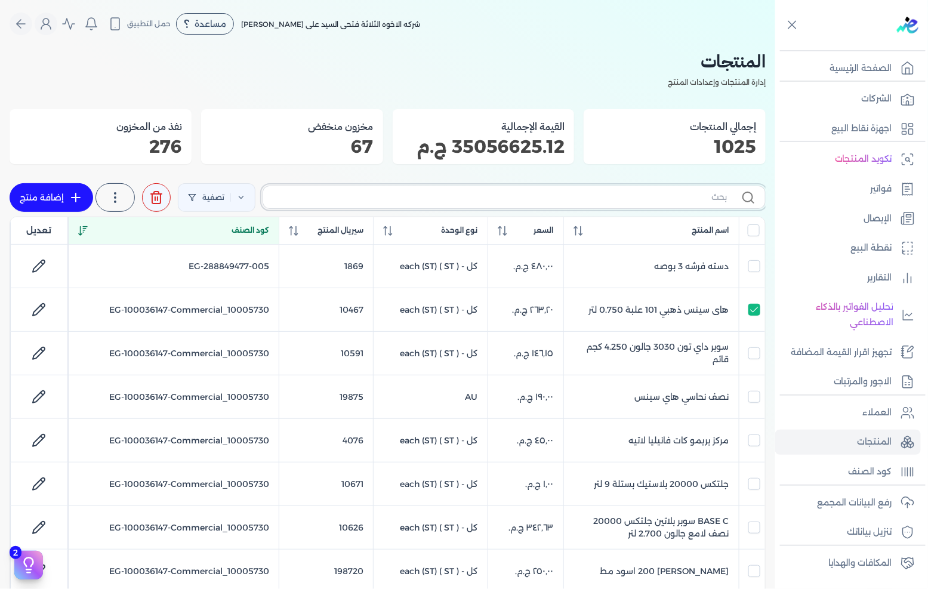
click at [607, 202] on input "text" at bounding box center [500, 197] width 454 height 13
type input "20000"
checkbox input "false"
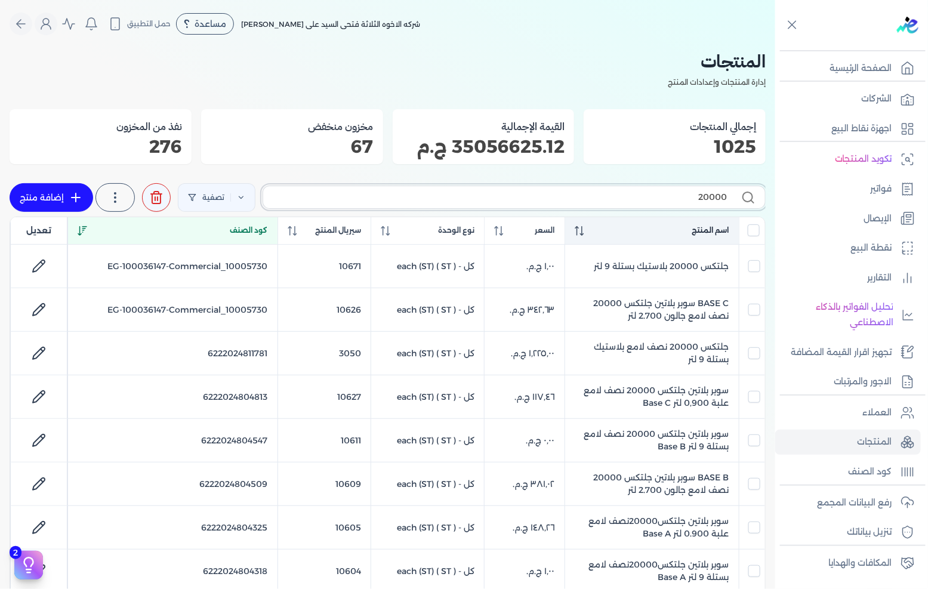
type input "20000"
checkbox input "false"
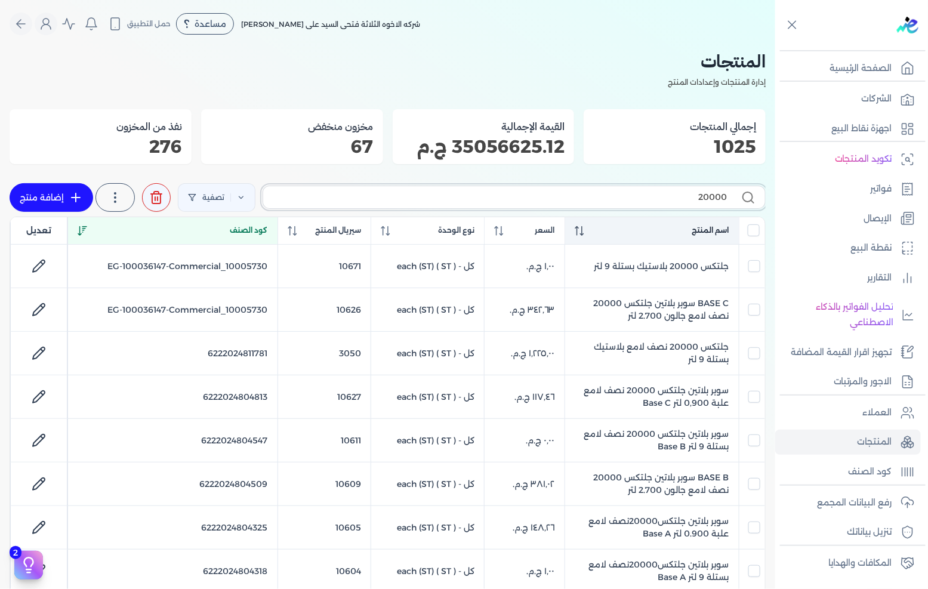
checkbox input "false"
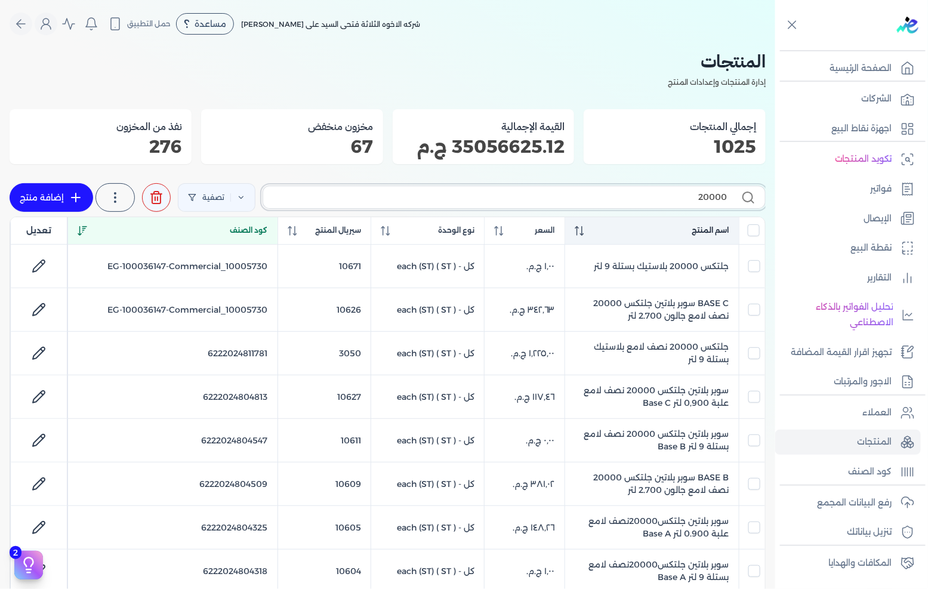
checkbox input "false"
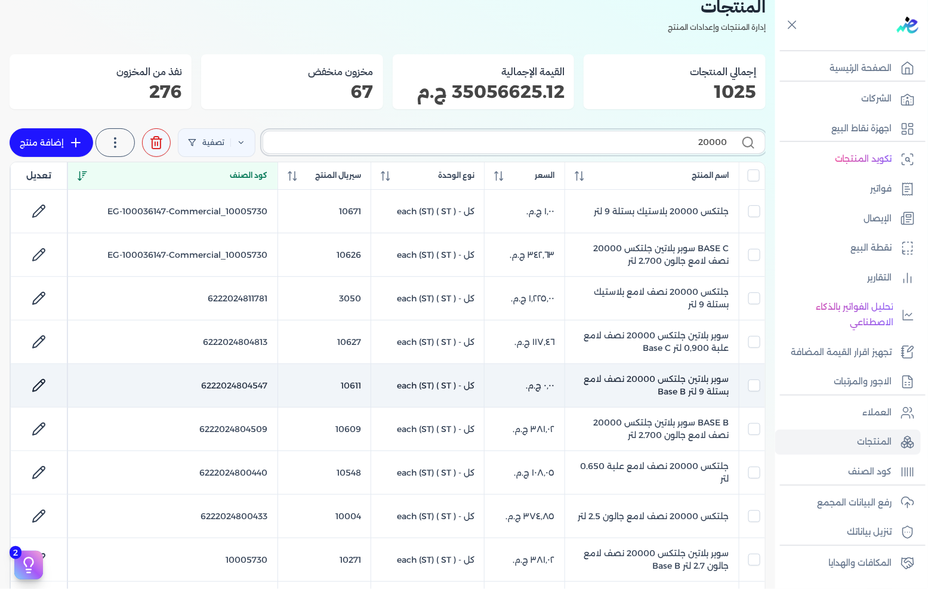
scroll to position [199, 0]
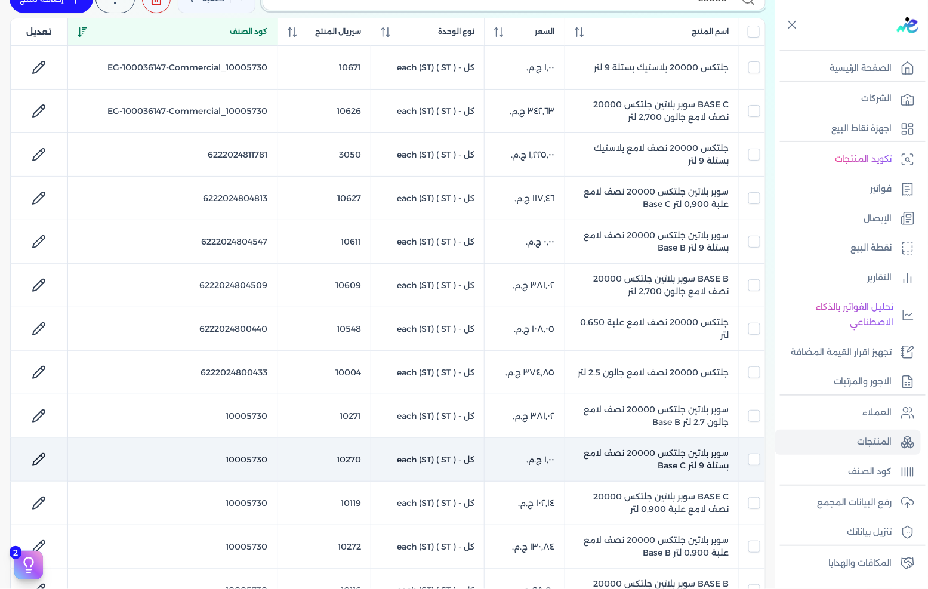
type input "20000"
drag, startPoint x: 659, startPoint y: 469, endPoint x: 728, endPoint y: 456, distance: 70.4
click at [728, 455] on td "سوبر بلاتين جلتكس 20000 نصف لامع بستلة 9 لتر Base C" at bounding box center [651, 460] width 174 height 44
checkbox input "false"
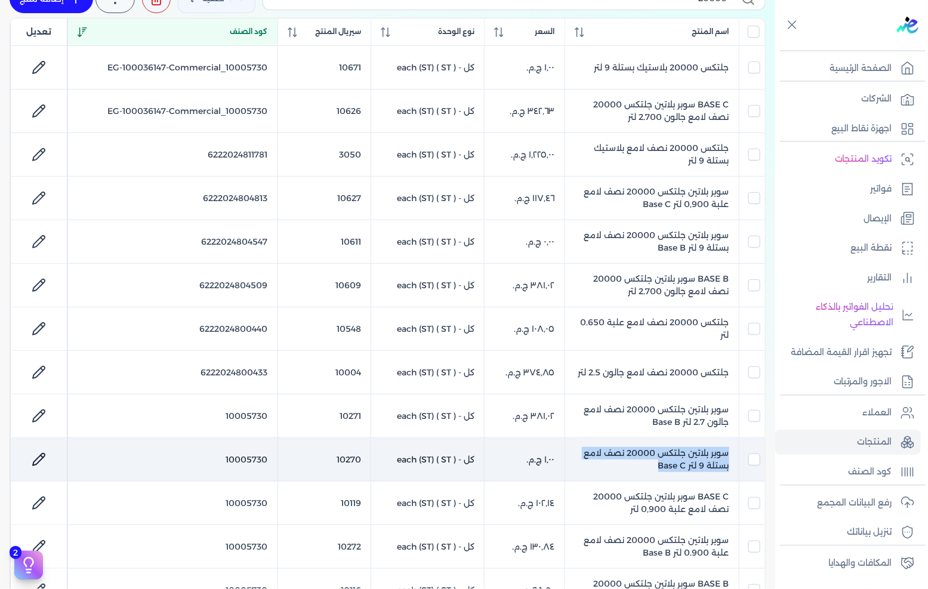
checkbox input "false"
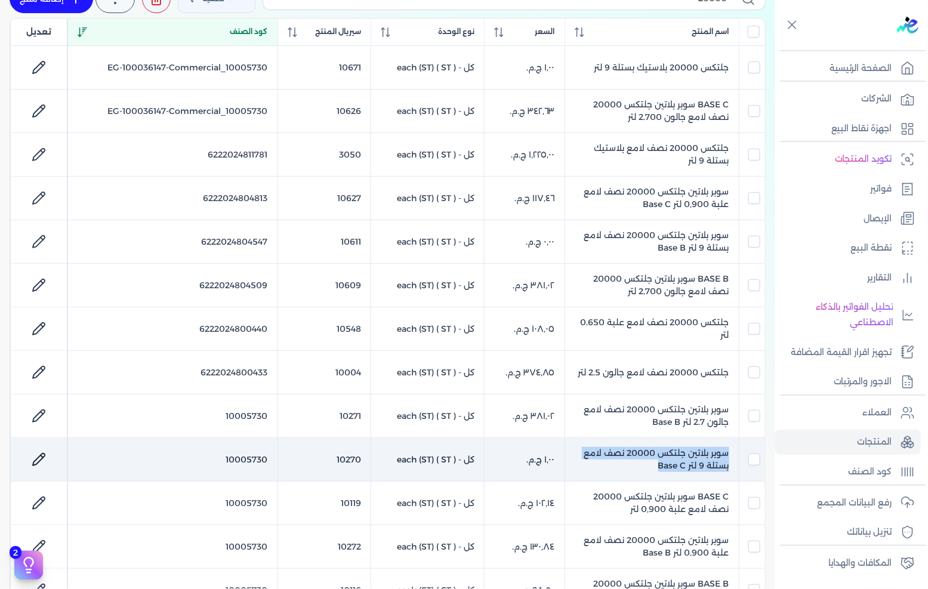
checkbox input "false"
checkbox input "true"
checkbox input "false"
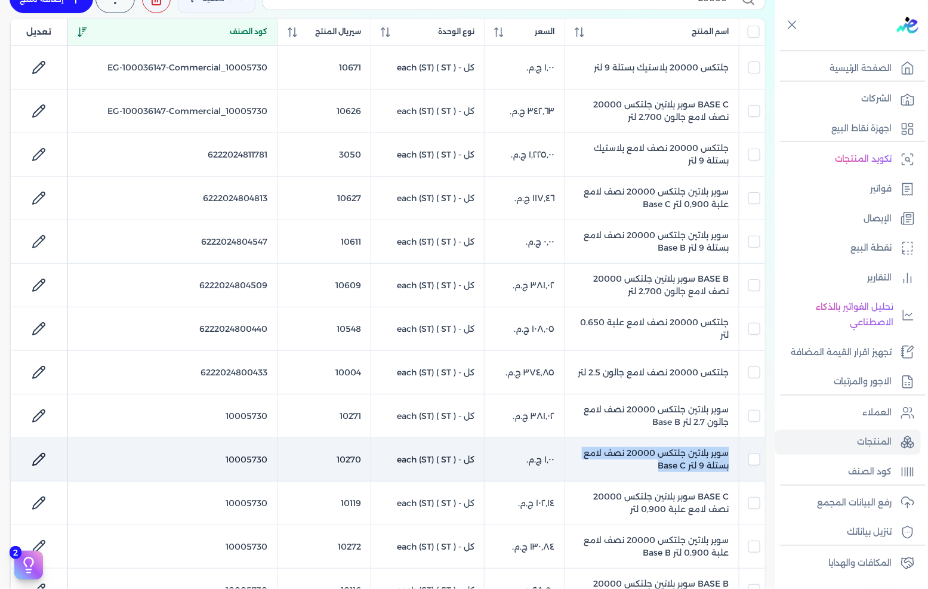
checkbox input "false"
copy td "سوبر بلاتين جلتكس 20000 نصف لامع بستلة 9 لتر Base C"
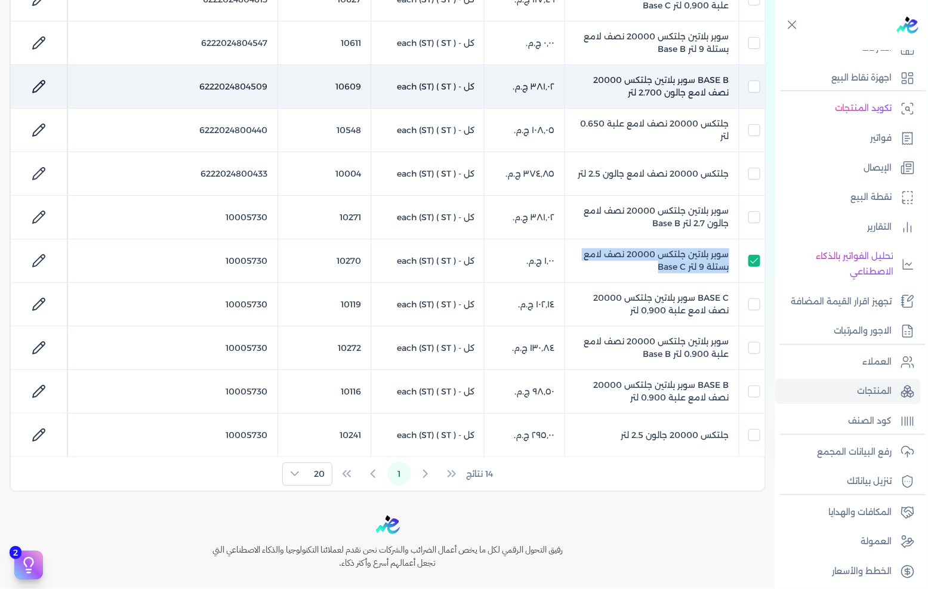
scroll to position [132, 0]
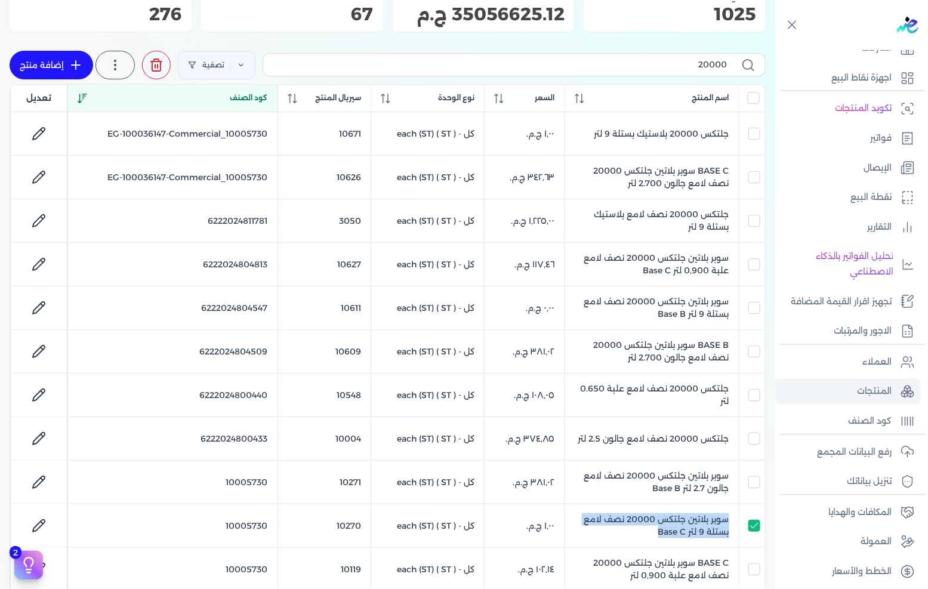
click at [866, 392] on p "المنتجات" at bounding box center [874, 392] width 35 height 16
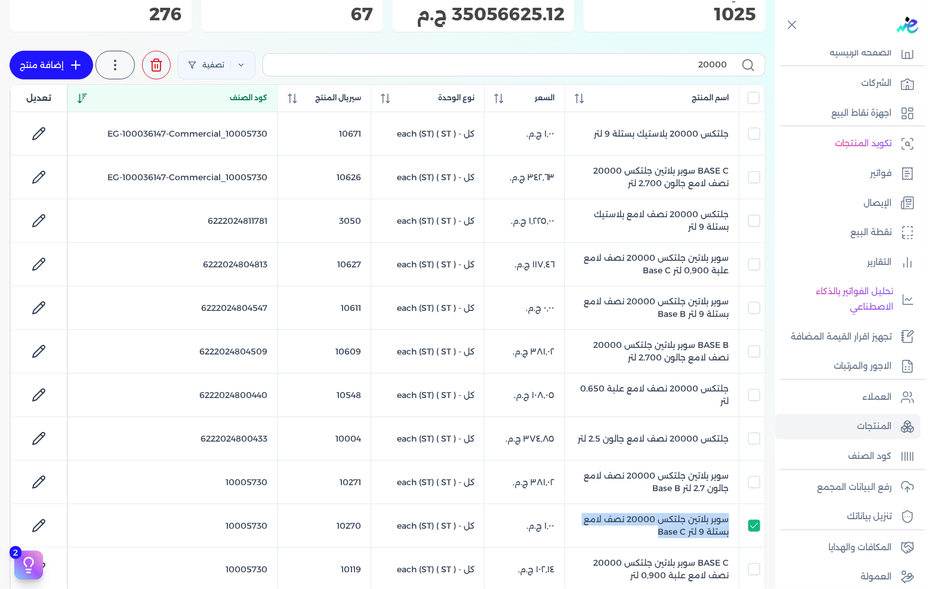
scroll to position [0, 0]
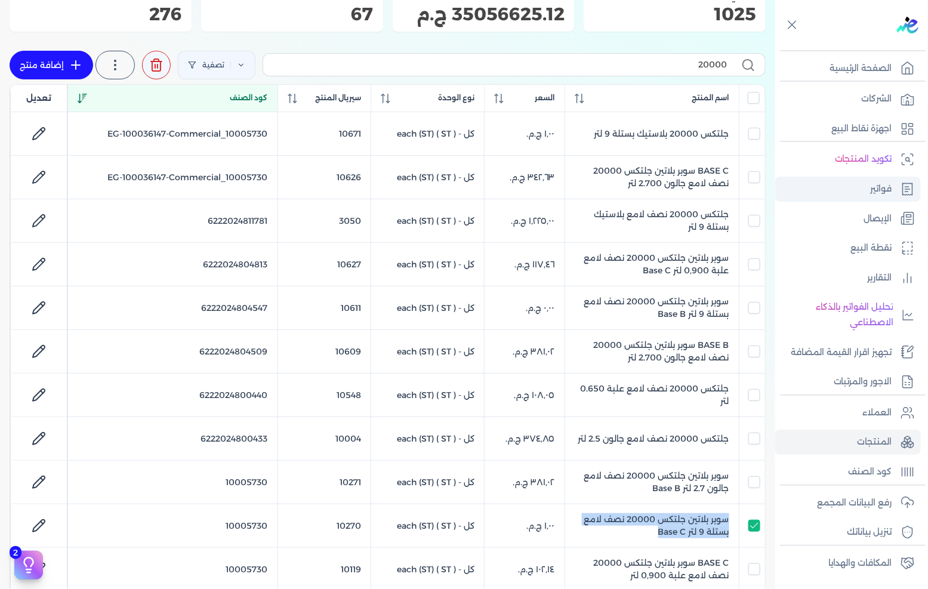
click at [875, 189] on p "فواتير" at bounding box center [880, 189] width 21 height 16
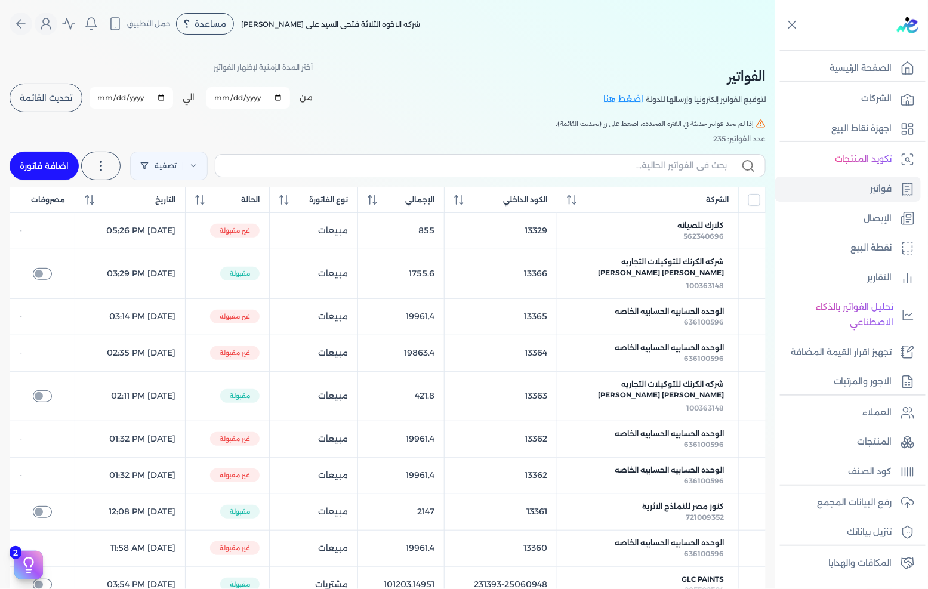
click at [70, 91] on button "تحديث القائمة" at bounding box center [46, 98] width 73 height 29
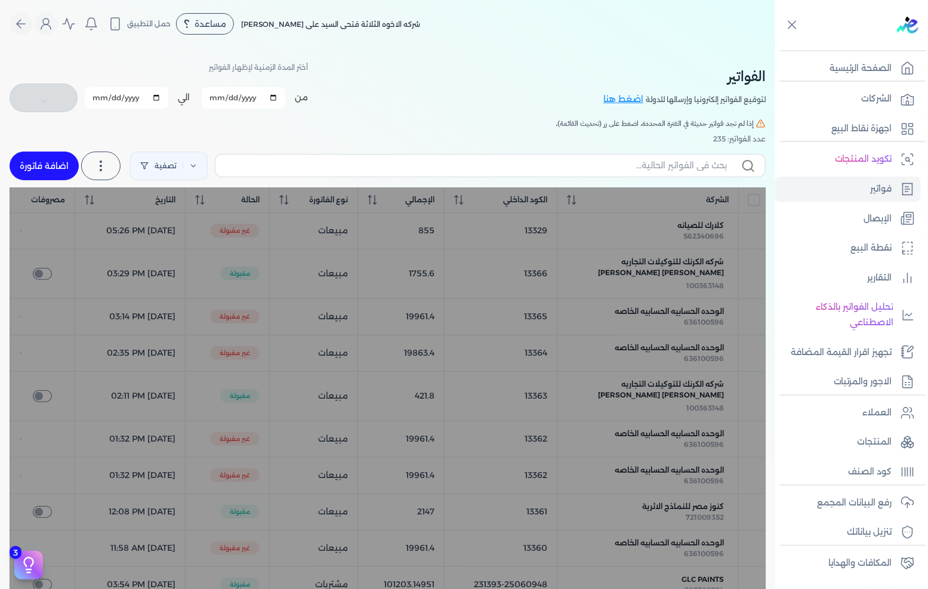
checkbox input "false"
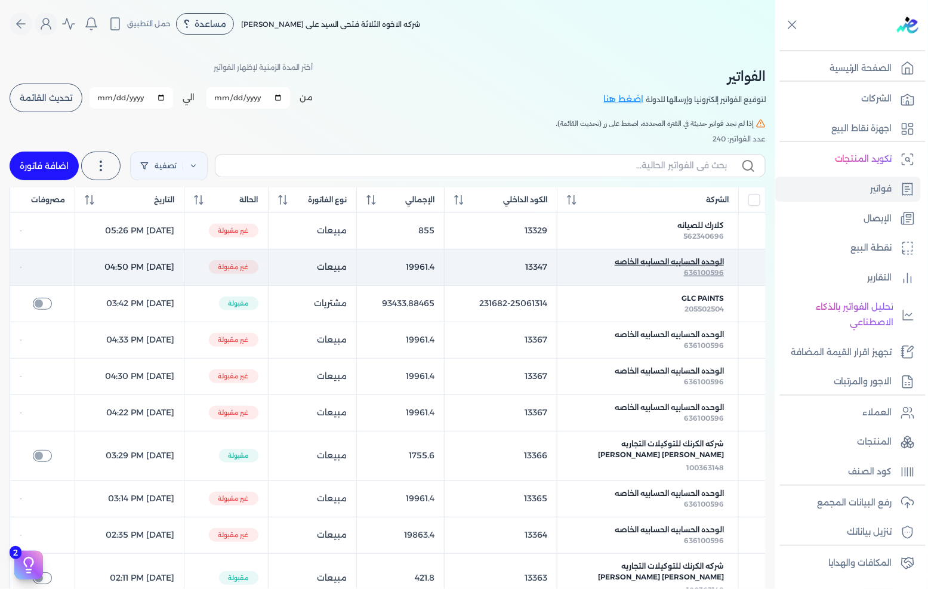
click at [700, 259] on span "الوحده الحسابيه الحسابيه الخاصه" at bounding box center [668, 262] width 109 height 11
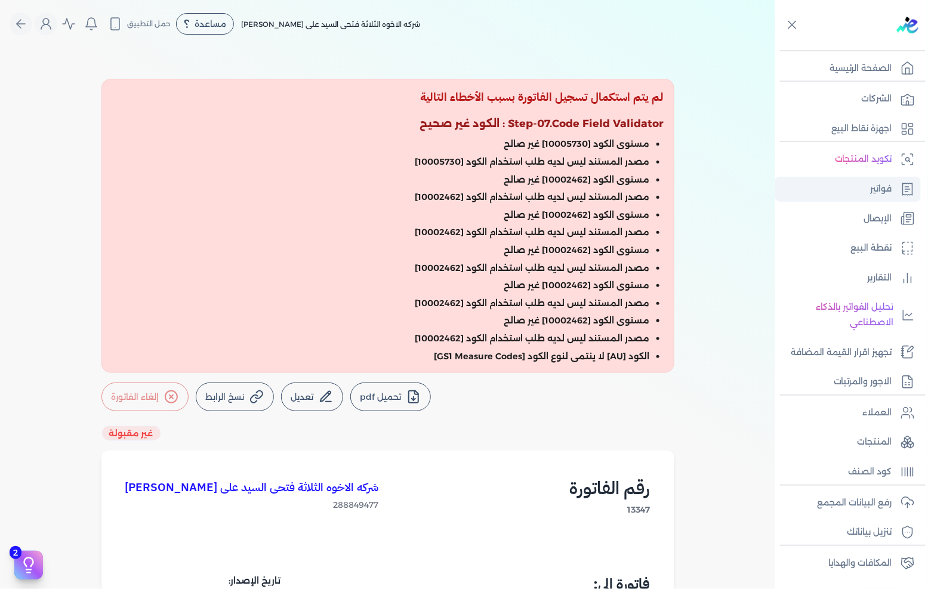
click at [882, 192] on p "فواتير" at bounding box center [880, 189] width 21 height 16
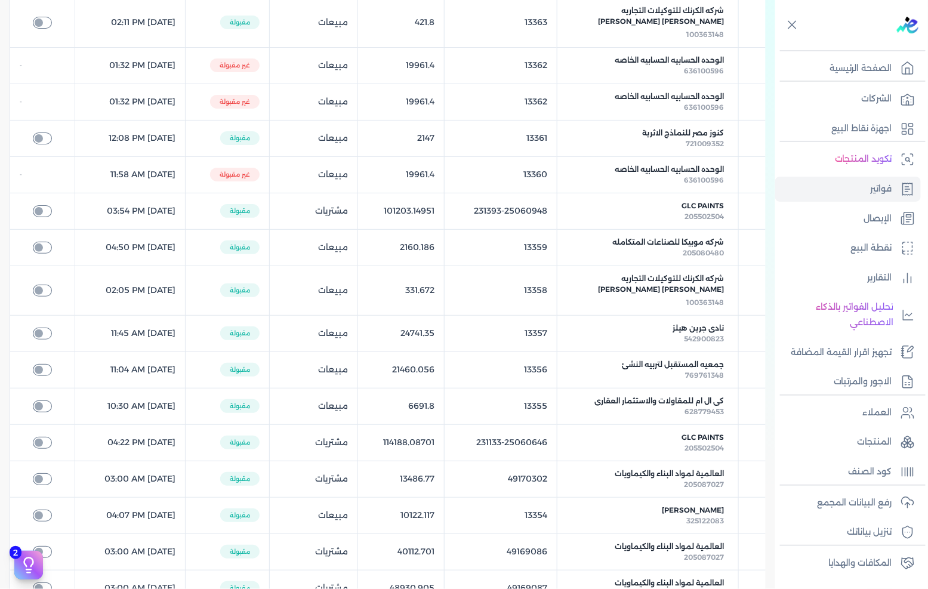
scroll to position [397, 0]
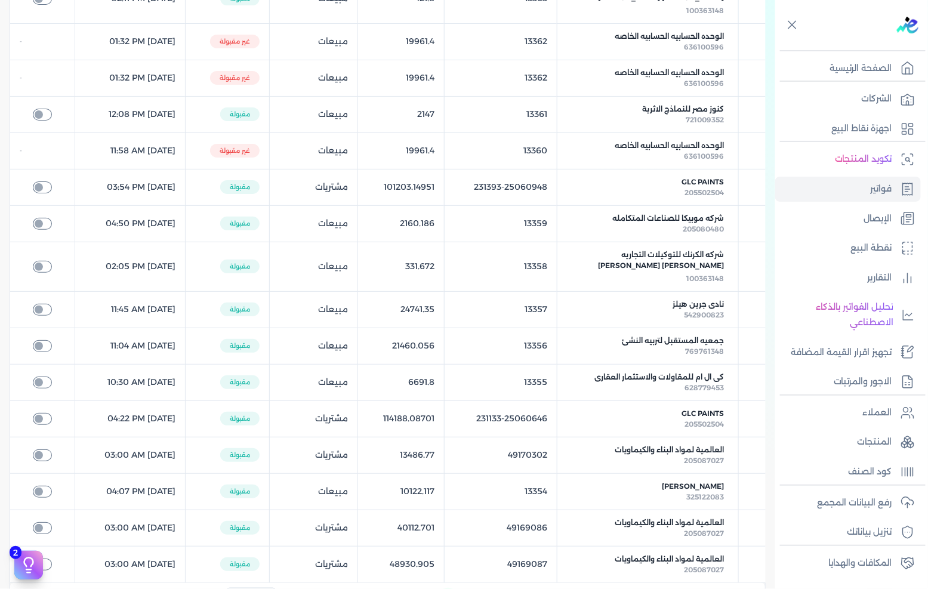
click at [727, 150] on link "الوحده الحسابيه الحسابيه الخاصه 636100596" at bounding box center [648, 150] width 162 height 21
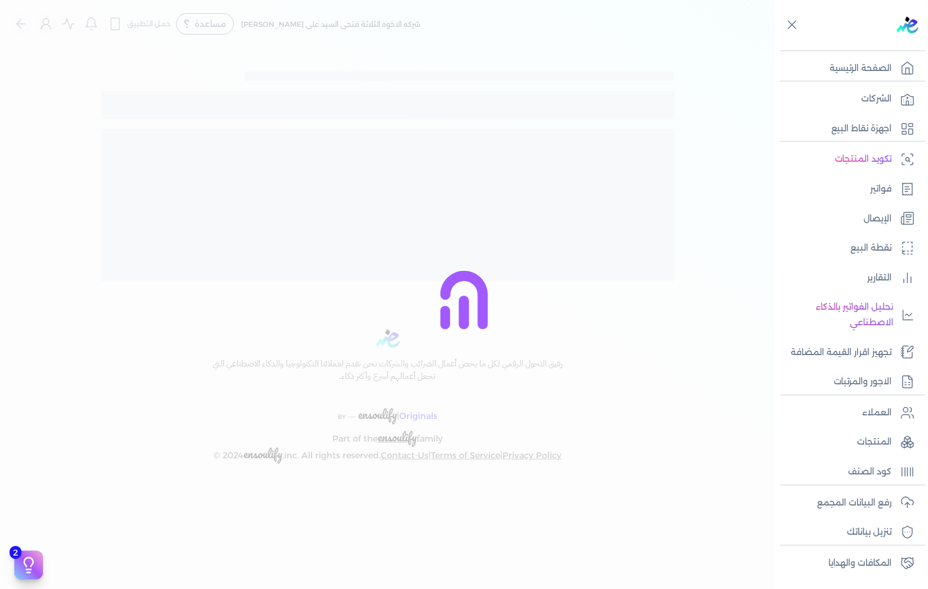
click at [675, 149] on div at bounding box center [464, 294] width 928 height 589
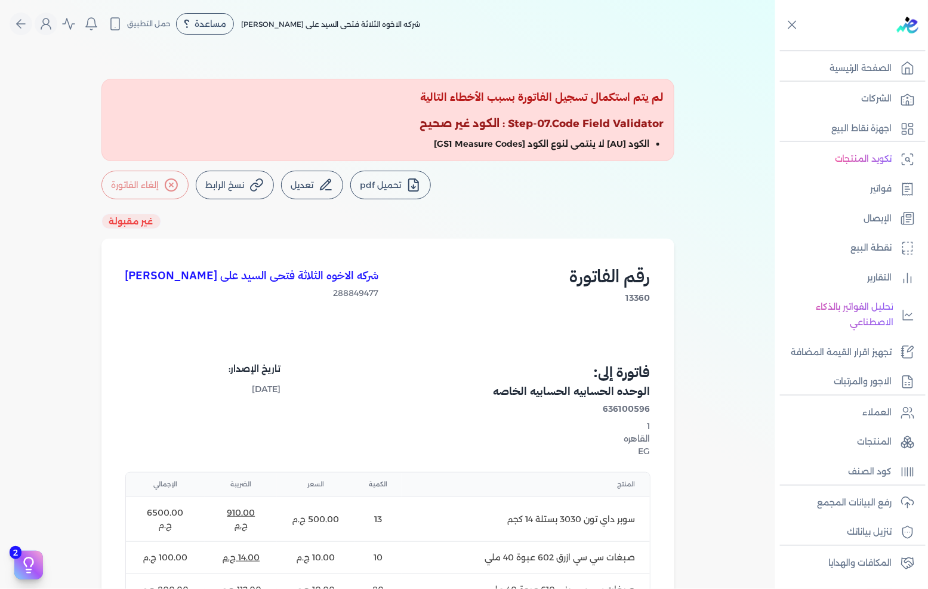
click at [394, 189] on button "تحميل pdf" at bounding box center [390, 185] width 81 height 29
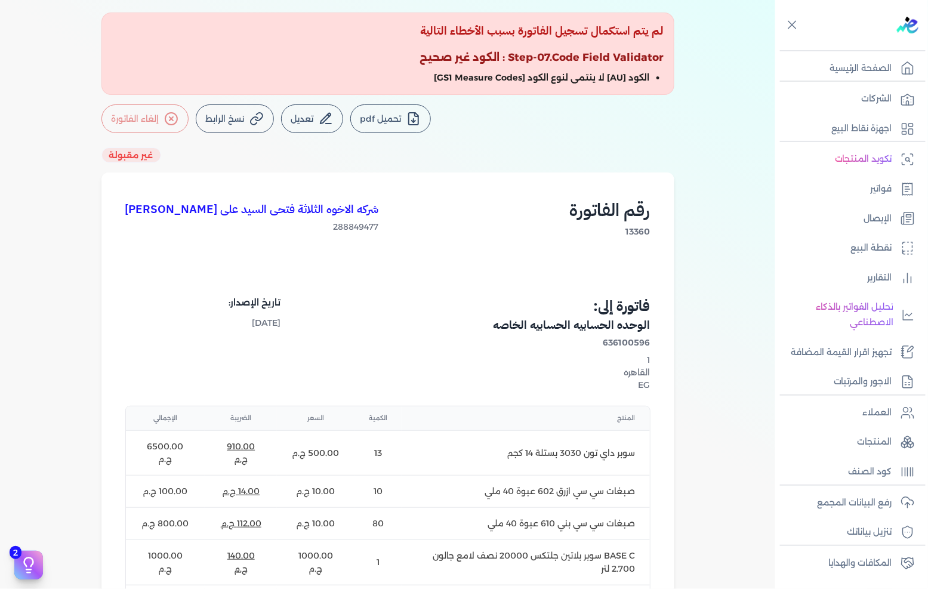
click at [627, 234] on span "13360" at bounding box center [610, 231] width 81 height 13
click at [639, 231] on span "13360" at bounding box center [610, 231] width 81 height 13
copy span "13360"
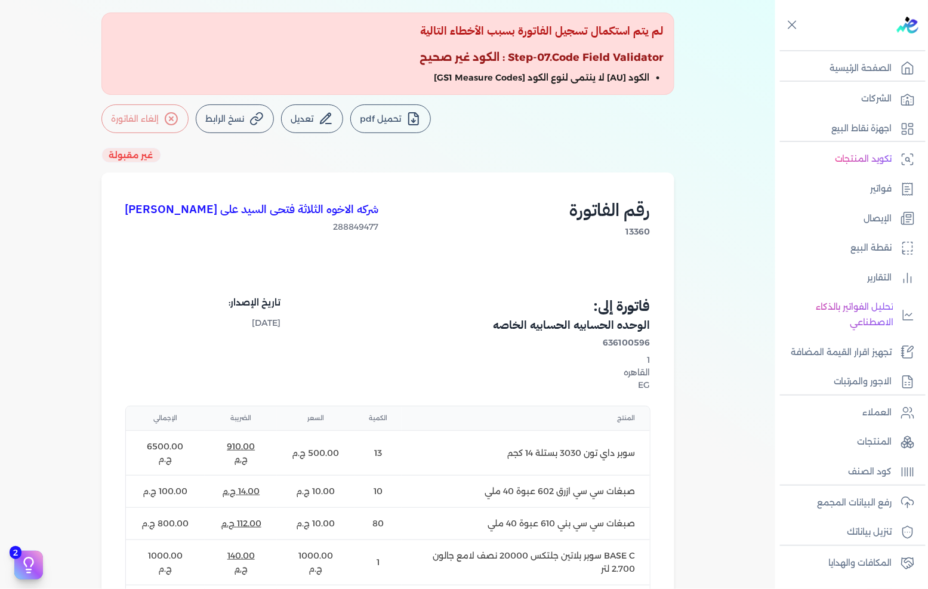
click at [640, 342] on span "636100596" at bounding box center [520, 342] width 259 height 13
copy span "636100596"
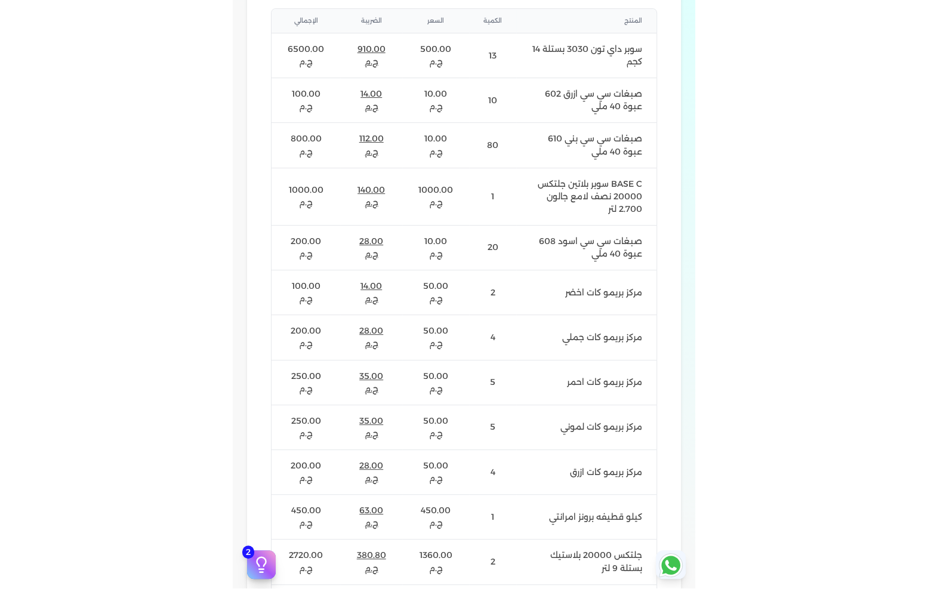
scroll to position [0, 0]
